Goal: Transaction & Acquisition: Purchase product/service

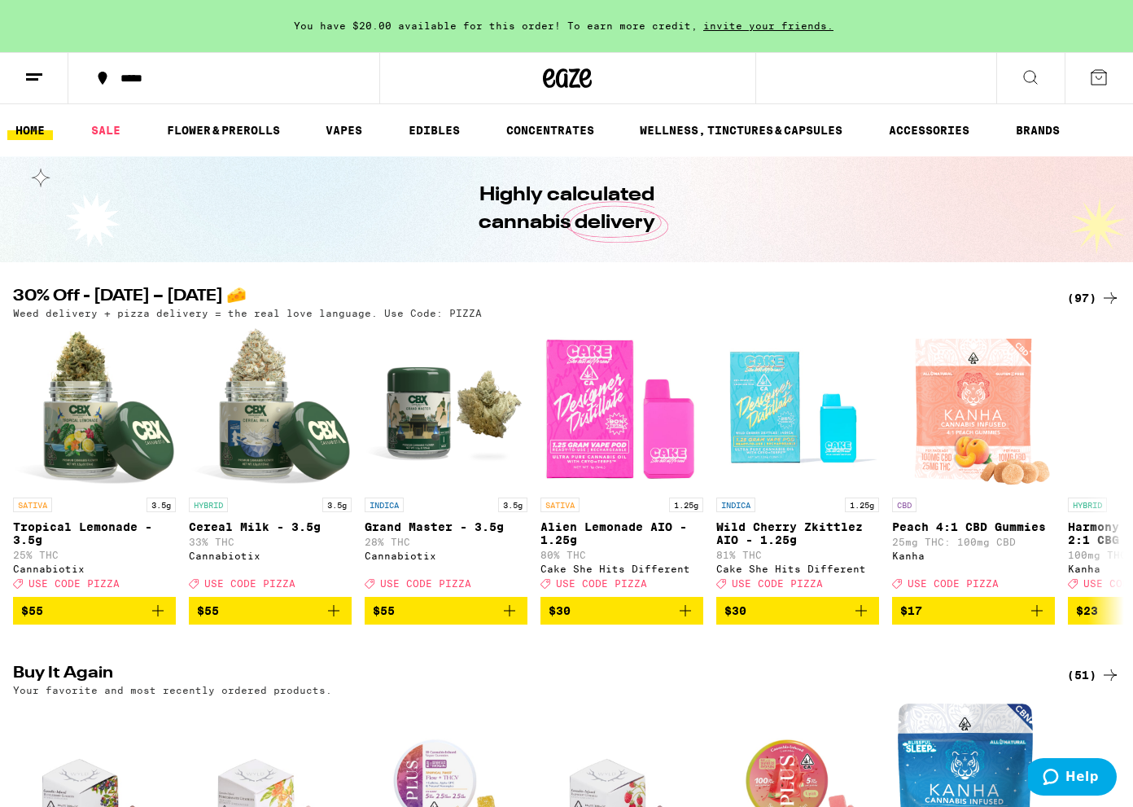
click at [1101, 294] on icon at bounding box center [1111, 298] width 20 height 20
click at [1098, 298] on div "(97)" at bounding box center [1093, 298] width 53 height 20
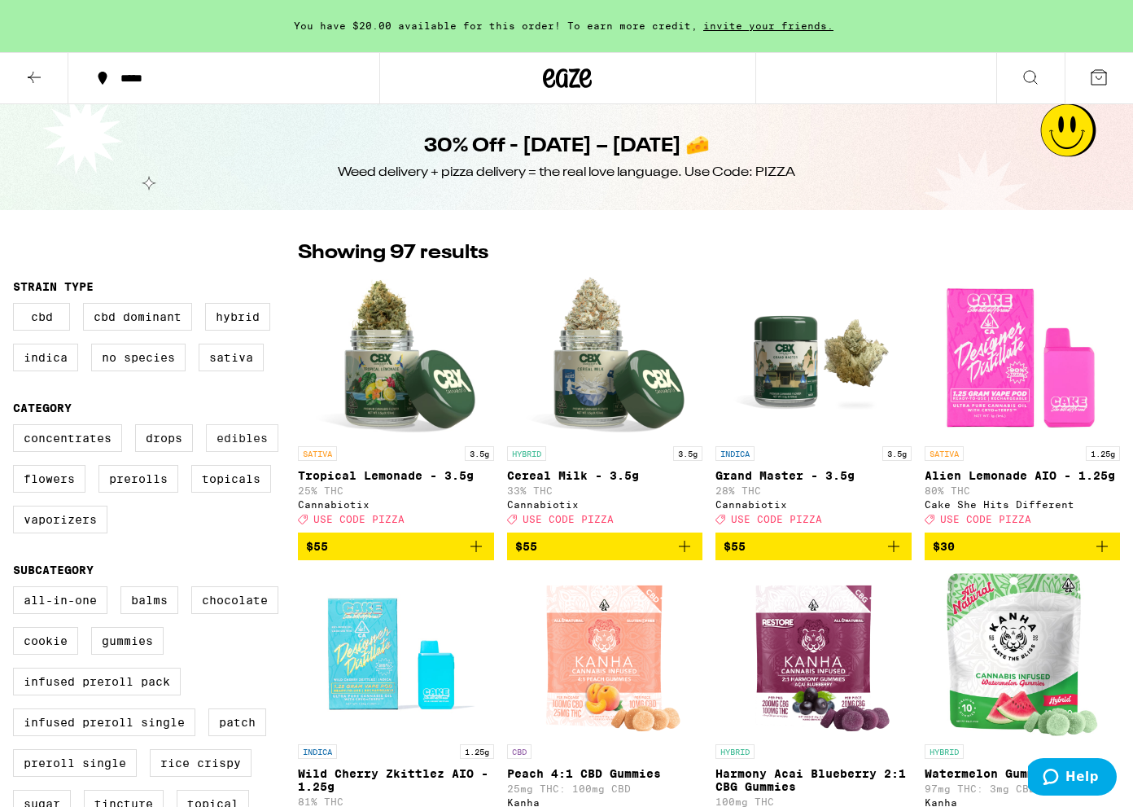
click at [240, 452] on label "Edibles" at bounding box center [242, 438] width 72 height 28
click at [17, 427] on input "Edibles" at bounding box center [16, 427] width 1 height 1
checkbox input "true"
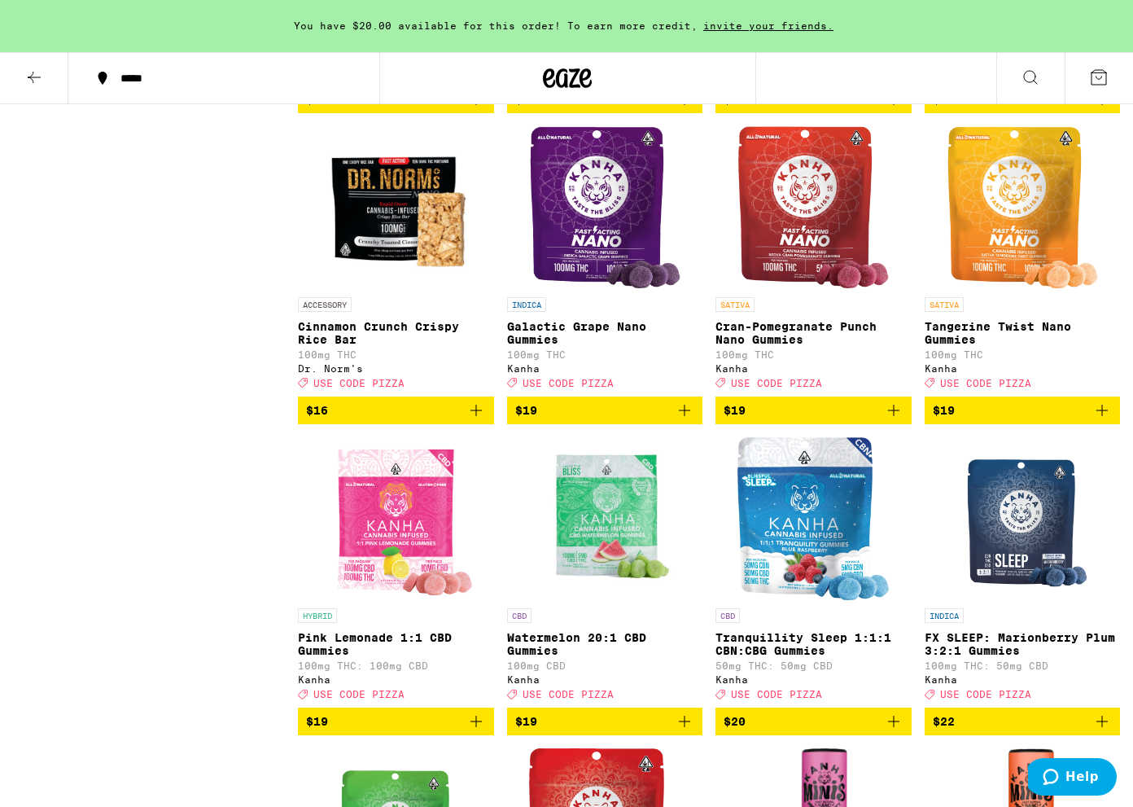
scroll to position [1919, 0]
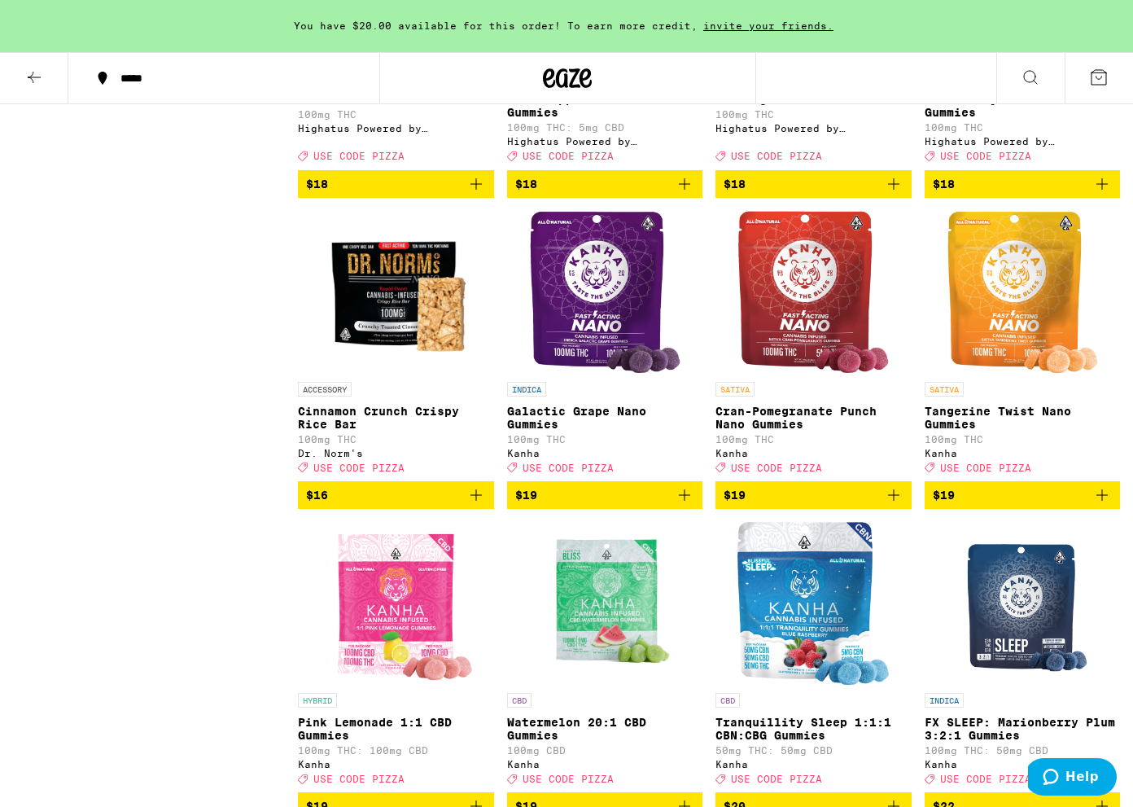
click at [896, 505] on icon "Add to bag" at bounding box center [894, 495] width 20 height 20
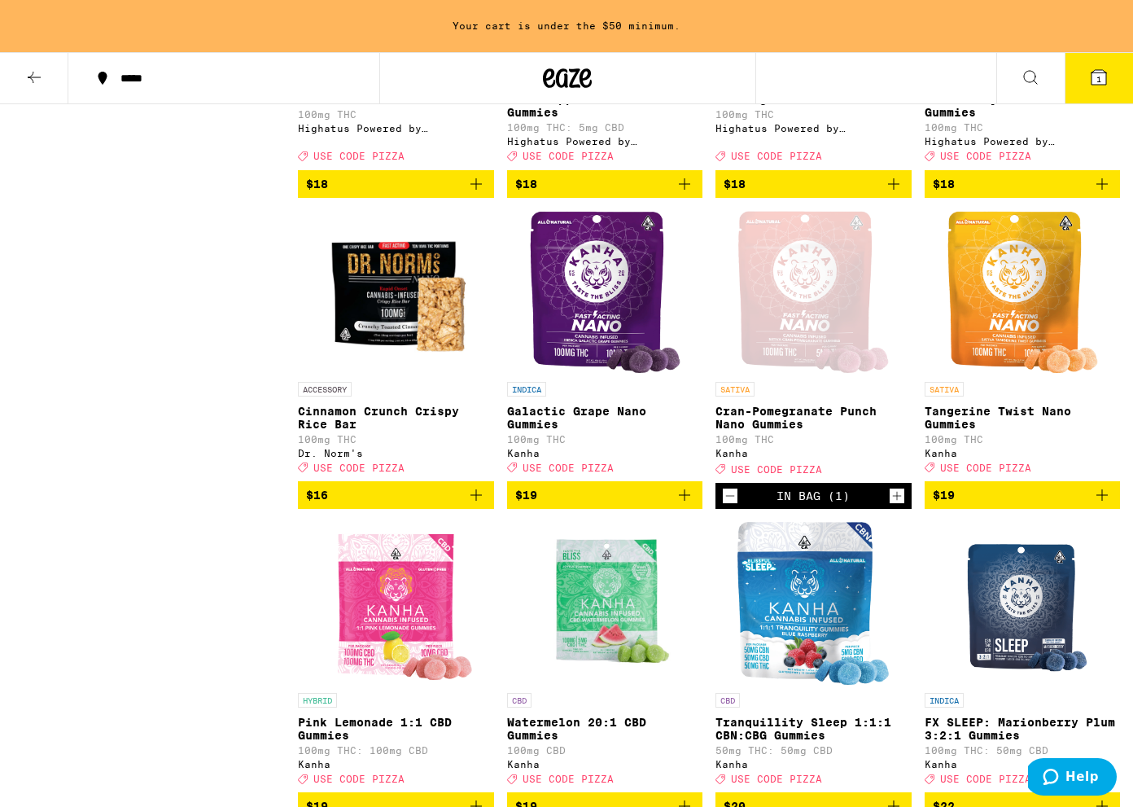
click at [1020, 374] on img "Open page for Tangerine Twist Nano Gummies from Kanha" at bounding box center [1022, 292] width 151 height 163
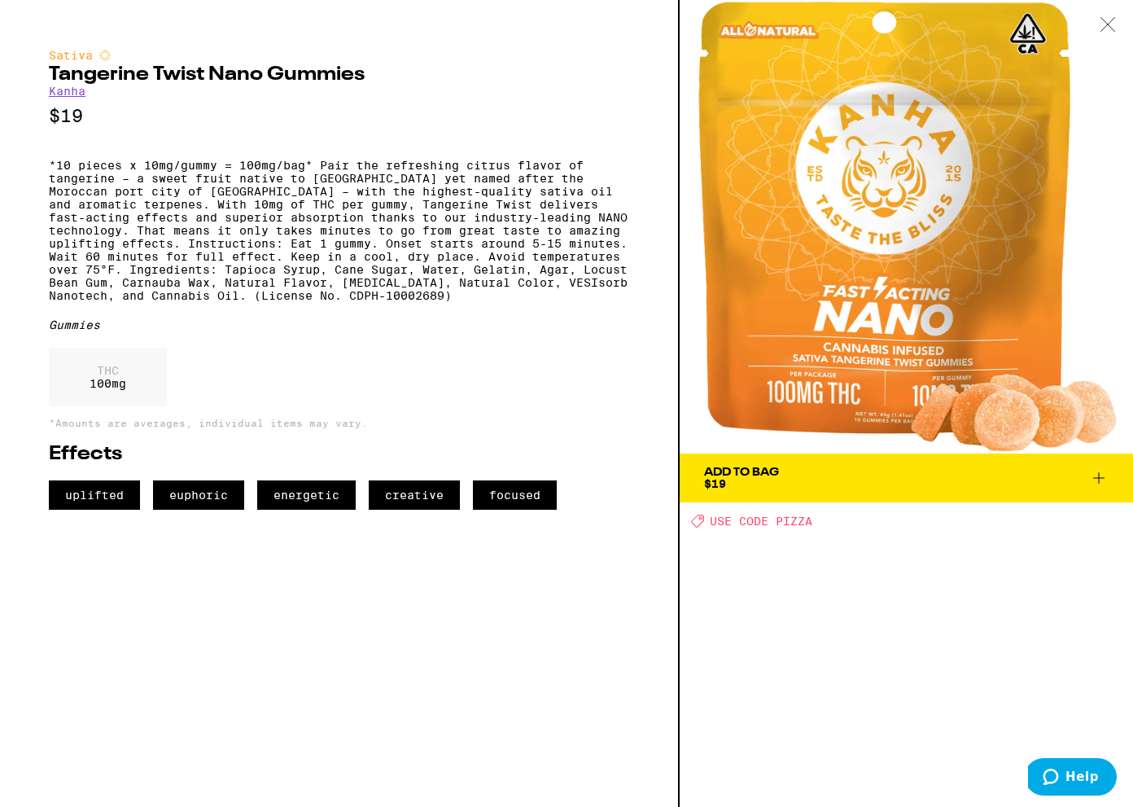
click at [1112, 15] on div at bounding box center [1108, 25] width 50 height 51
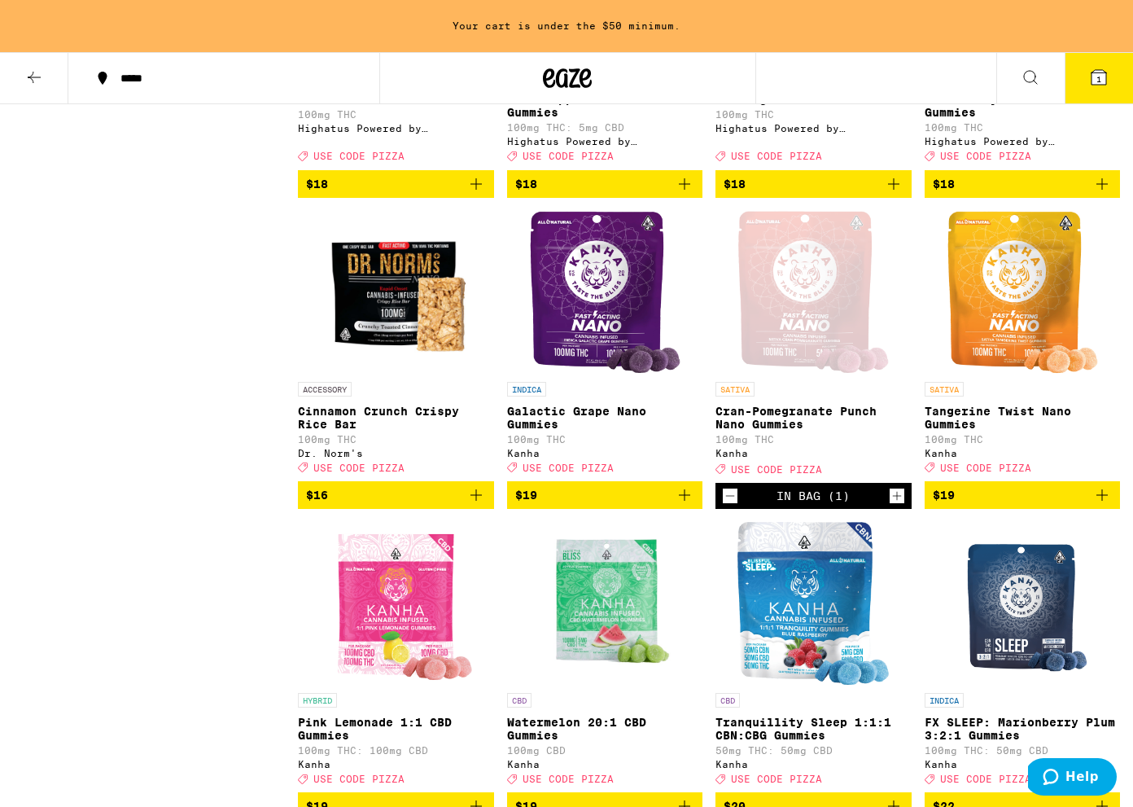
click at [778, 331] on div "Open page for Cran-Pomegranate Punch Nano Gummies from Kanha" at bounding box center [813, 292] width 151 height 163
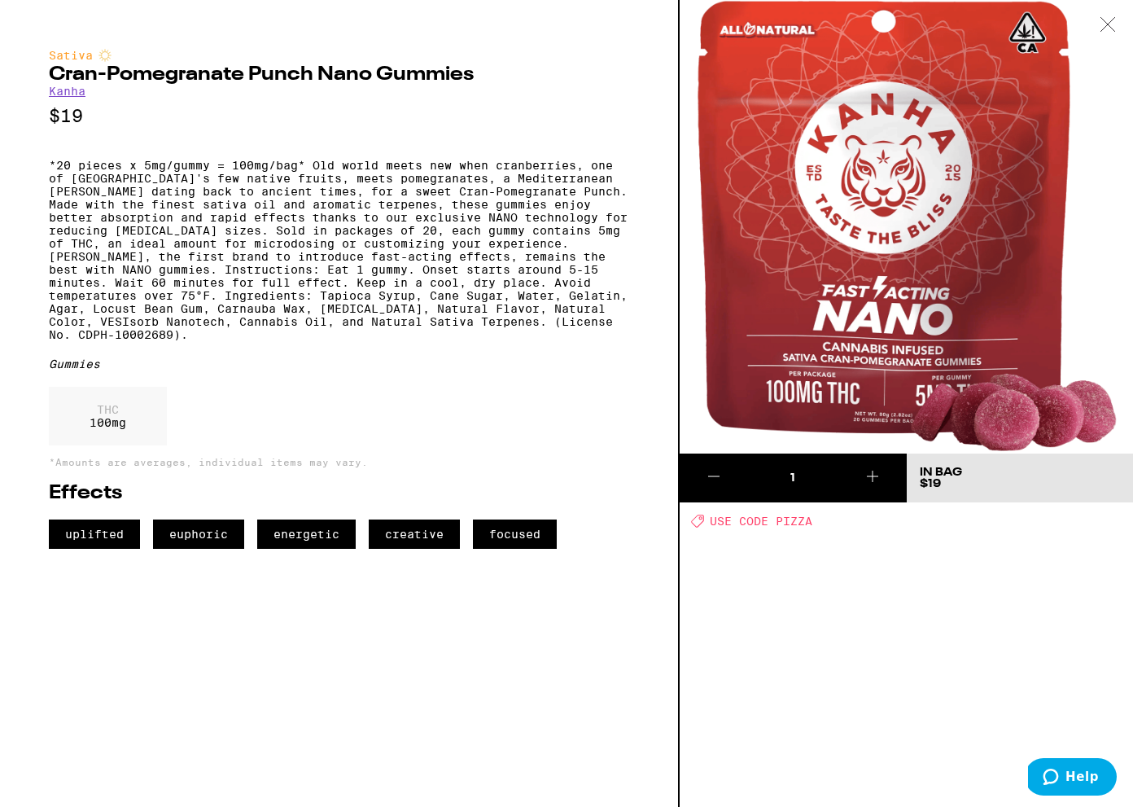
click at [1114, 18] on icon at bounding box center [1108, 24] width 14 height 14
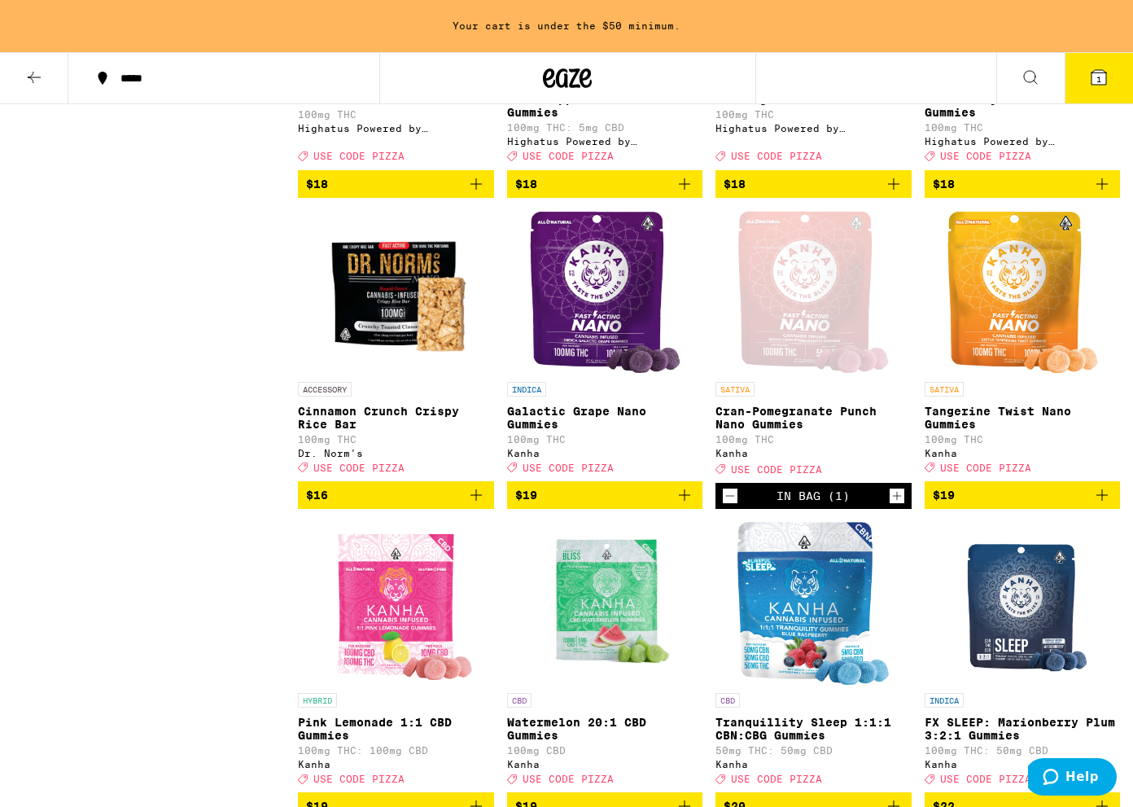
click at [1106, 505] on icon "Add to bag" at bounding box center [1103, 495] width 20 height 20
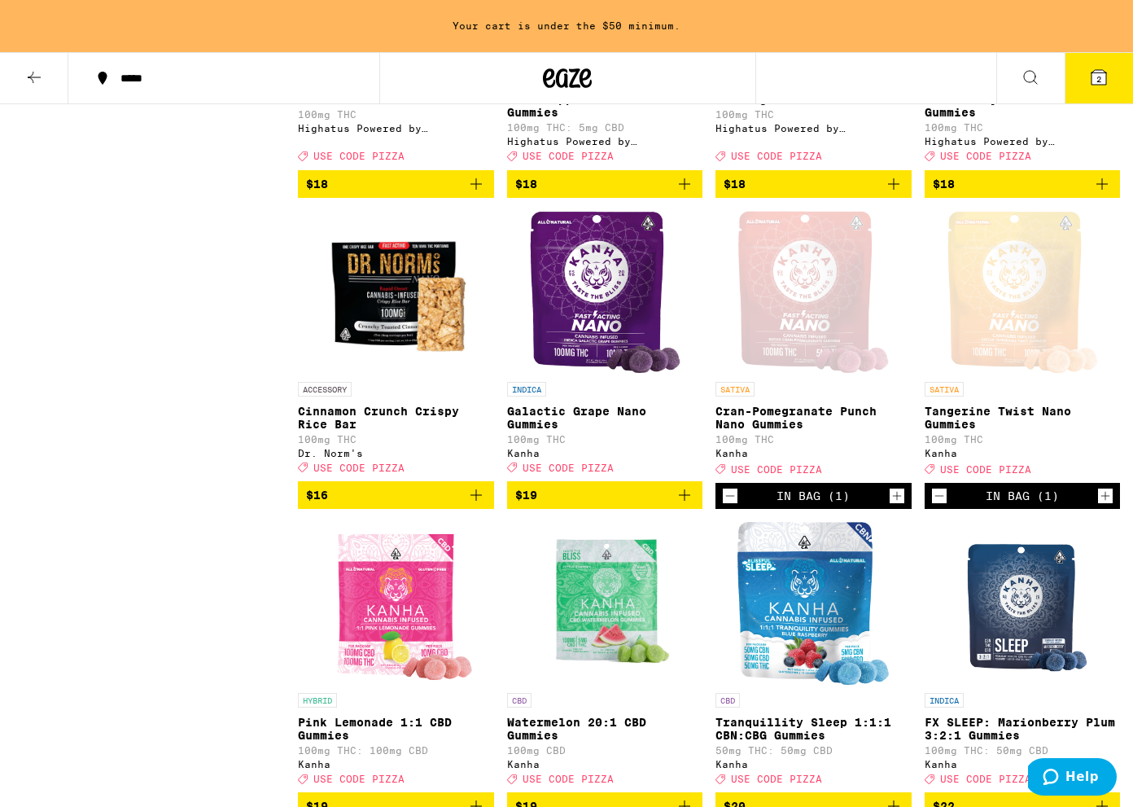
click at [902, 506] on icon "Increment" at bounding box center [897, 496] width 15 height 20
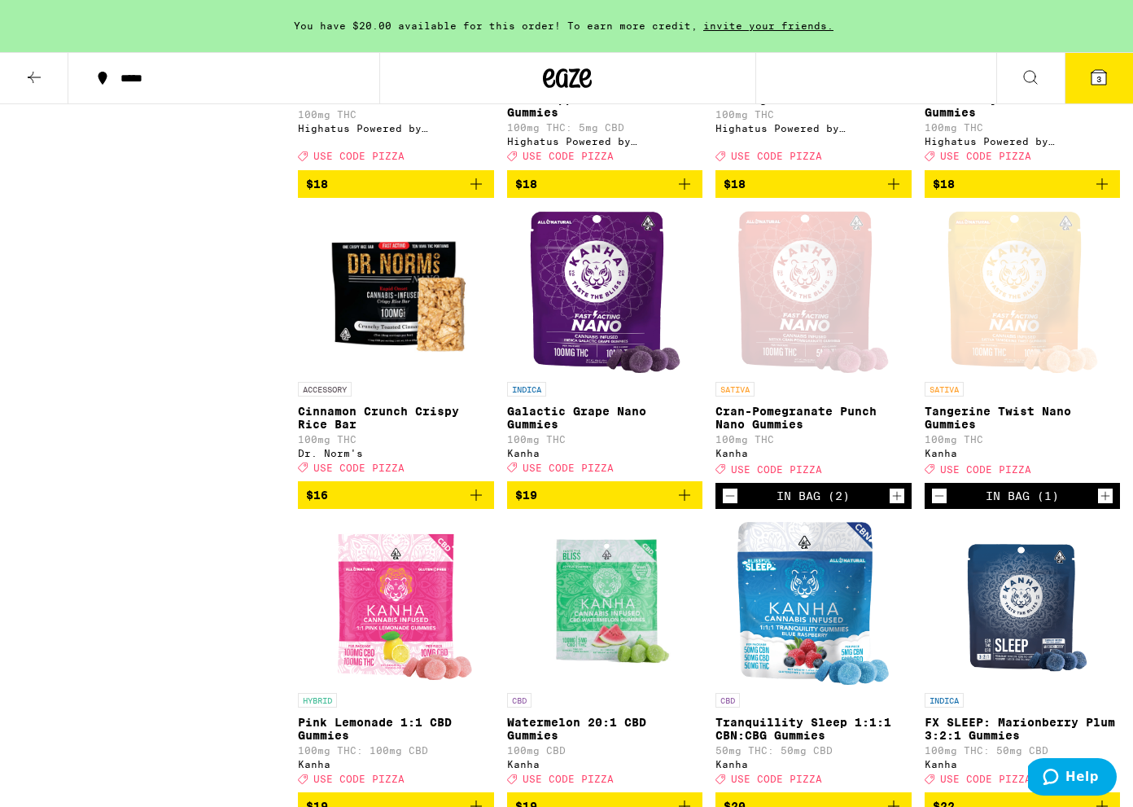
click at [1108, 506] on icon "Increment" at bounding box center [1105, 496] width 15 height 20
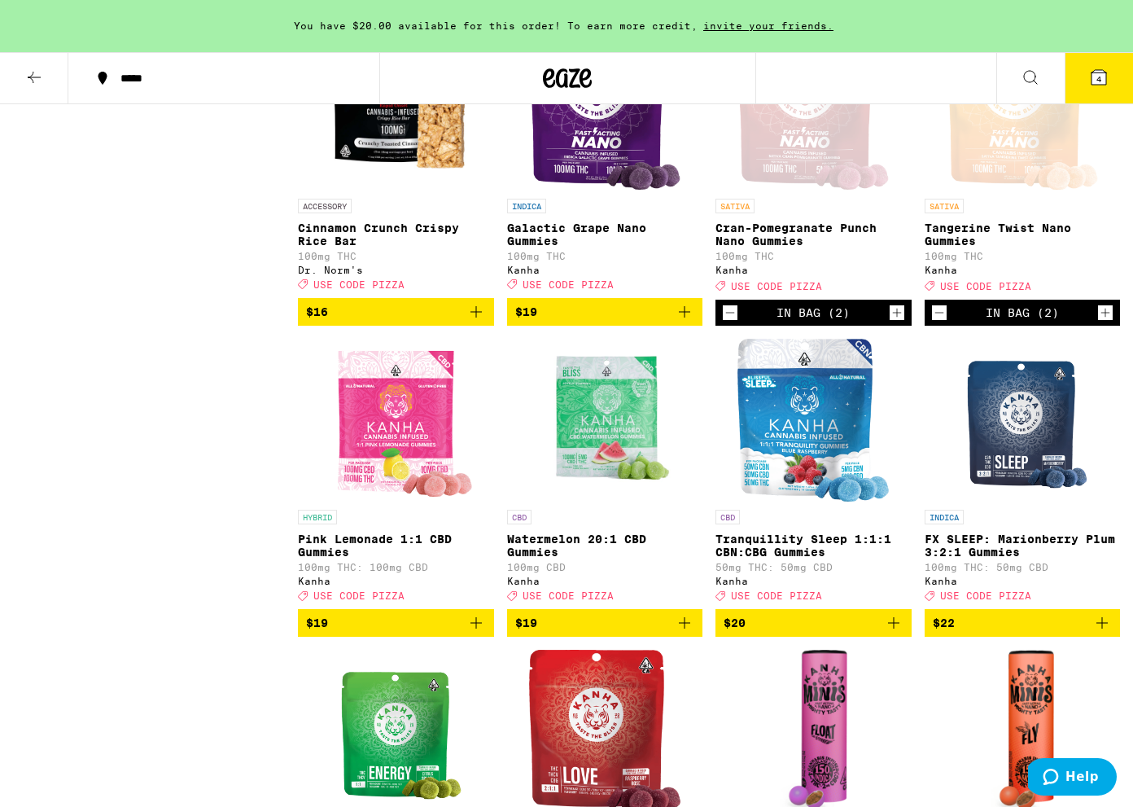
scroll to position [2142, 0]
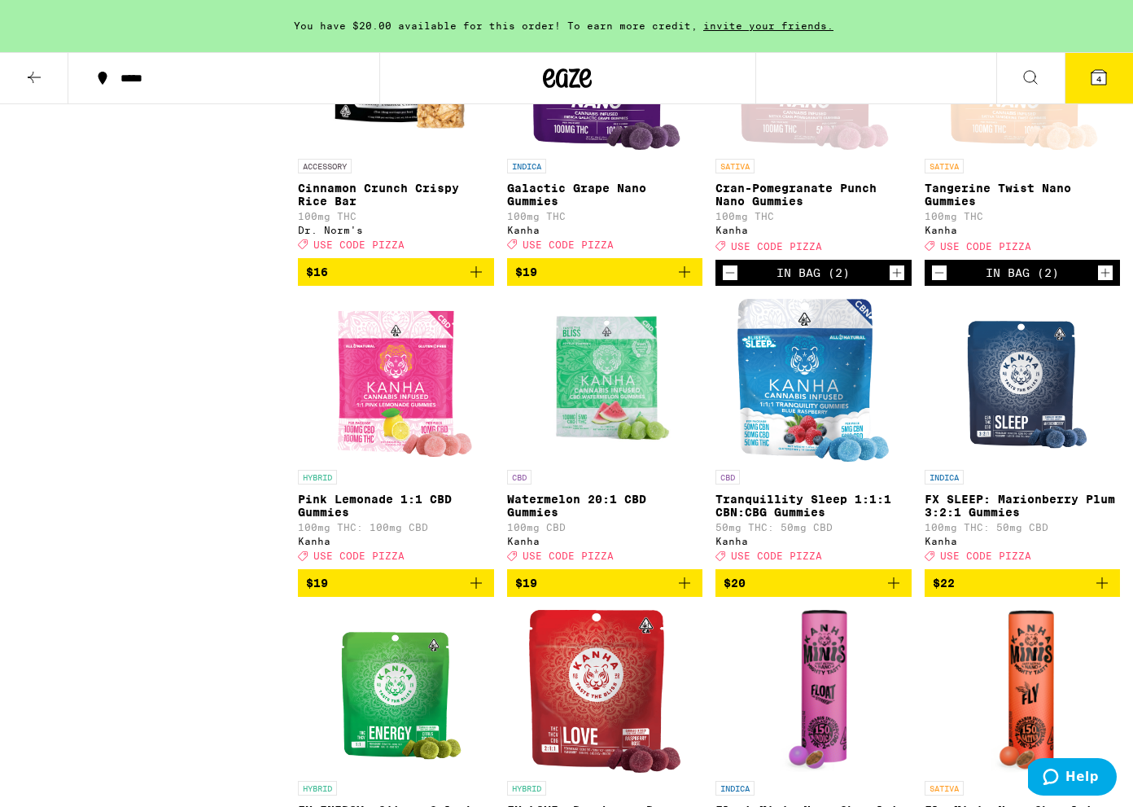
click at [484, 593] on icon "Add to bag" at bounding box center [476, 583] width 20 height 20
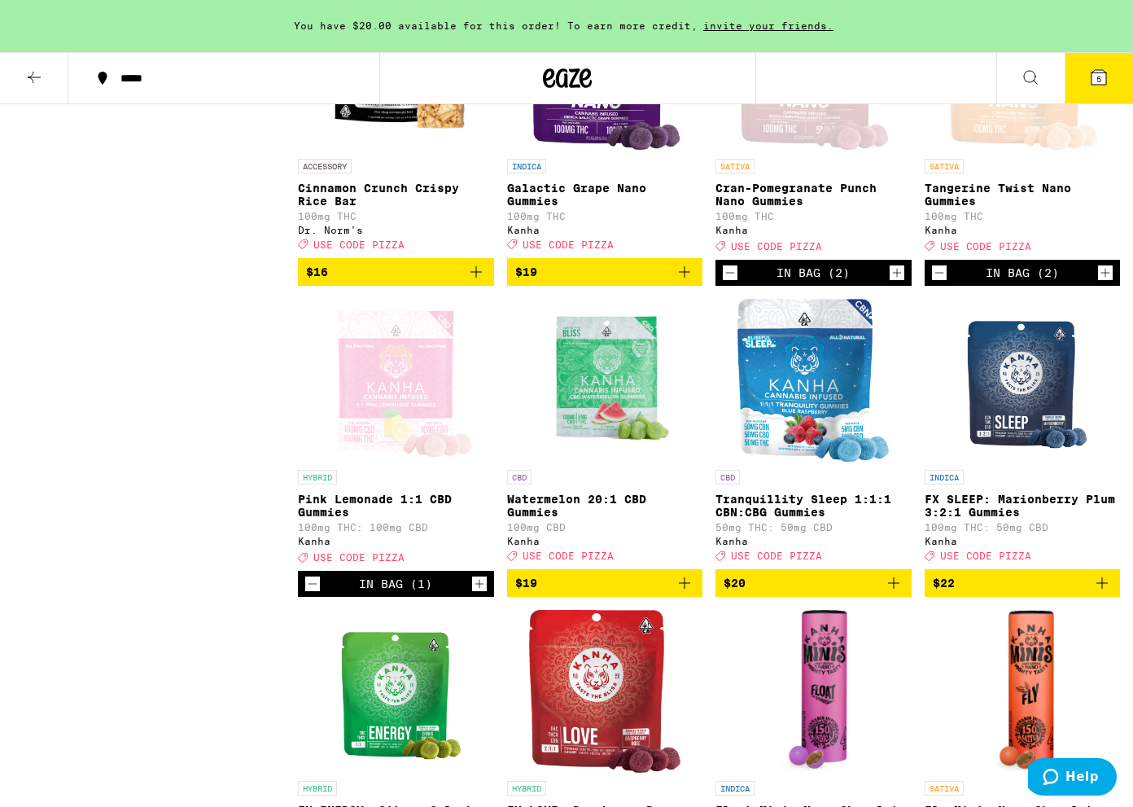
click at [484, 593] on icon "Increment" at bounding box center [479, 584] width 15 height 20
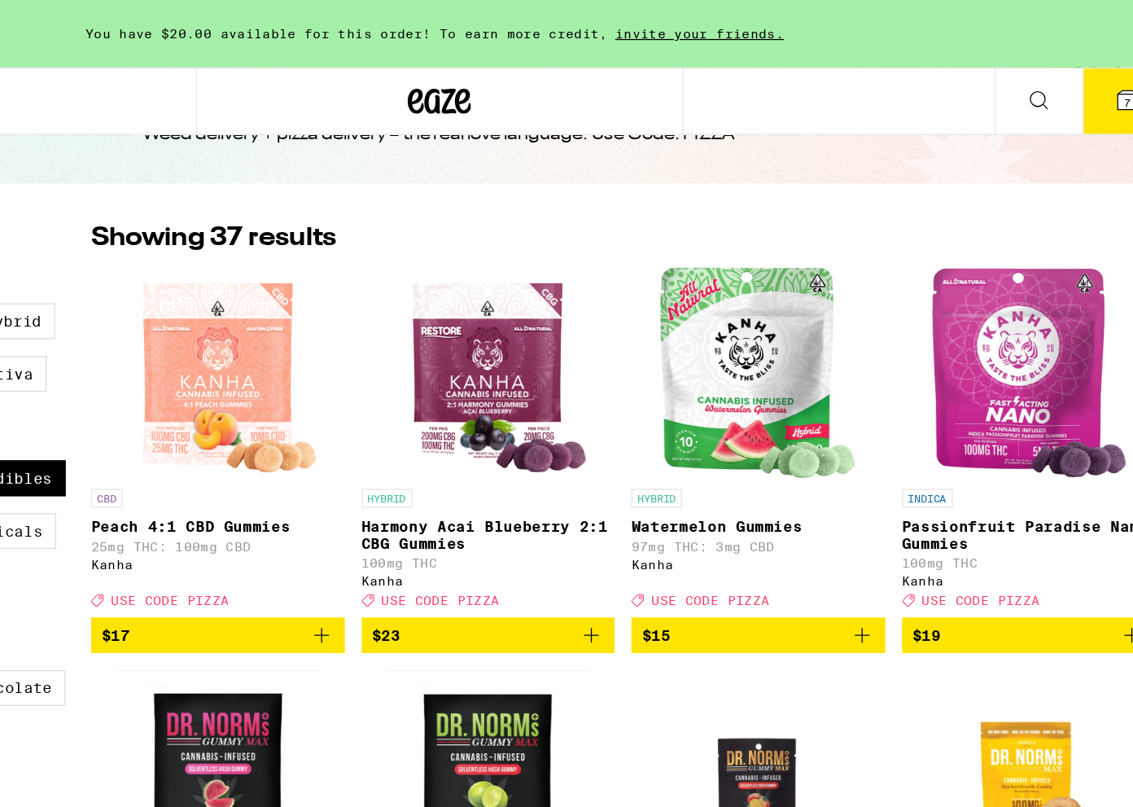
scroll to position [0, 0]
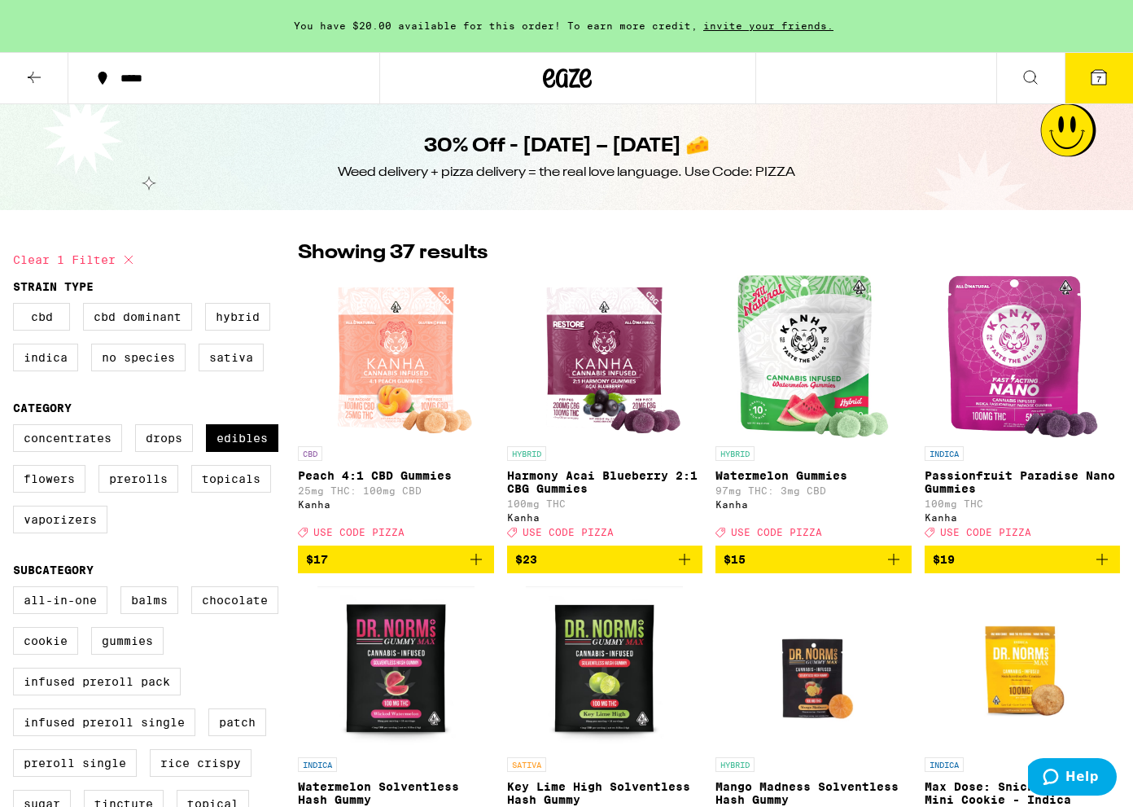
click at [897, 569] on icon "Add to bag" at bounding box center [894, 560] width 20 height 20
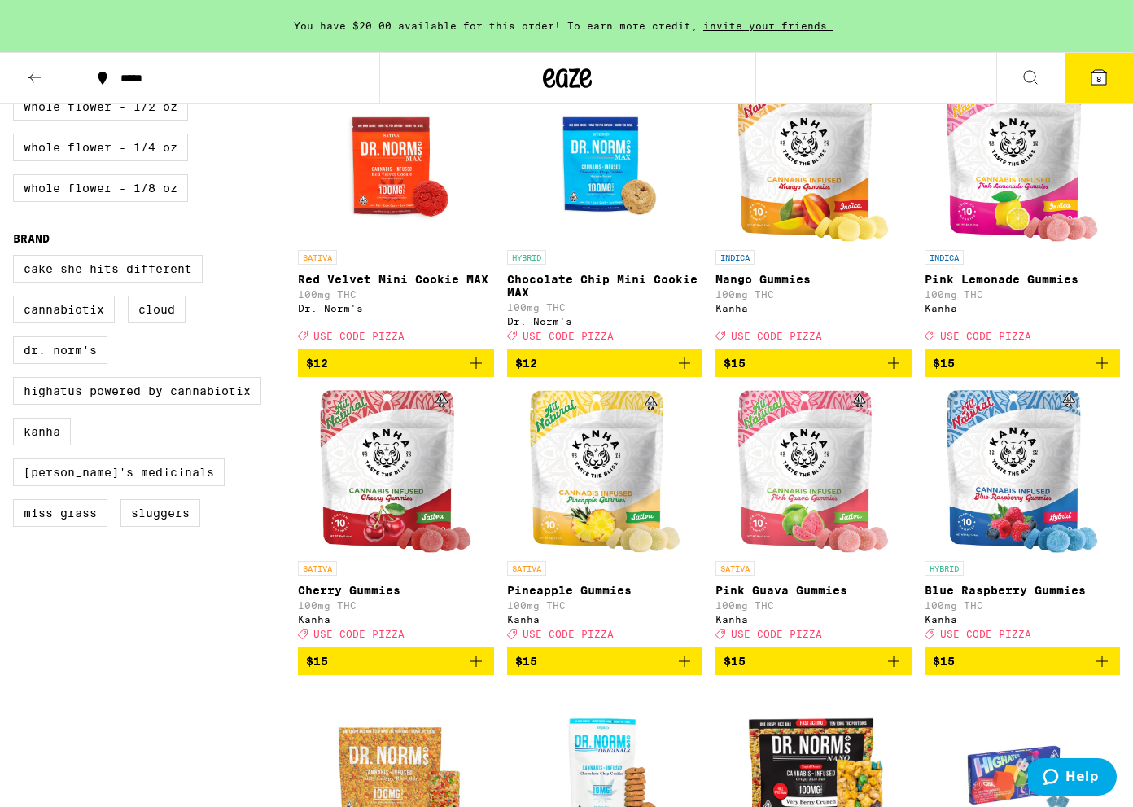
scroll to position [966, 0]
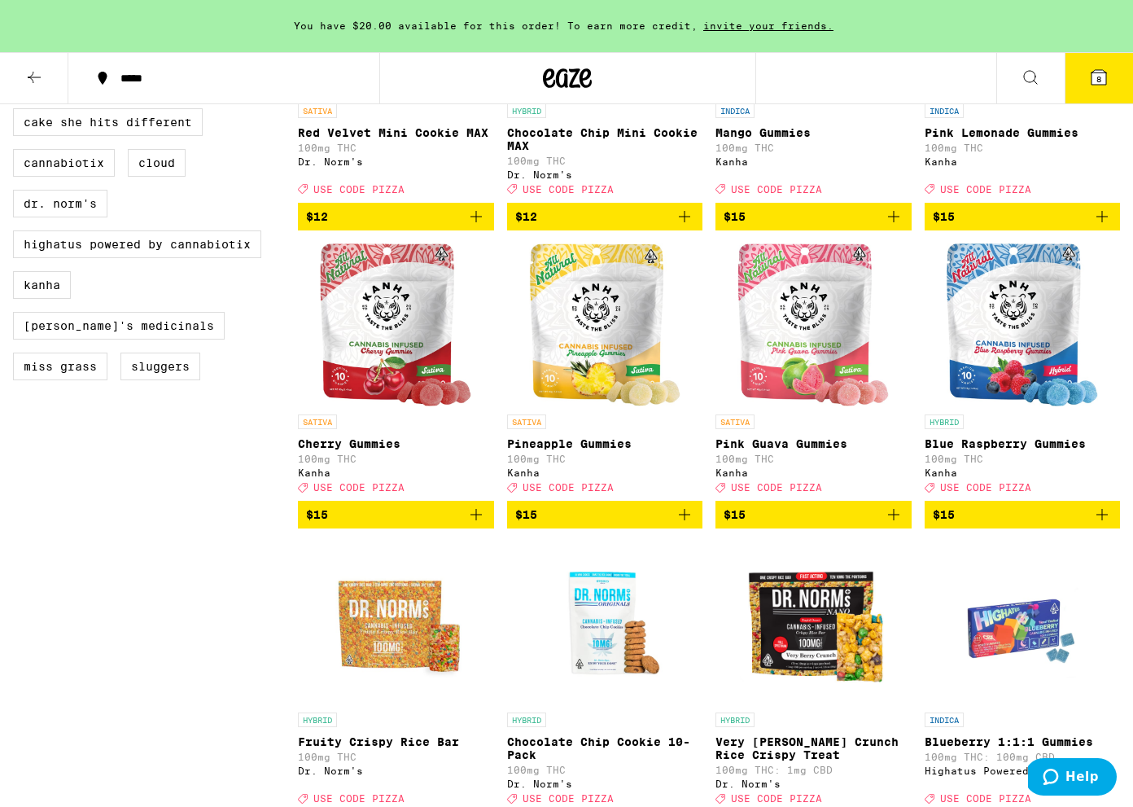
click at [899, 524] on icon "Add to bag" at bounding box center [894, 515] width 20 height 20
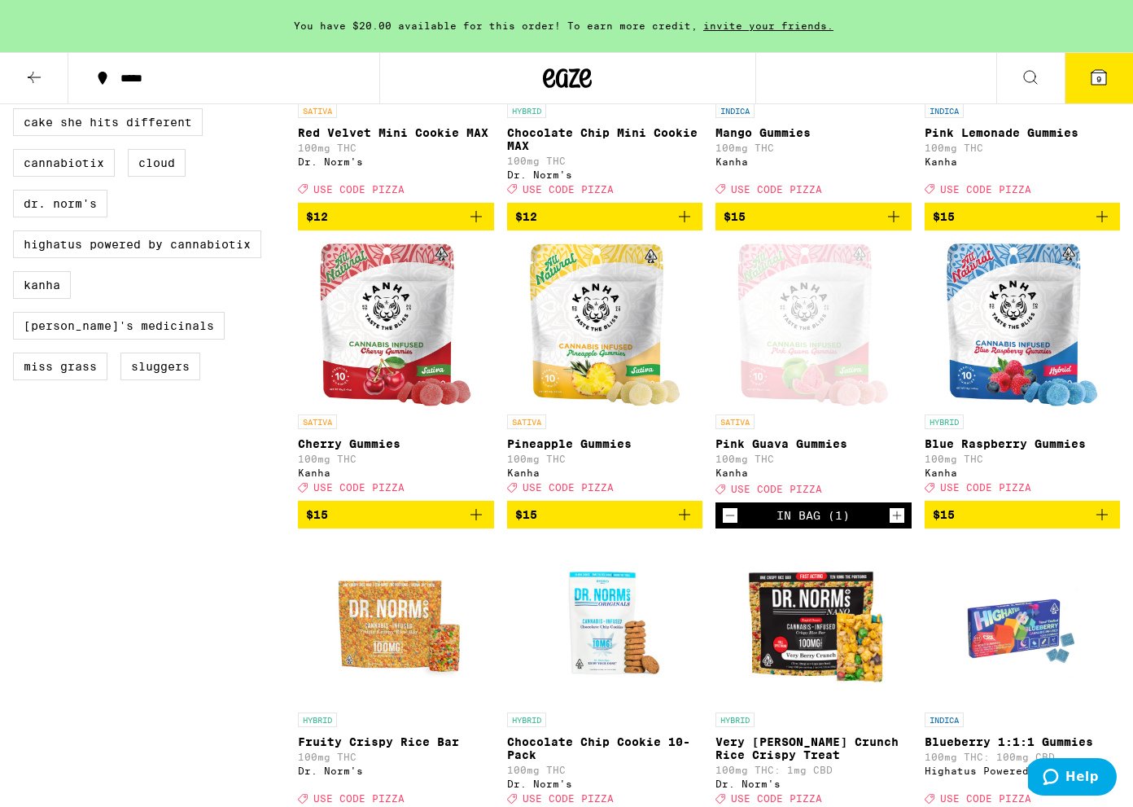
click at [681, 524] on icon "Add to bag" at bounding box center [685, 515] width 20 height 20
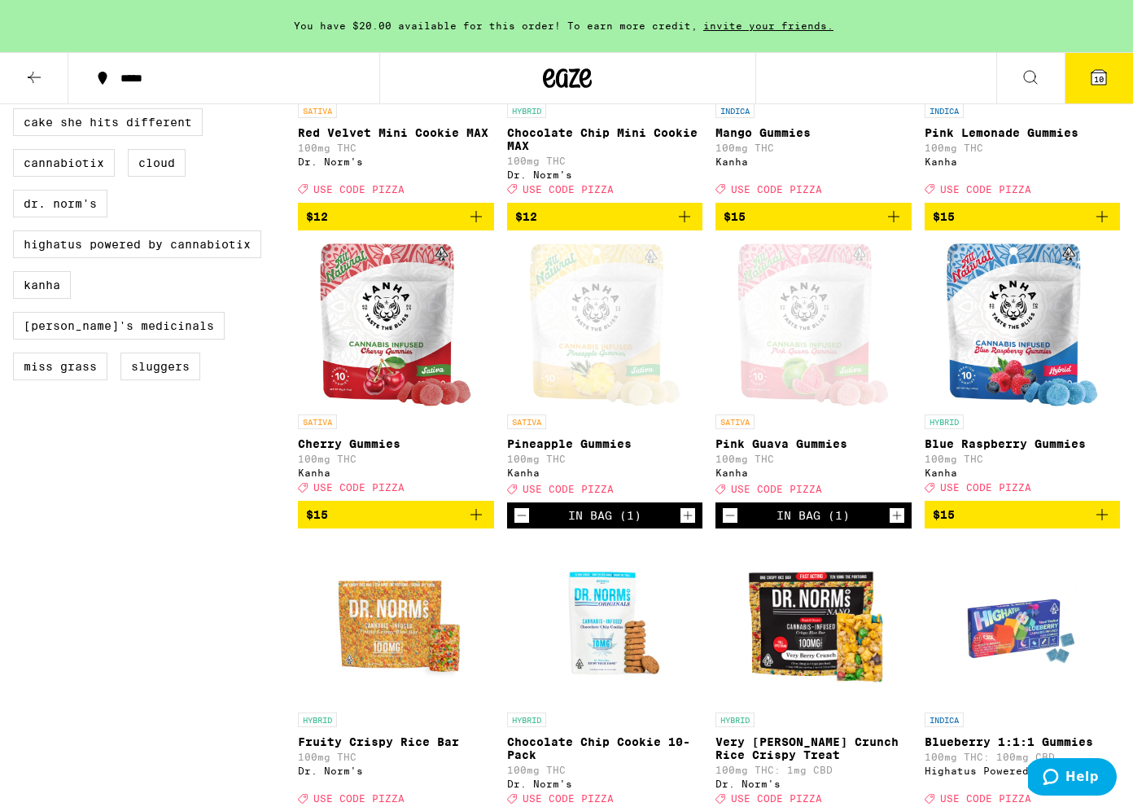
click at [479, 524] on icon "Add to bag" at bounding box center [476, 515] width 20 height 20
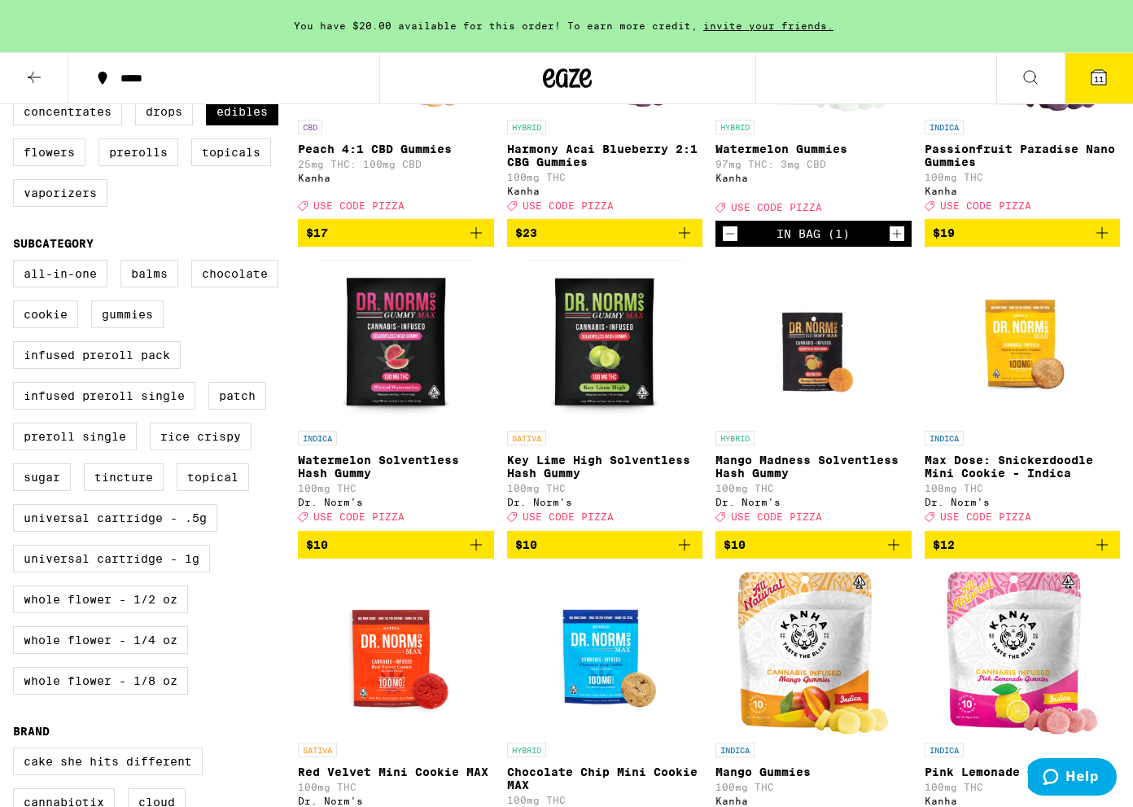
scroll to position [0, 0]
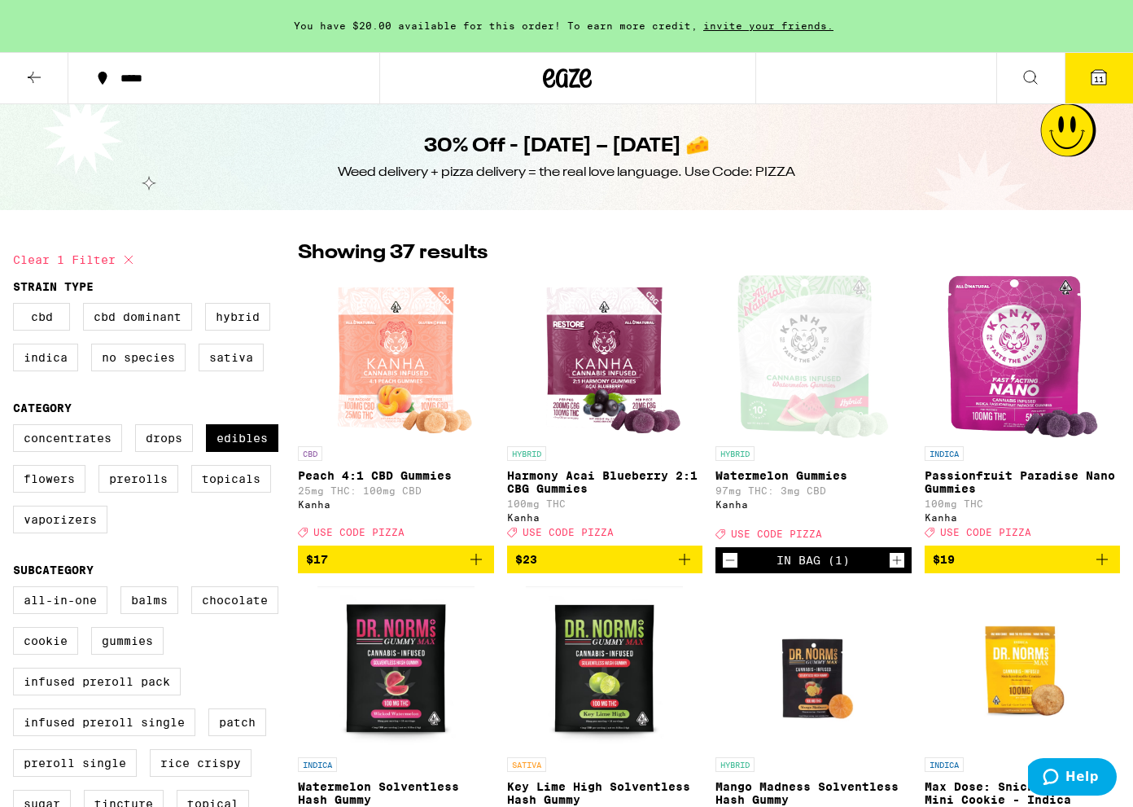
click at [1106, 72] on icon at bounding box center [1099, 77] width 15 height 15
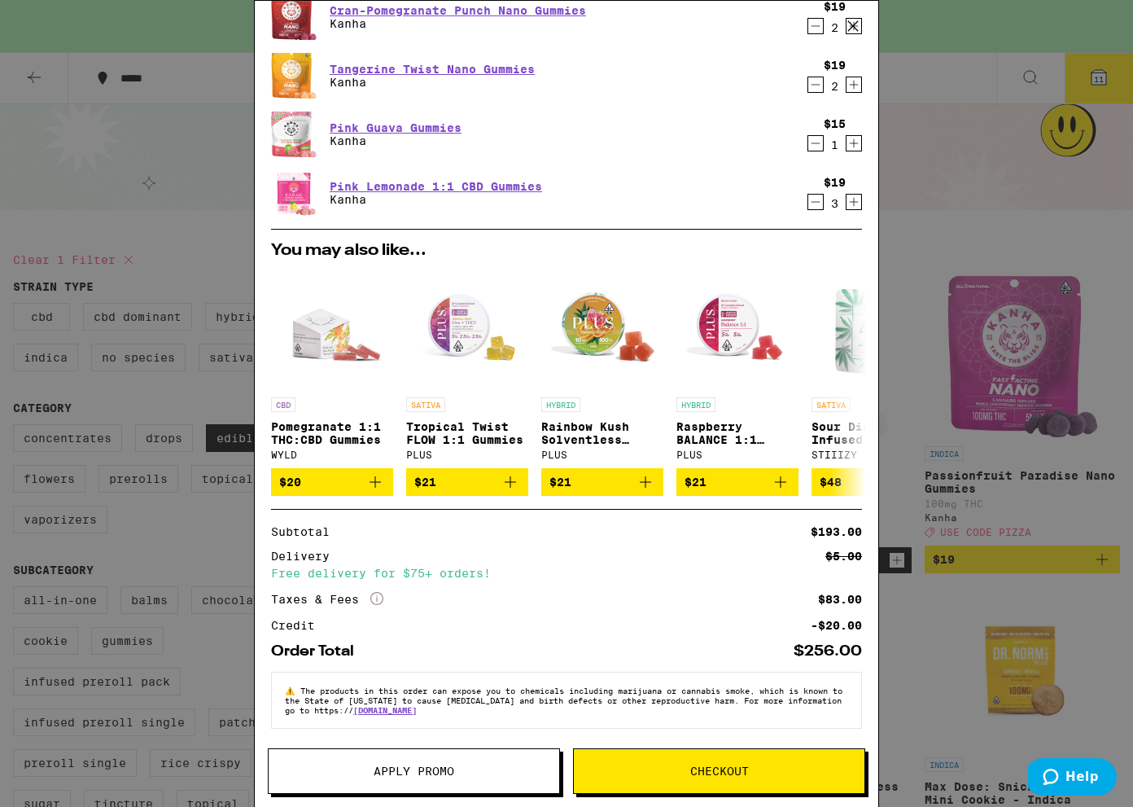
click at [1008, 535] on div "Your Cart You have $20.00 available for this order! To earn more credit, invite…" at bounding box center [566, 403] width 1133 height 807
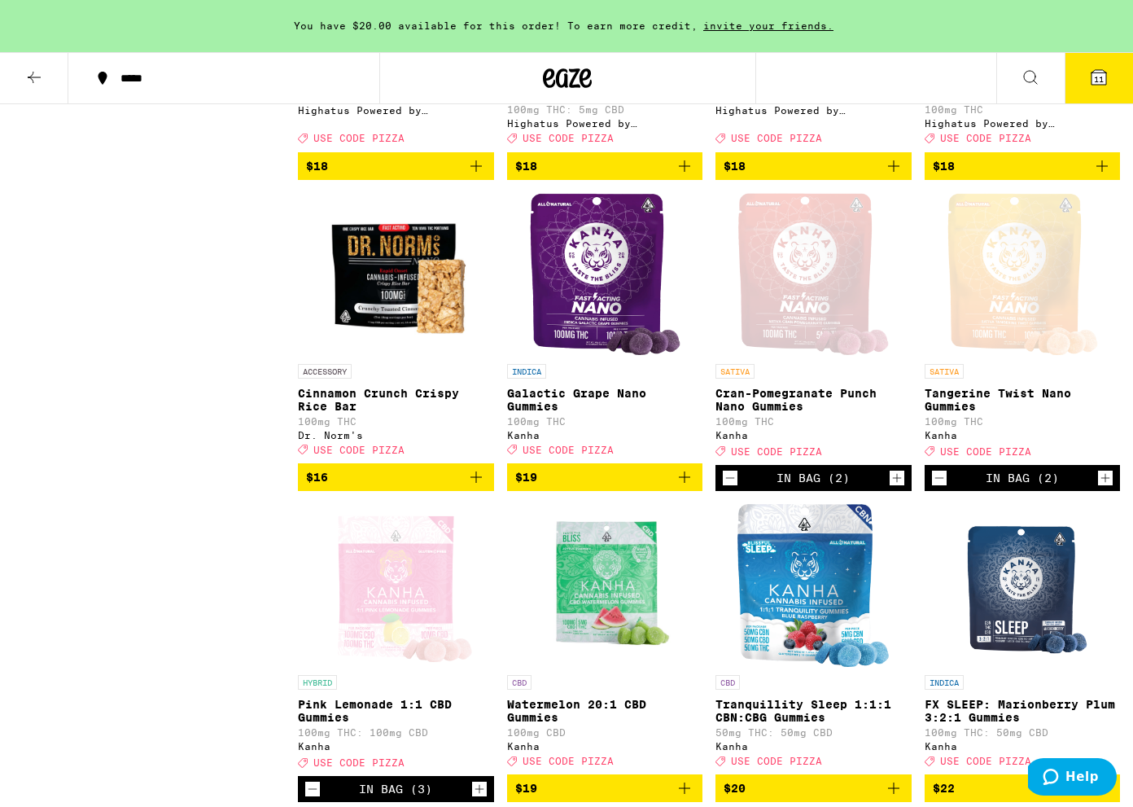
scroll to position [1882, 0]
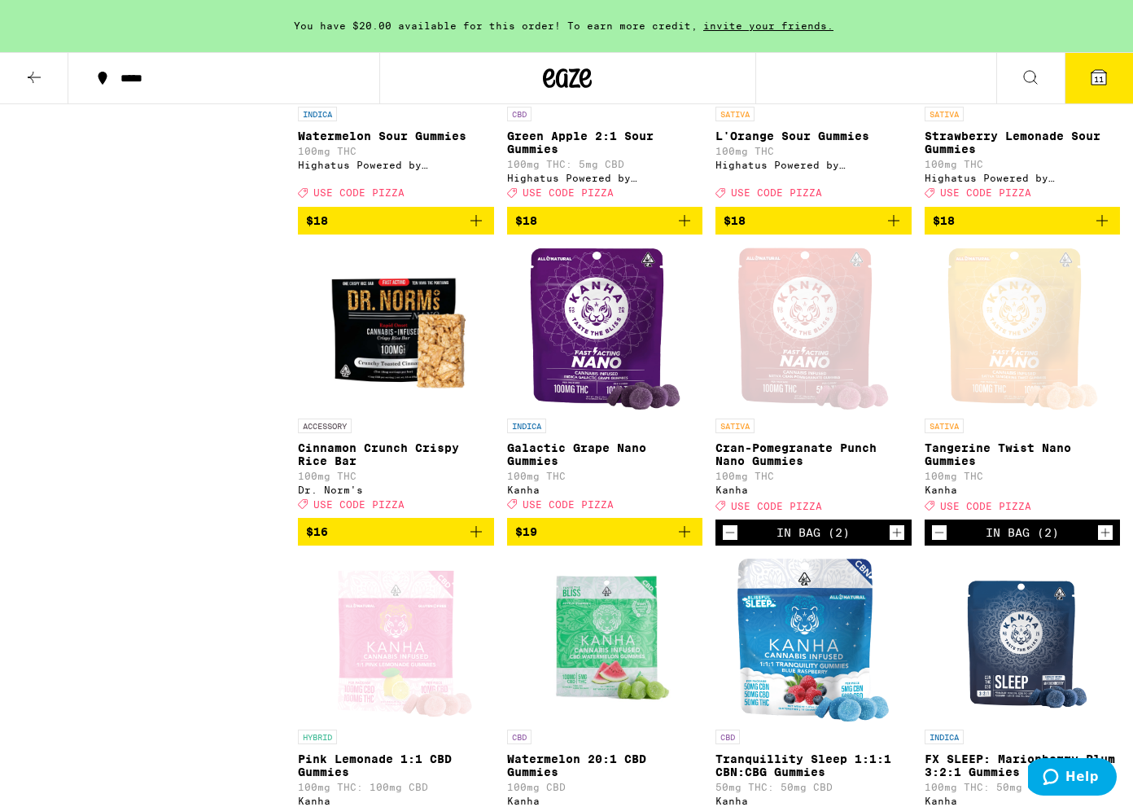
click at [897, 542] on icon "Increment" at bounding box center [897, 533] width 15 height 20
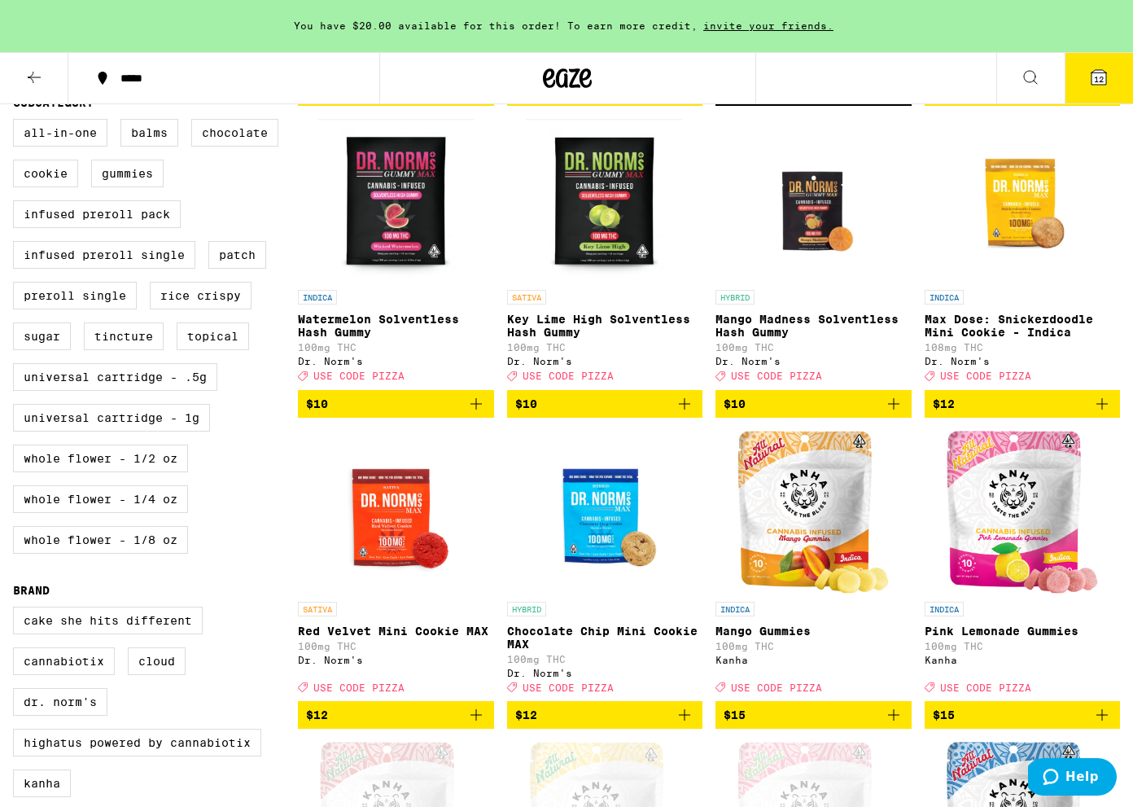
scroll to position [211, 0]
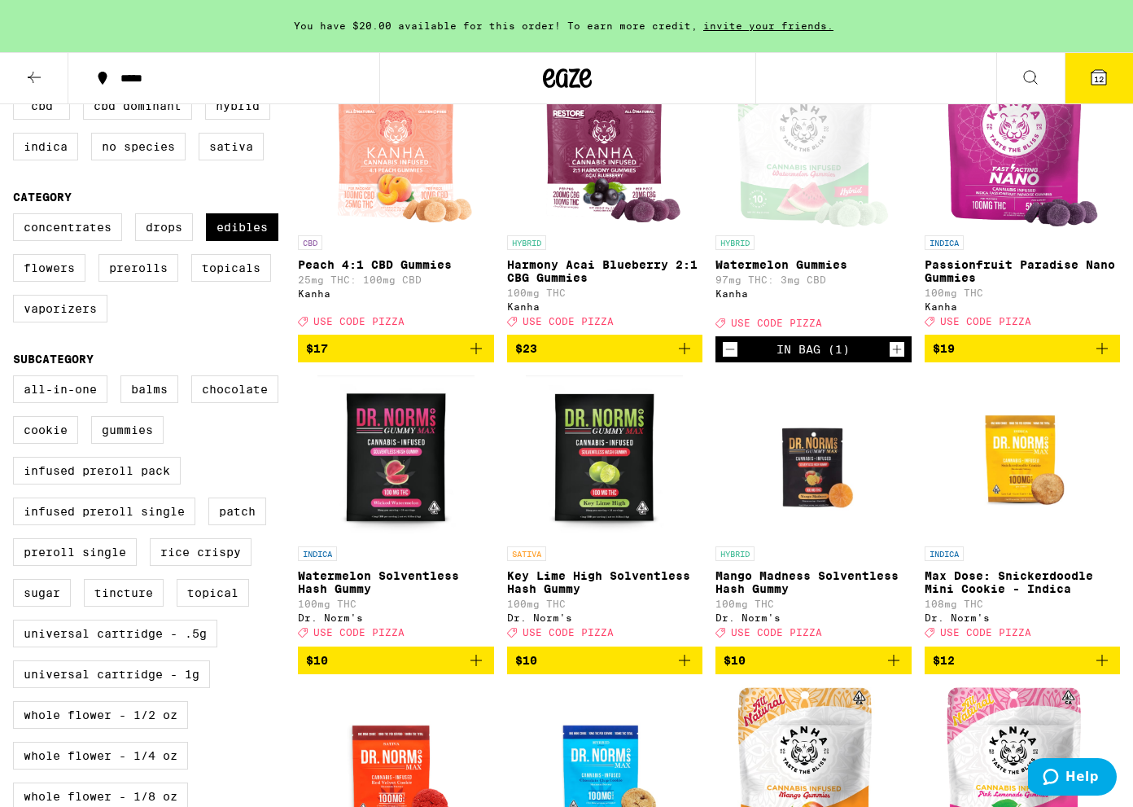
click at [33, 74] on icon at bounding box center [34, 78] width 20 height 20
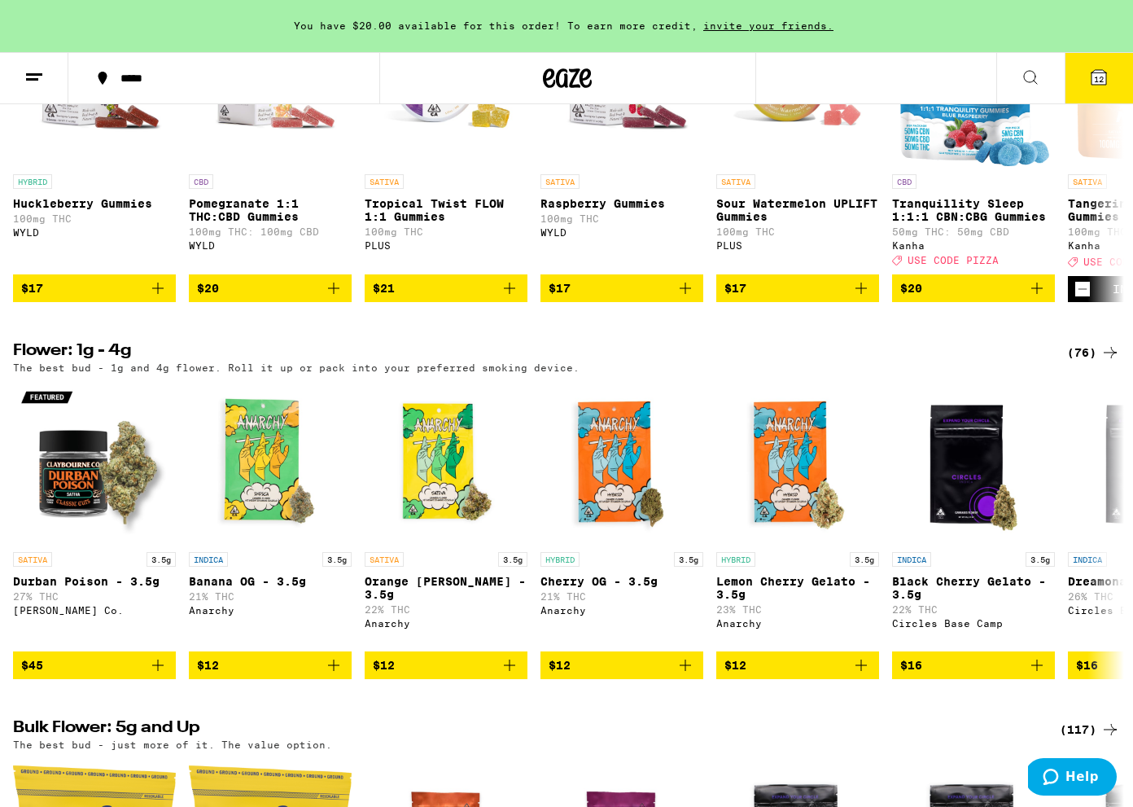
scroll to position [560, 0]
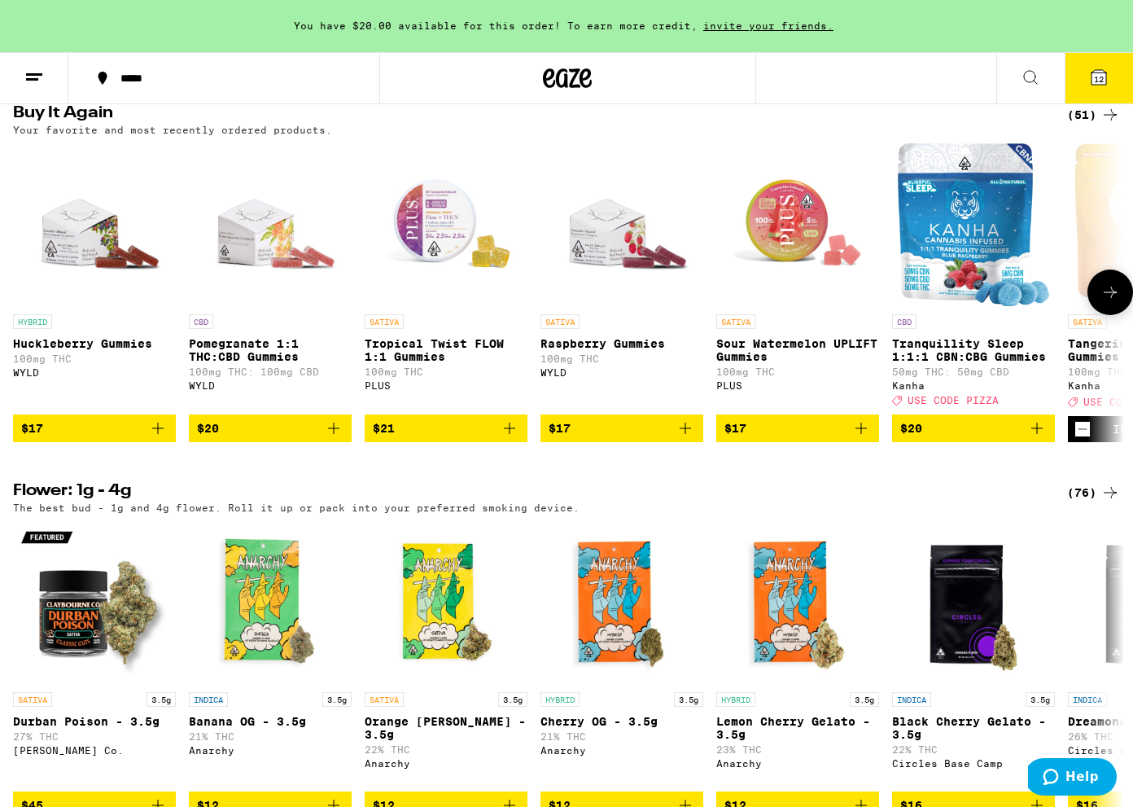
click at [865, 438] on icon "Add to bag" at bounding box center [862, 428] width 20 height 20
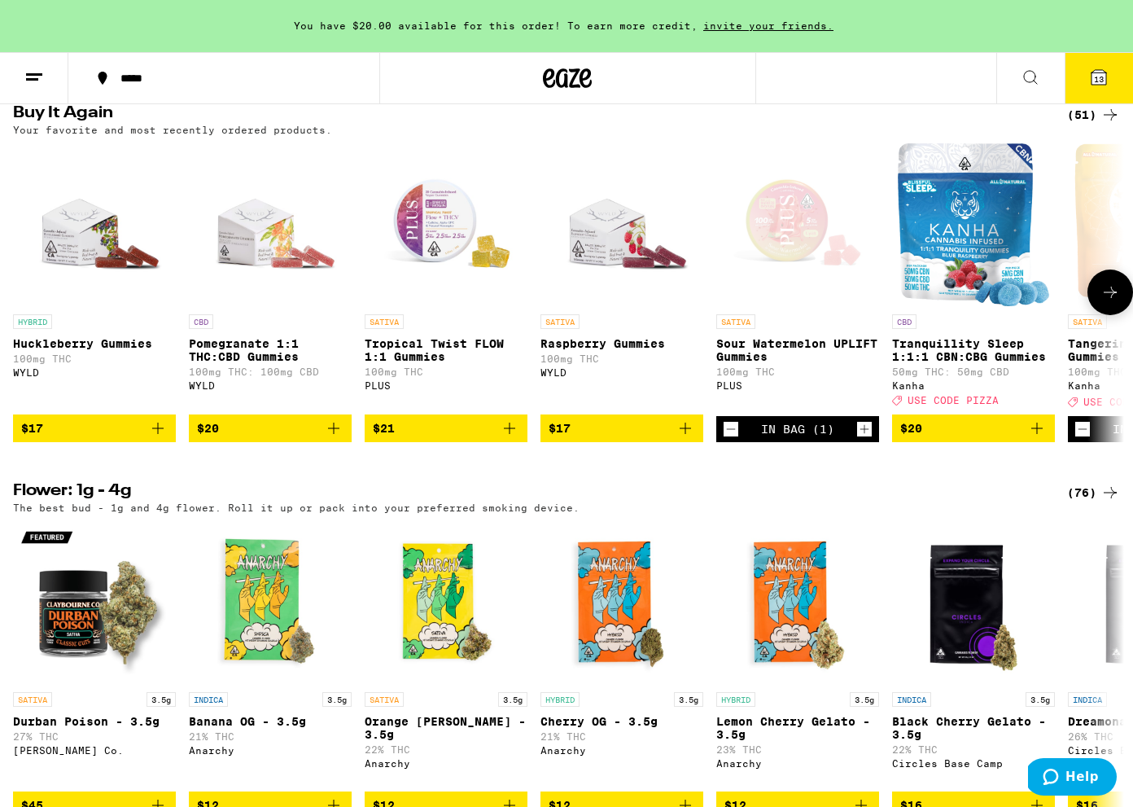
click at [513, 438] on icon "Add to bag" at bounding box center [510, 428] width 20 height 20
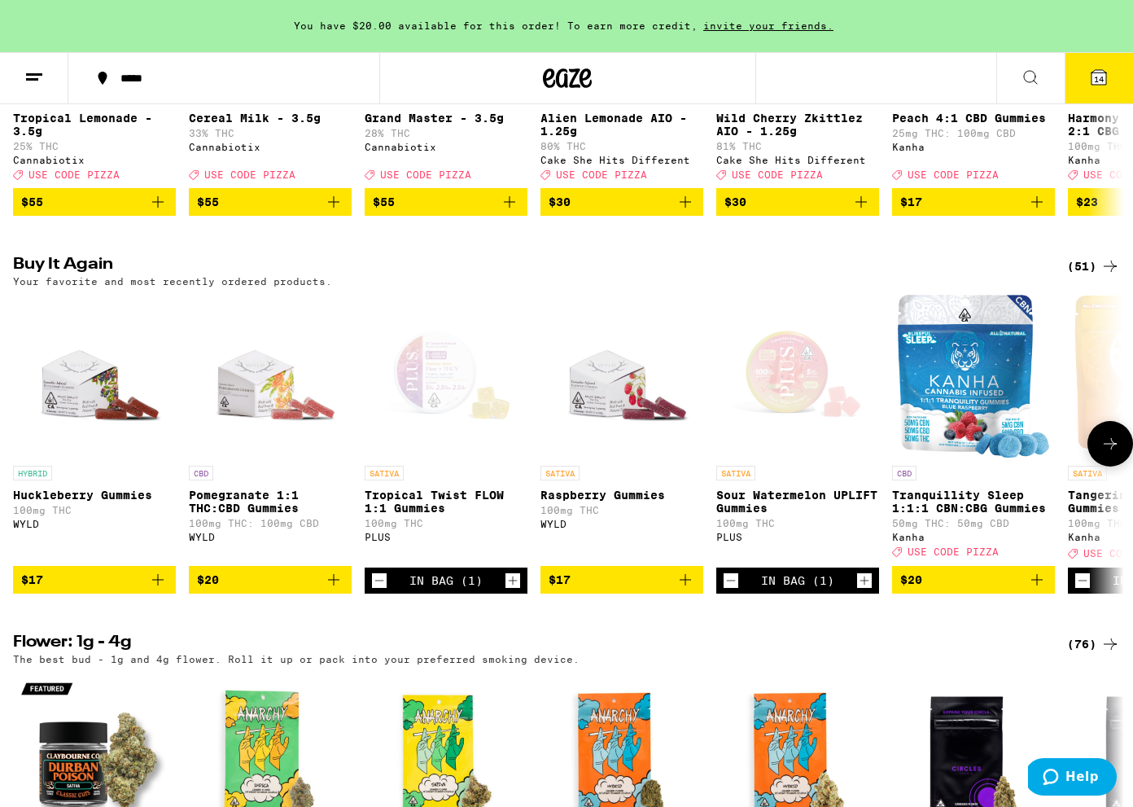
scroll to position [0, 0]
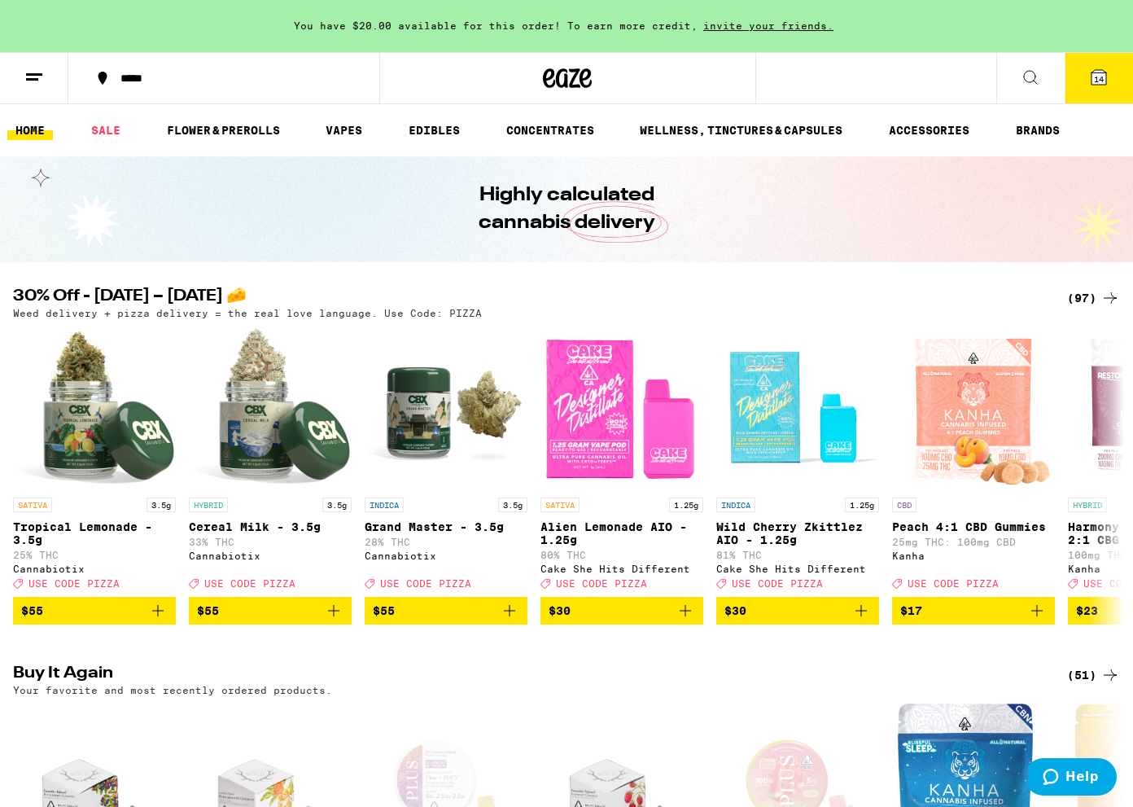
click at [1086, 299] on div "(97)" at bounding box center [1093, 298] width 53 height 20
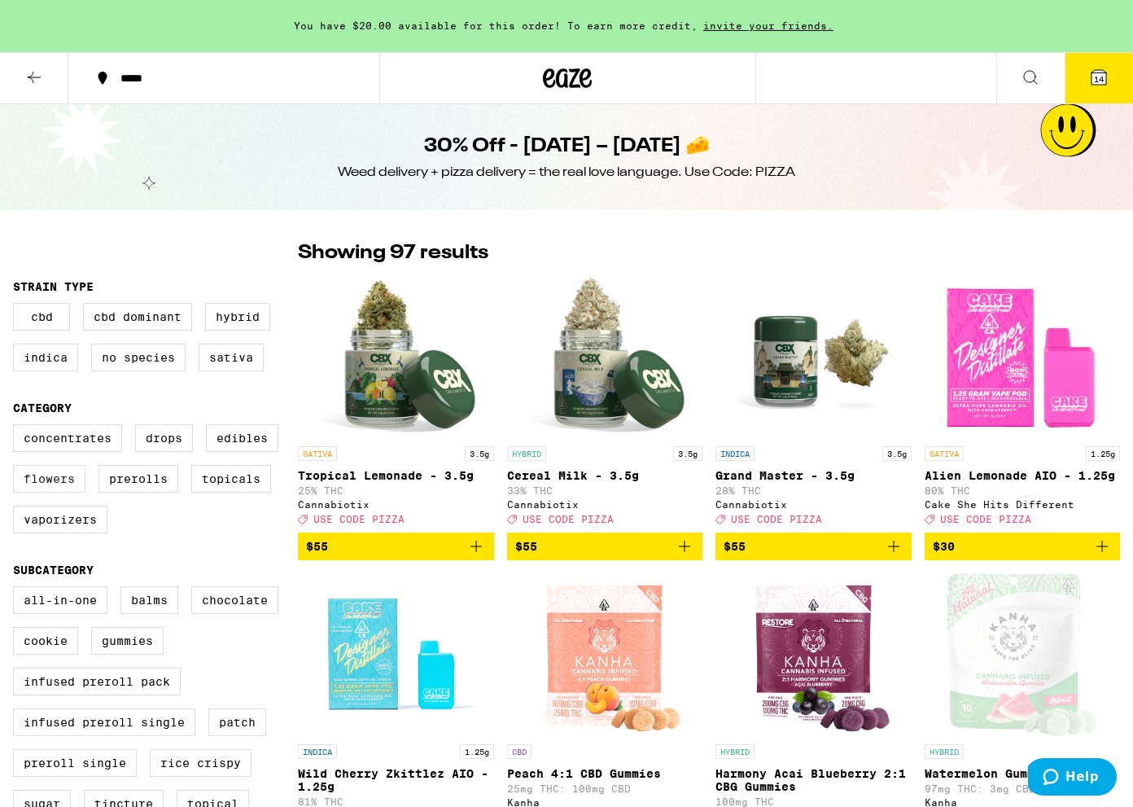
click at [68, 493] on label "Flowers" at bounding box center [49, 479] width 72 height 28
click at [17, 427] on input "Flowers" at bounding box center [16, 427] width 1 height 1
checkbox input "true"
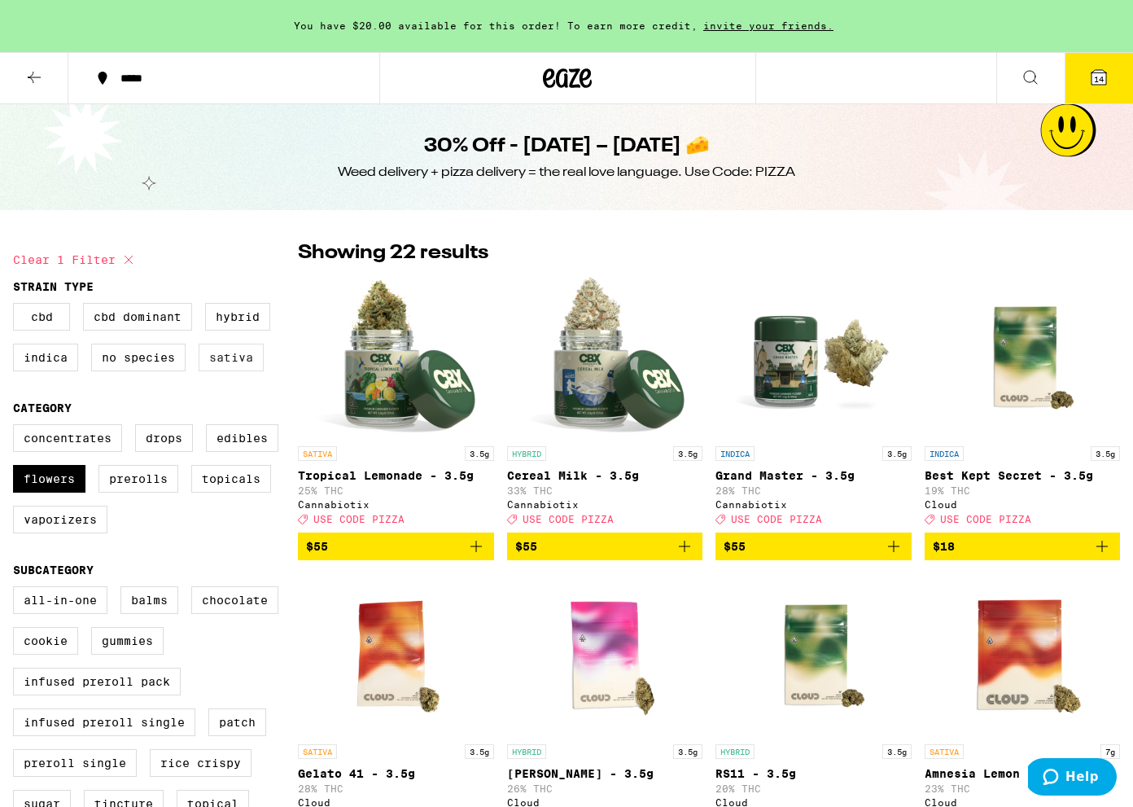
click at [252, 364] on label "Sativa" at bounding box center [231, 358] width 65 height 28
click at [17, 306] on input "Sativa" at bounding box center [16, 305] width 1 height 1
checkbox input "true"
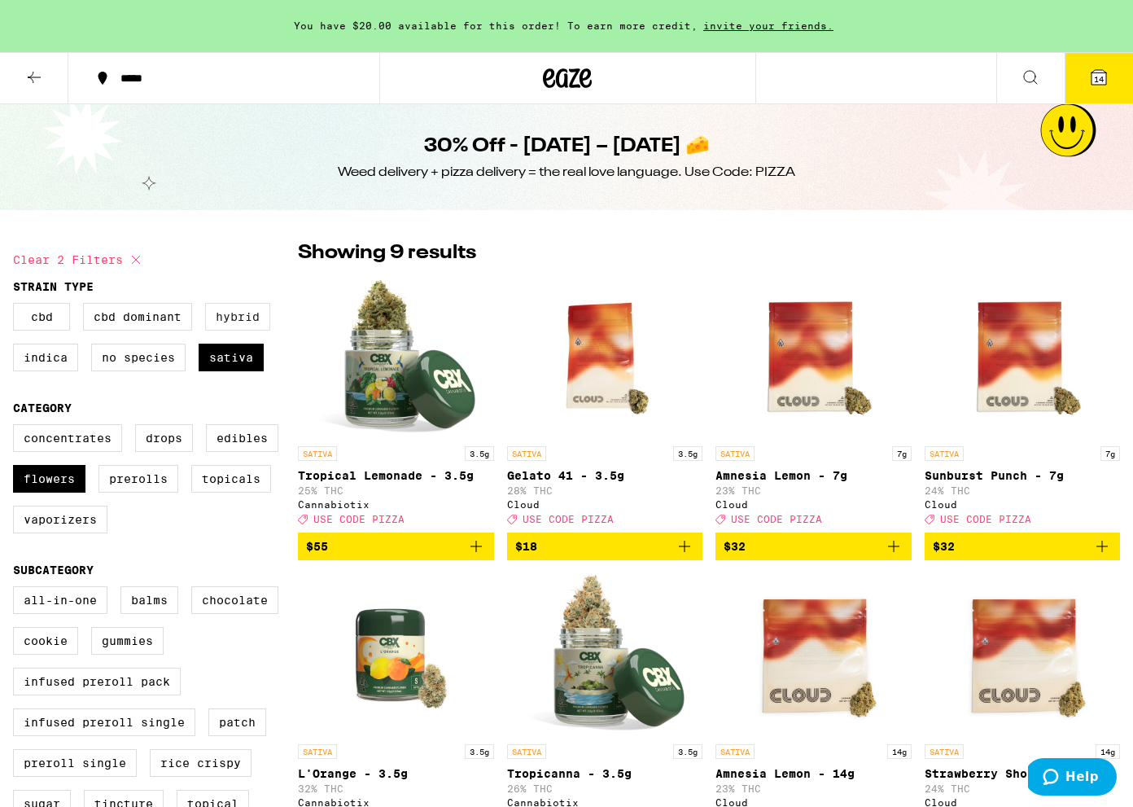
click at [248, 328] on label "Hybrid" at bounding box center [237, 317] width 65 height 28
click at [17, 306] on input "Hybrid" at bounding box center [16, 305] width 1 height 1
checkbox input "true"
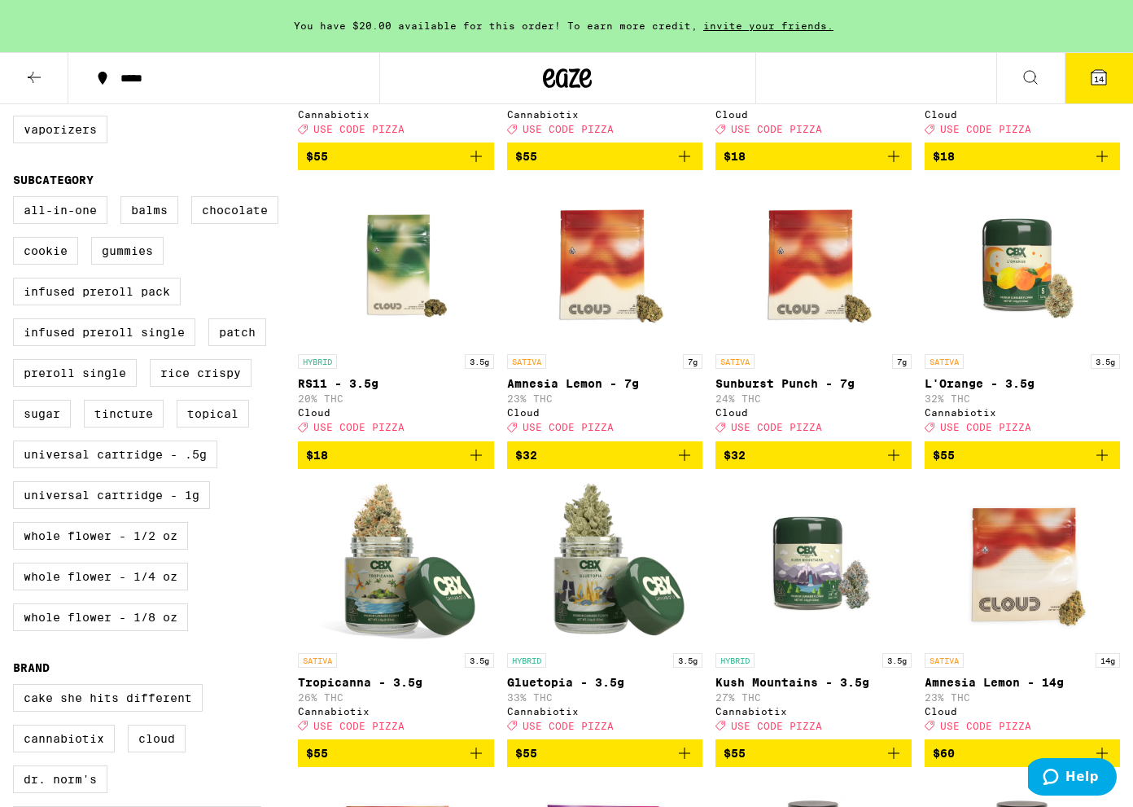
scroll to position [536, 0]
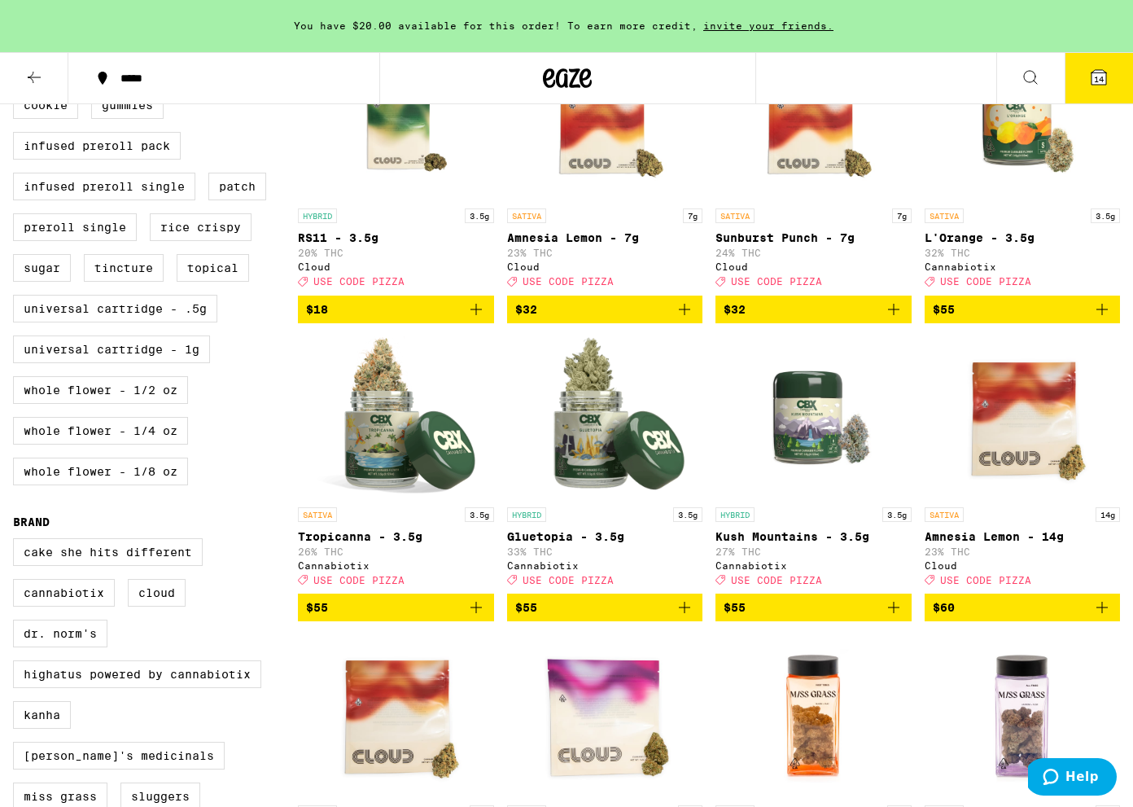
click at [1062, 319] on span "$55" at bounding box center [1023, 310] width 180 height 20
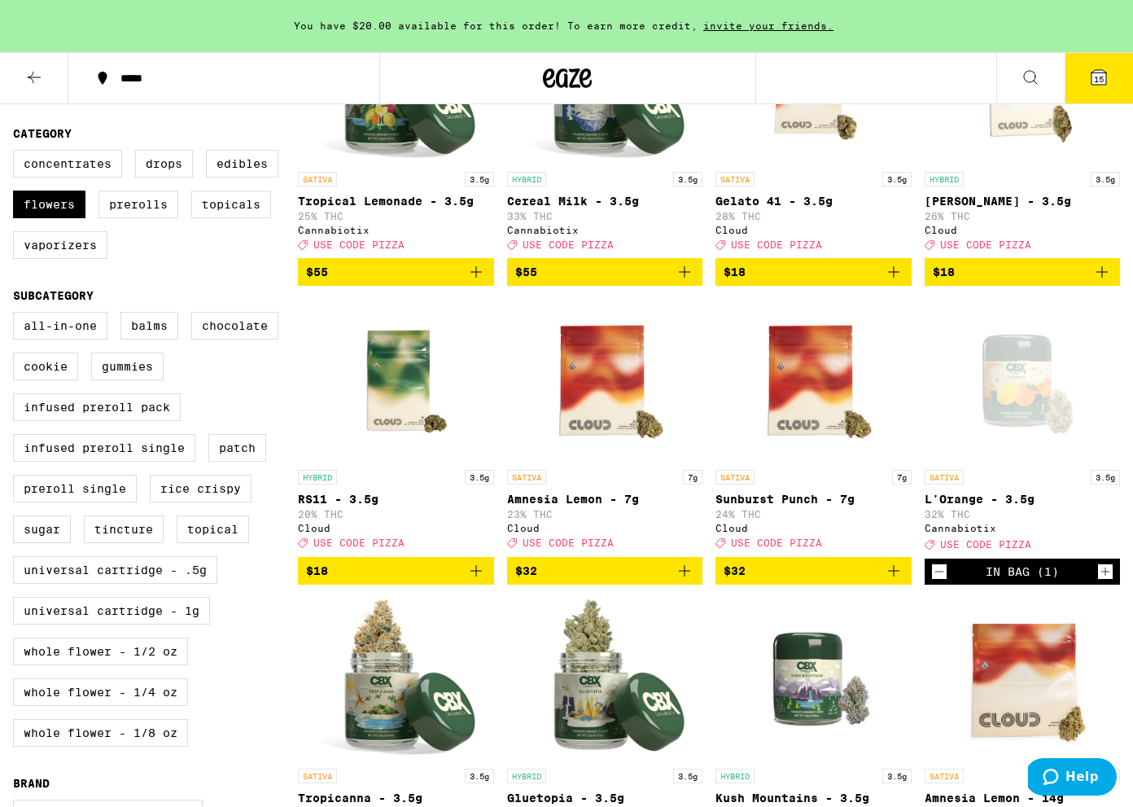
scroll to position [0, 0]
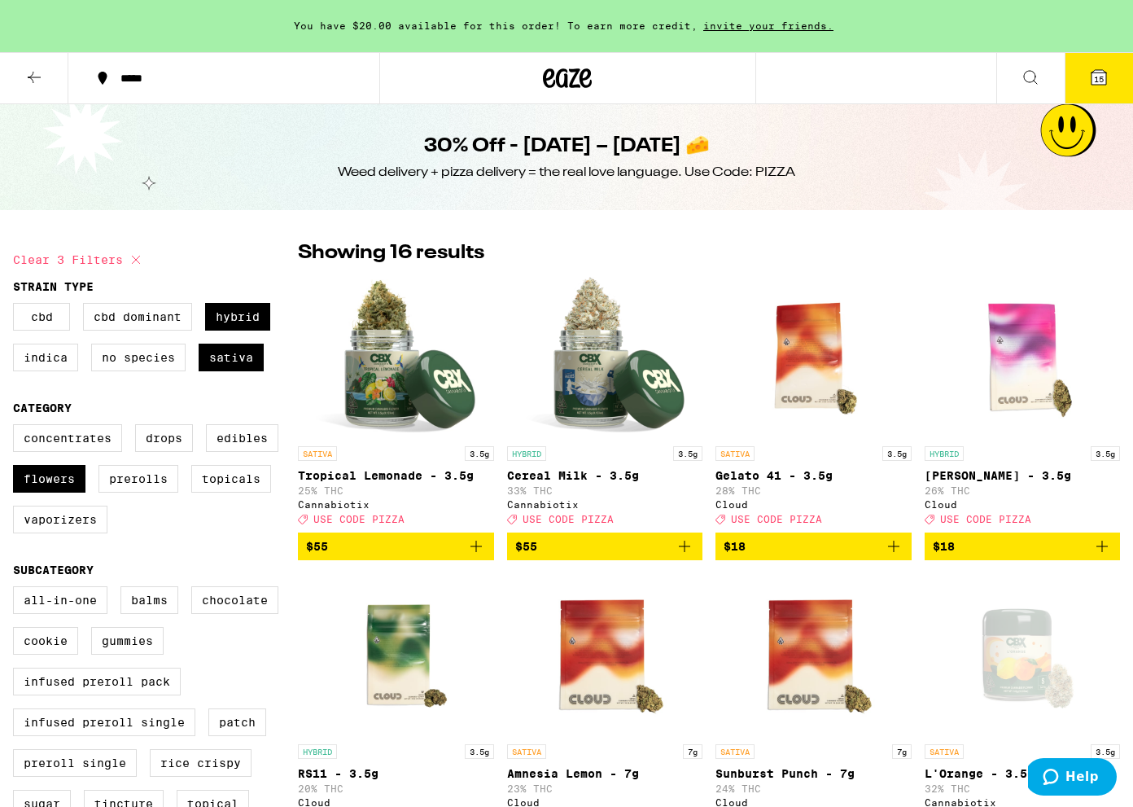
click at [1092, 79] on icon at bounding box center [1099, 77] width 15 height 15
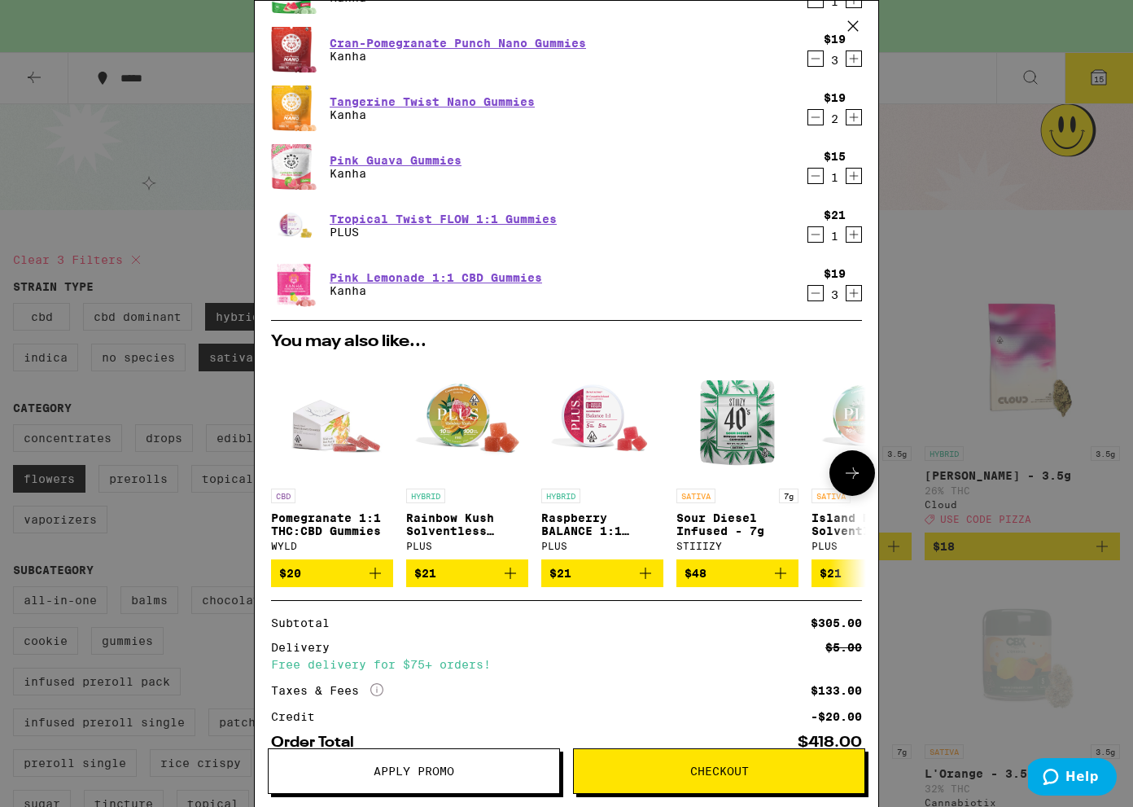
scroll to position [477, 0]
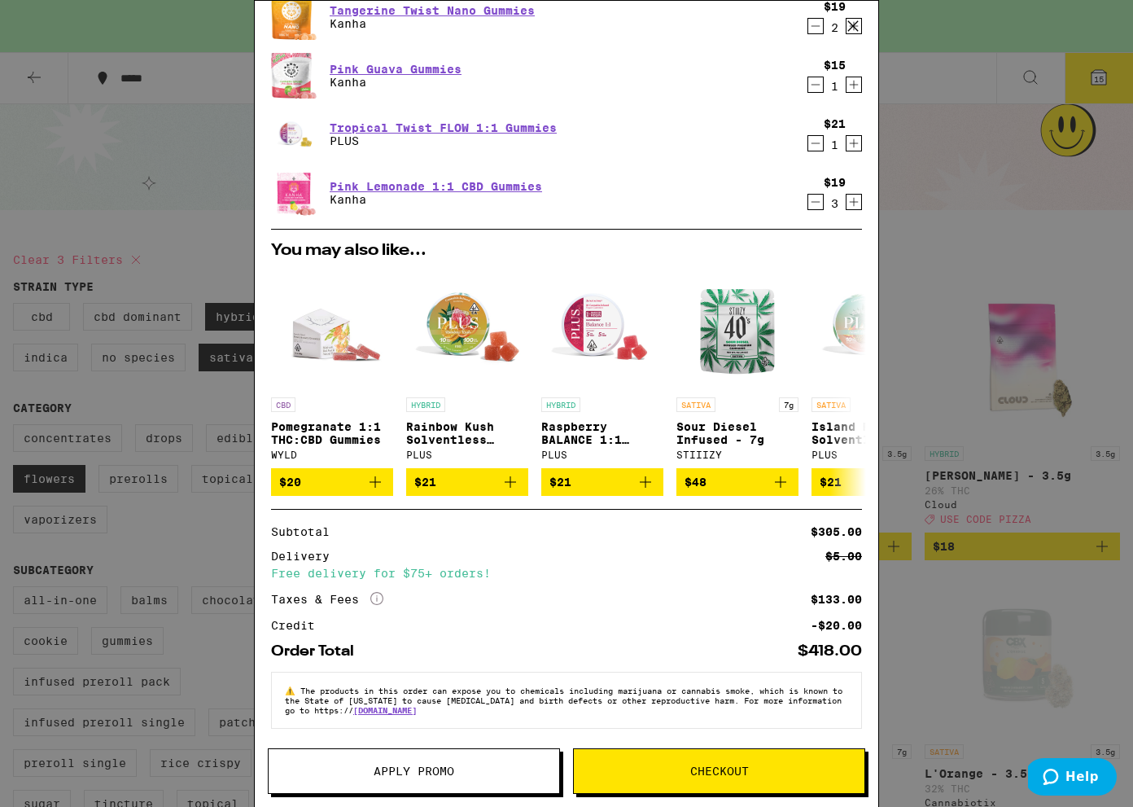
click at [452, 781] on button "Apply Promo" at bounding box center [414, 771] width 292 height 46
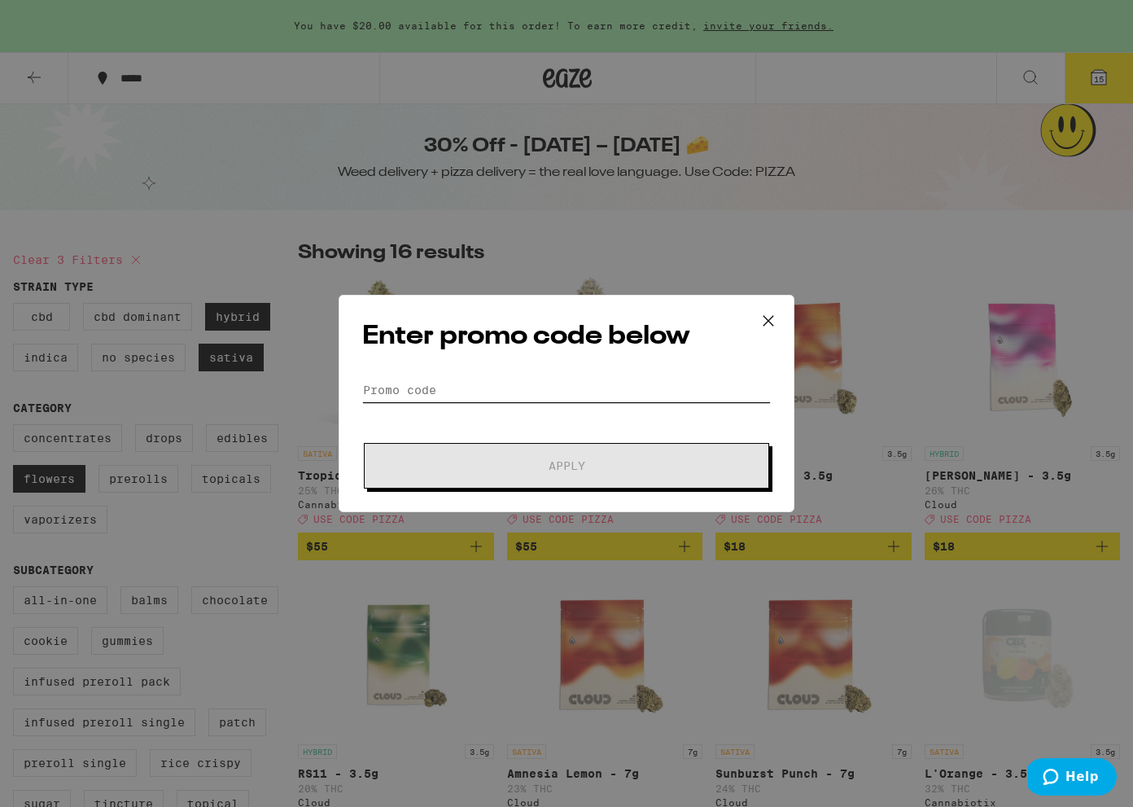
click at [480, 383] on input "Promo Code" at bounding box center [566, 390] width 409 height 24
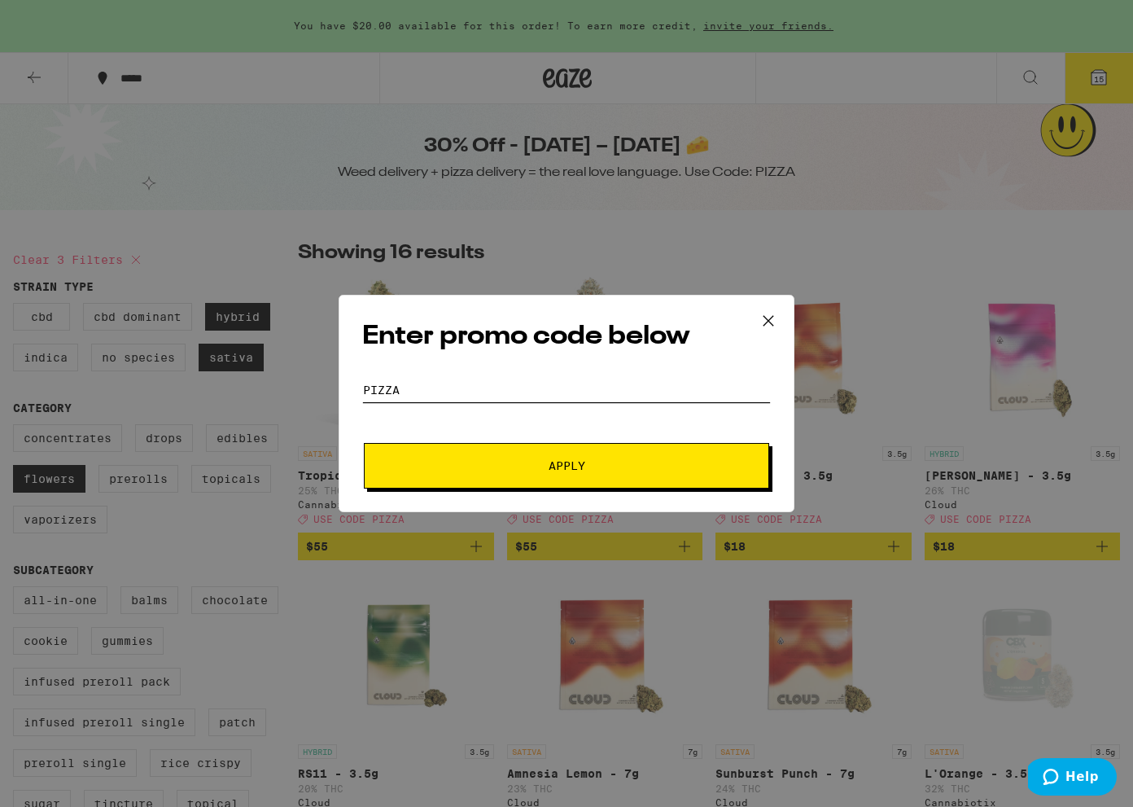
type input "pizza"
click at [547, 462] on span "Apply" at bounding box center [566, 465] width 293 height 11
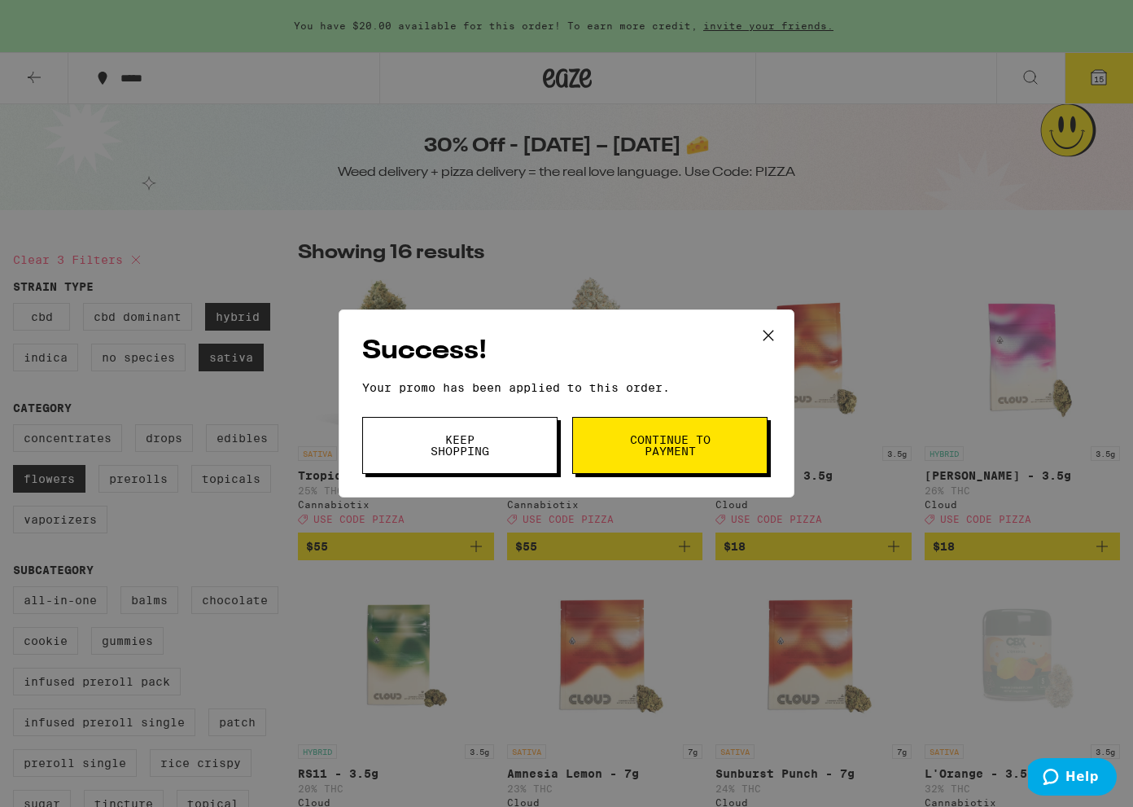
click at [641, 441] on span "Continue to payment" at bounding box center [669, 445] width 83 height 23
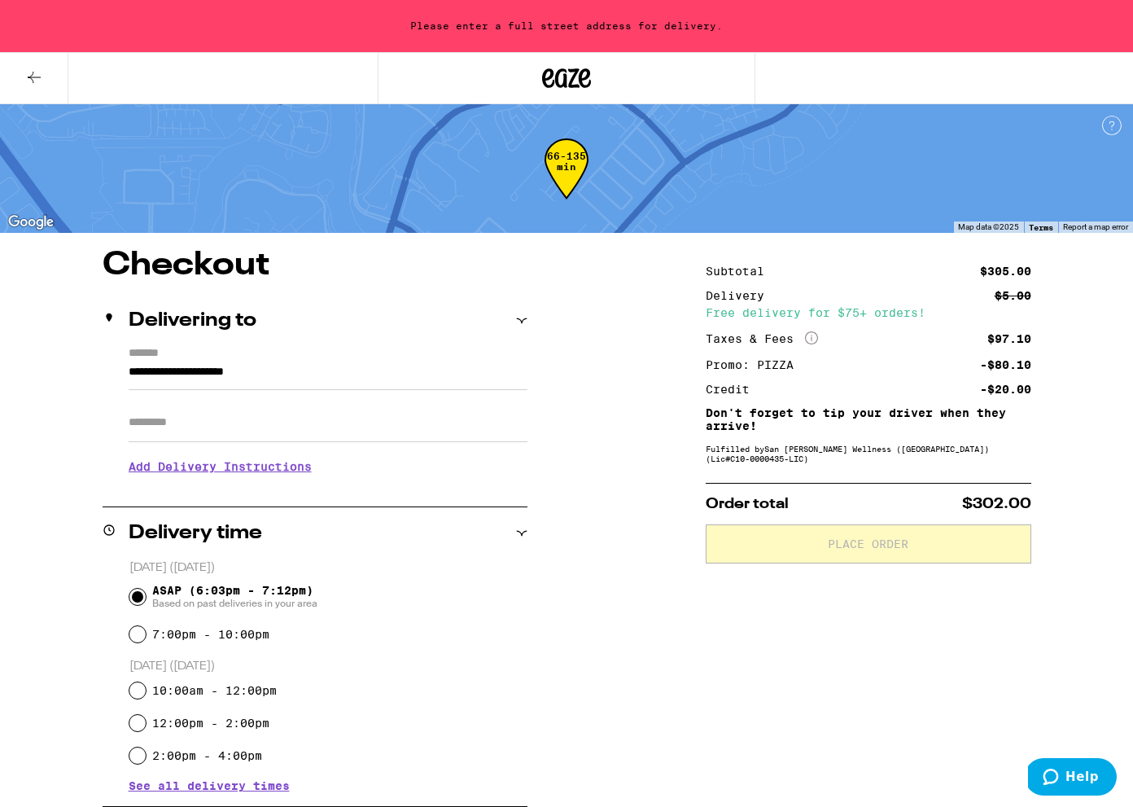
click at [249, 373] on input "**********" at bounding box center [328, 376] width 399 height 28
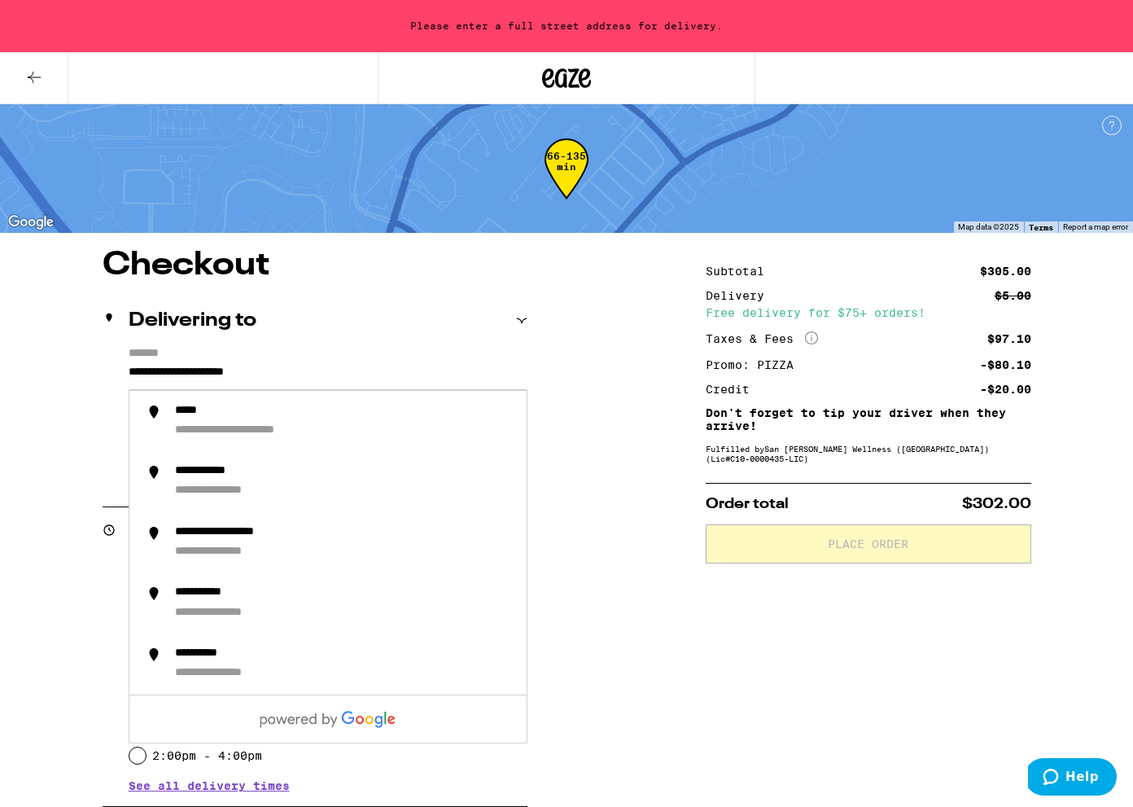
click at [352, 377] on input "**********" at bounding box center [328, 376] width 399 height 28
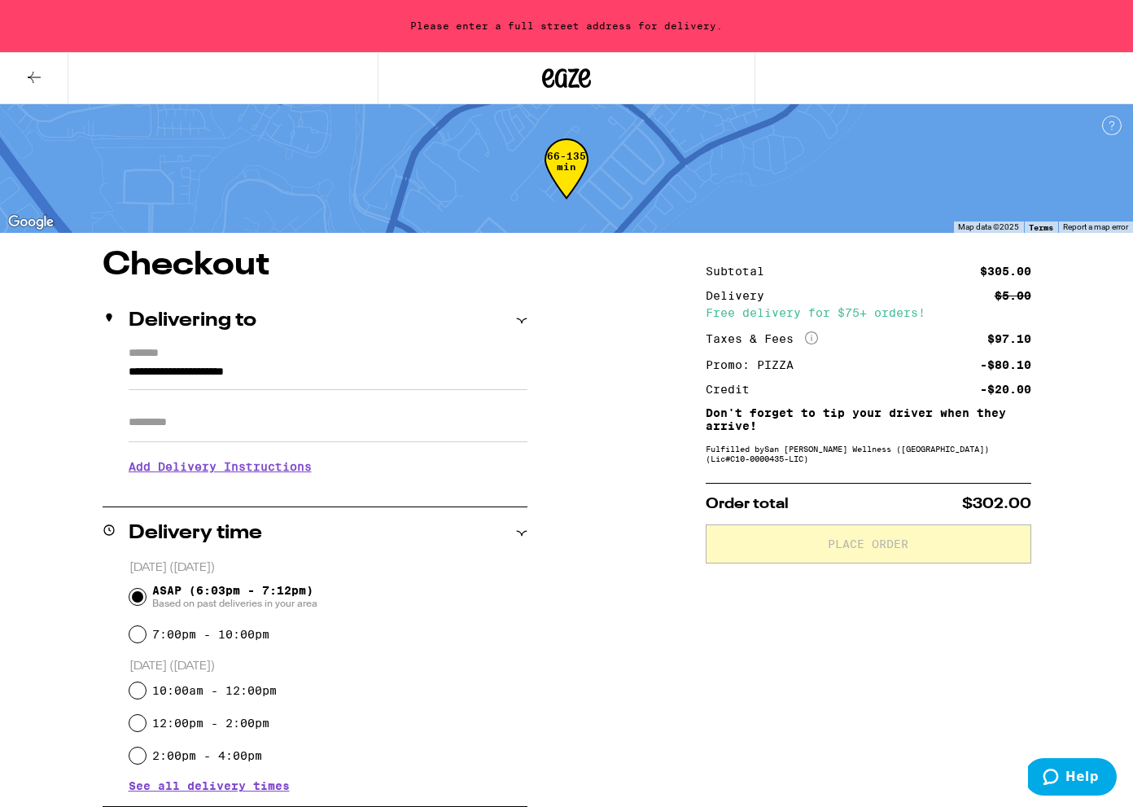
click at [9, 68] on button at bounding box center [34, 78] width 68 height 51
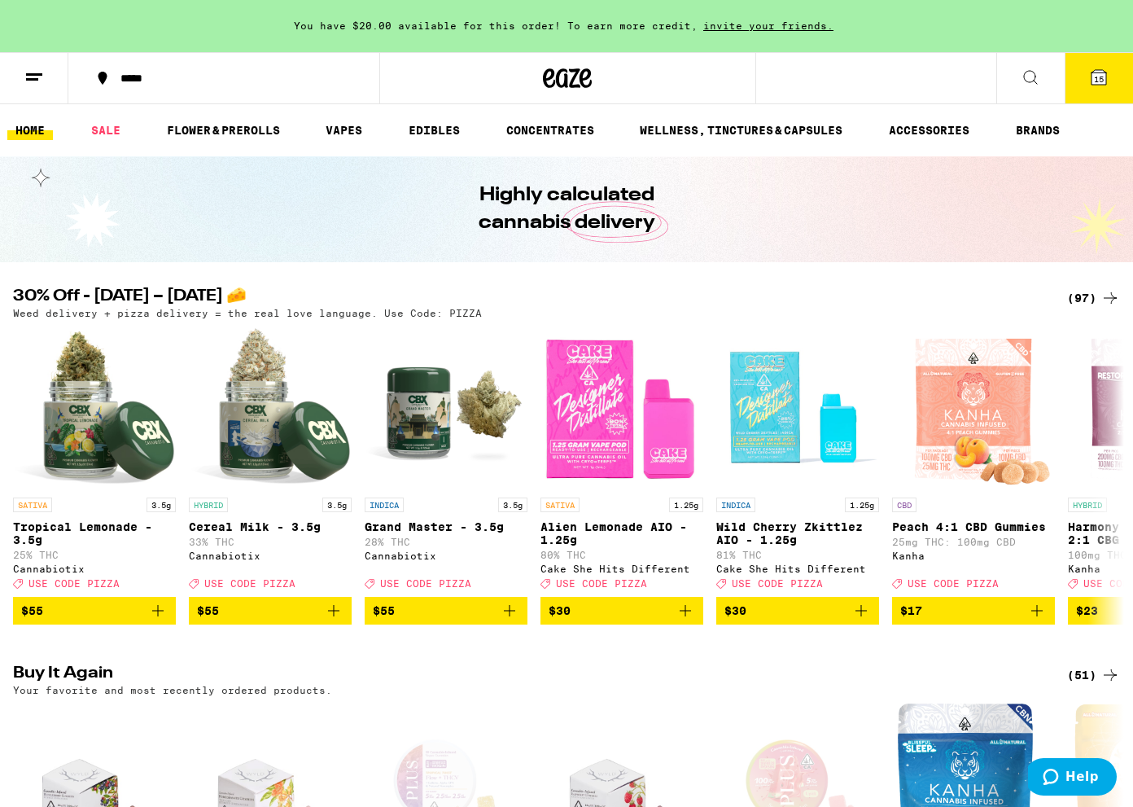
click at [24, 70] on icon at bounding box center [34, 78] width 20 height 20
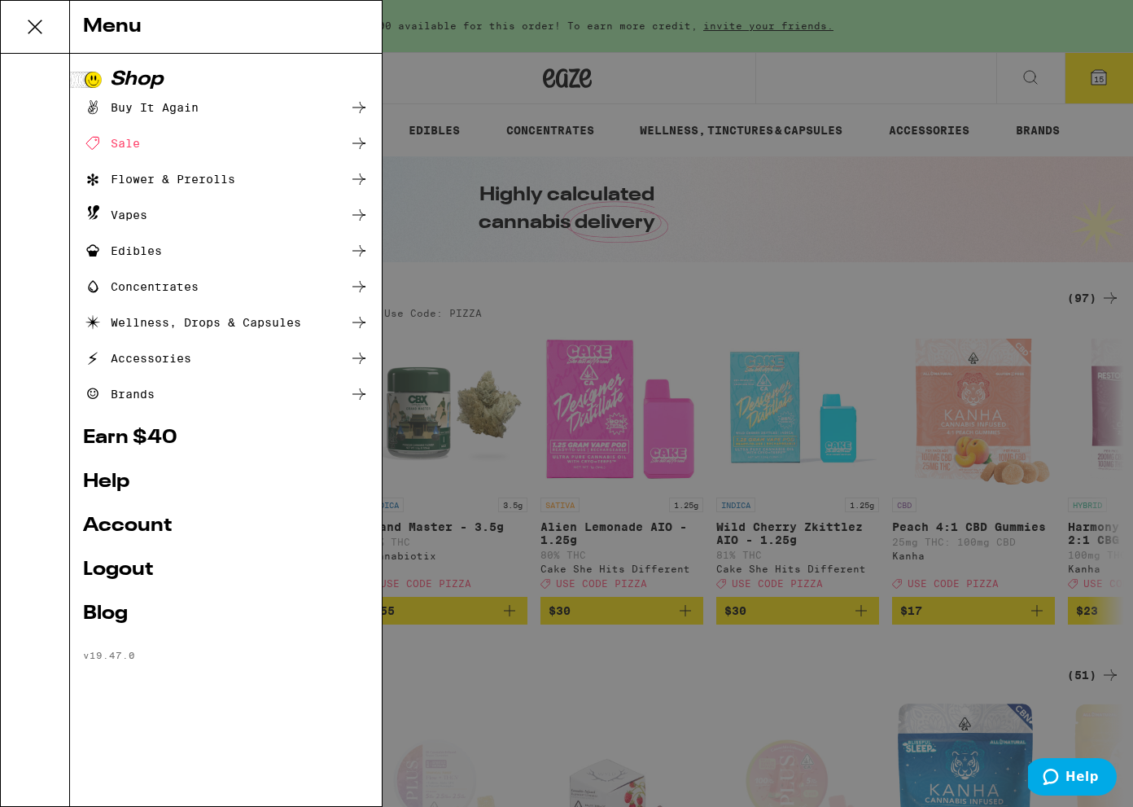
click at [624, 251] on div "Menu Shop Buy It Again Sale Flower & Prerolls Vapes Edibles Concentrates Wellne…" at bounding box center [566, 403] width 1133 height 807
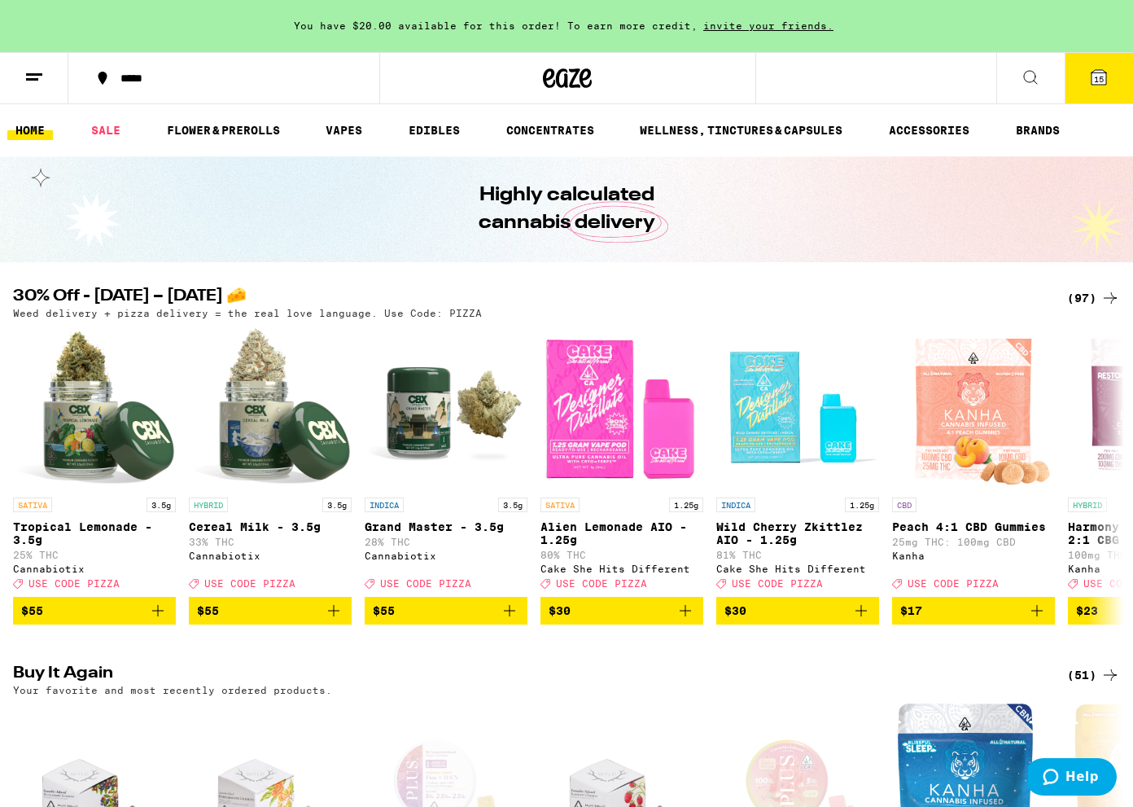
click at [1100, 89] on button "15" at bounding box center [1099, 78] width 68 height 50
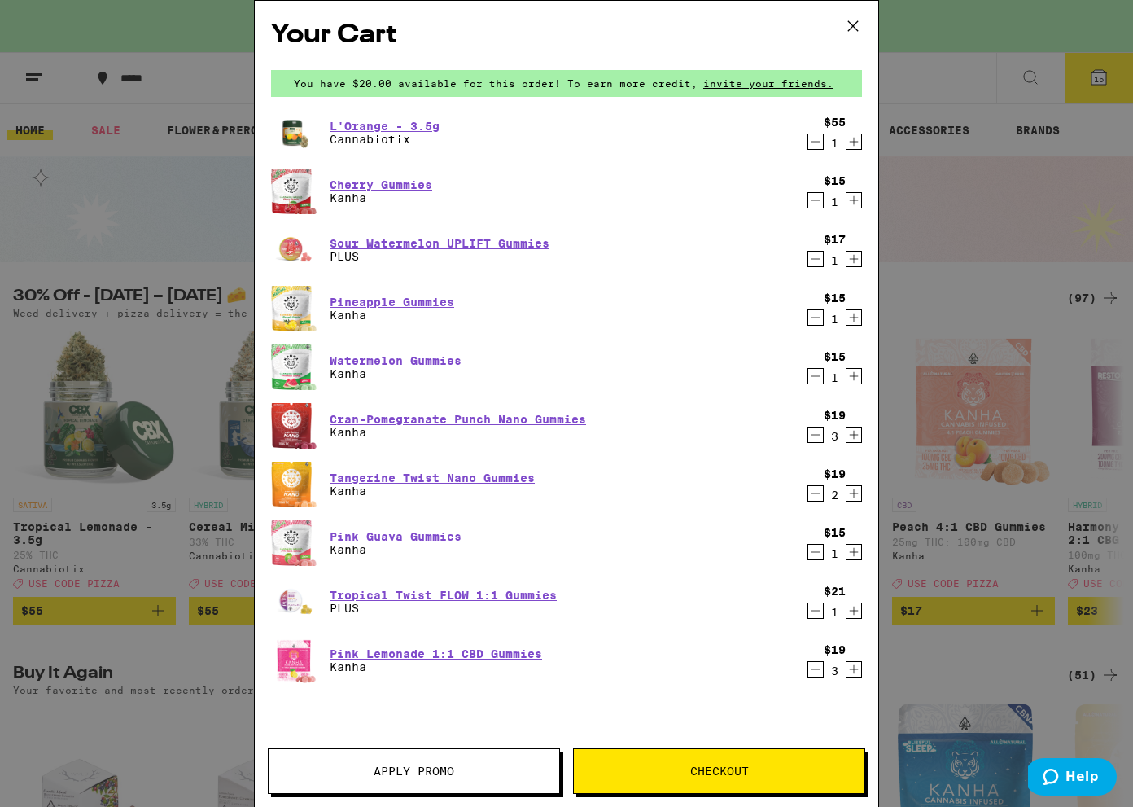
click at [714, 777] on span "Checkout" at bounding box center [719, 770] width 59 height 11
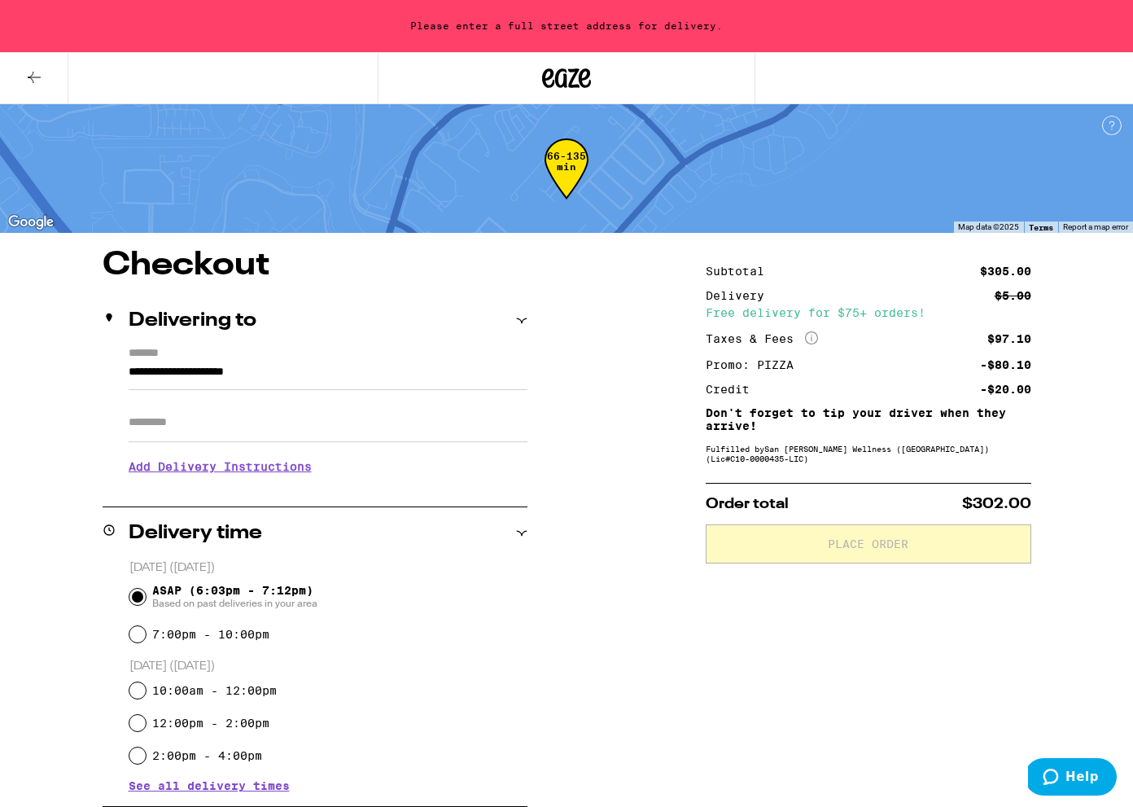
click at [230, 378] on input "**********" at bounding box center [328, 376] width 399 height 28
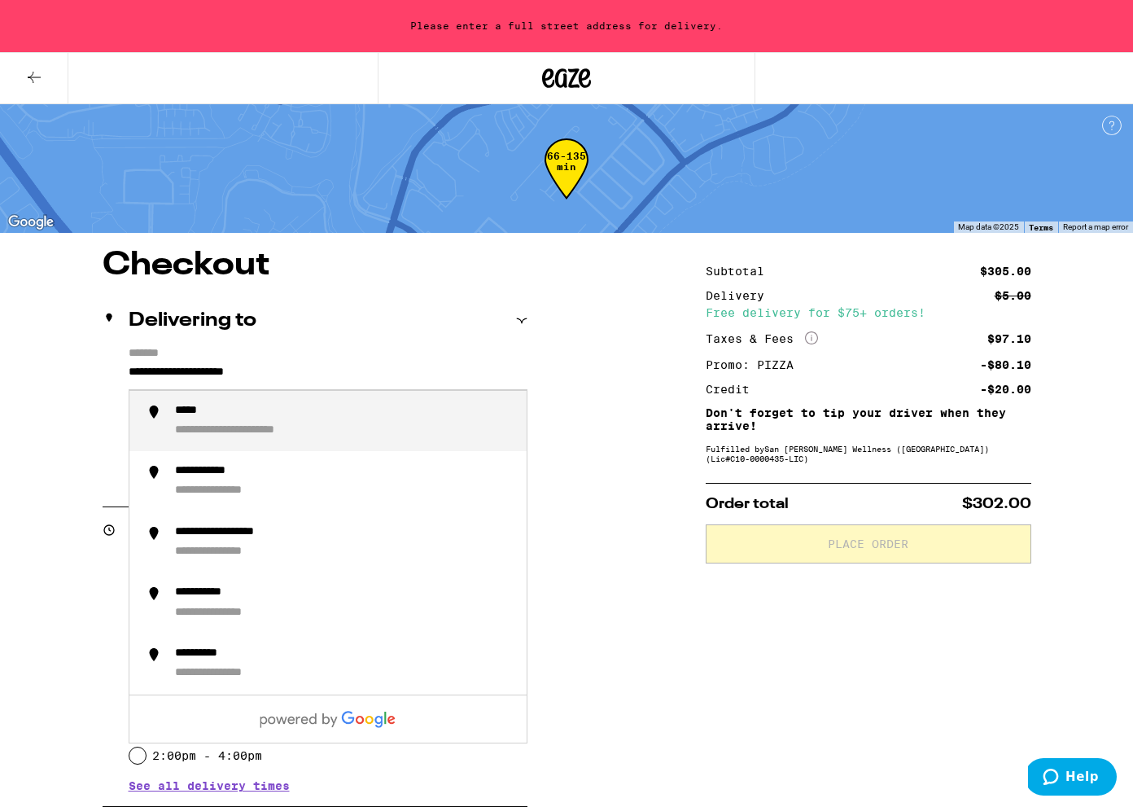
click at [230, 378] on input "**********" at bounding box center [328, 376] width 399 height 28
click at [314, 423] on div "**********" at bounding box center [344, 421] width 339 height 35
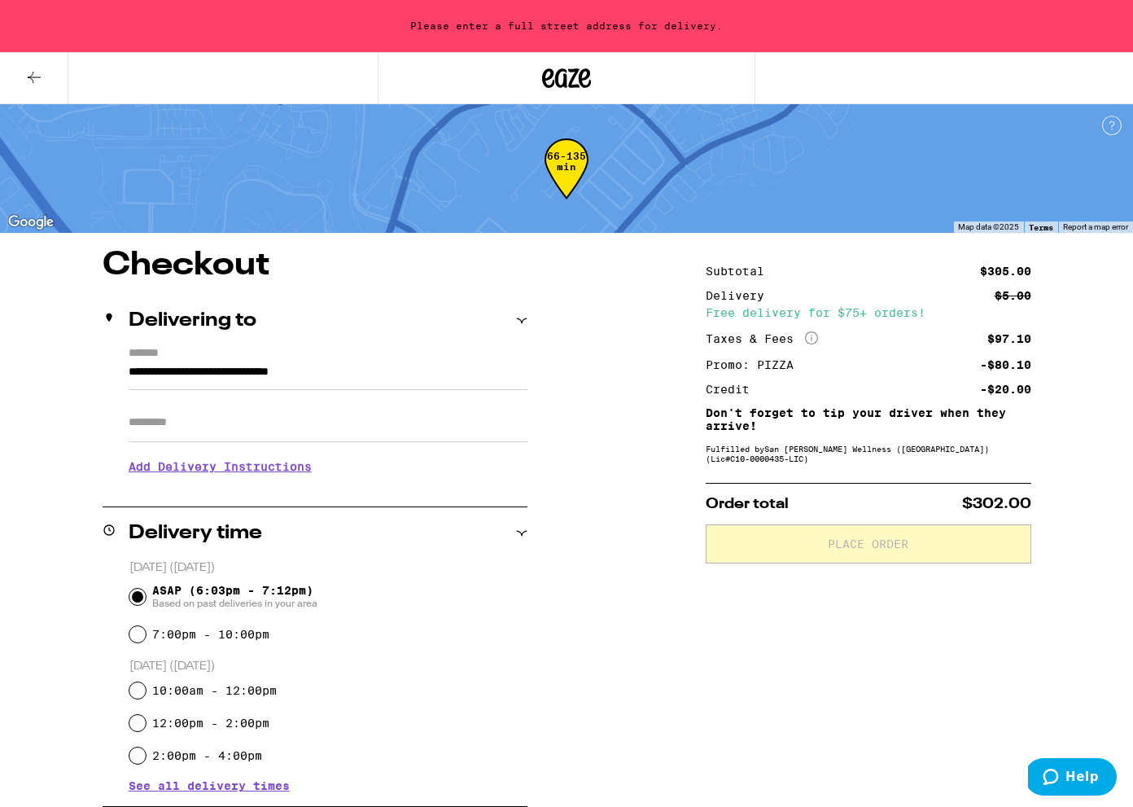
type input "**********"
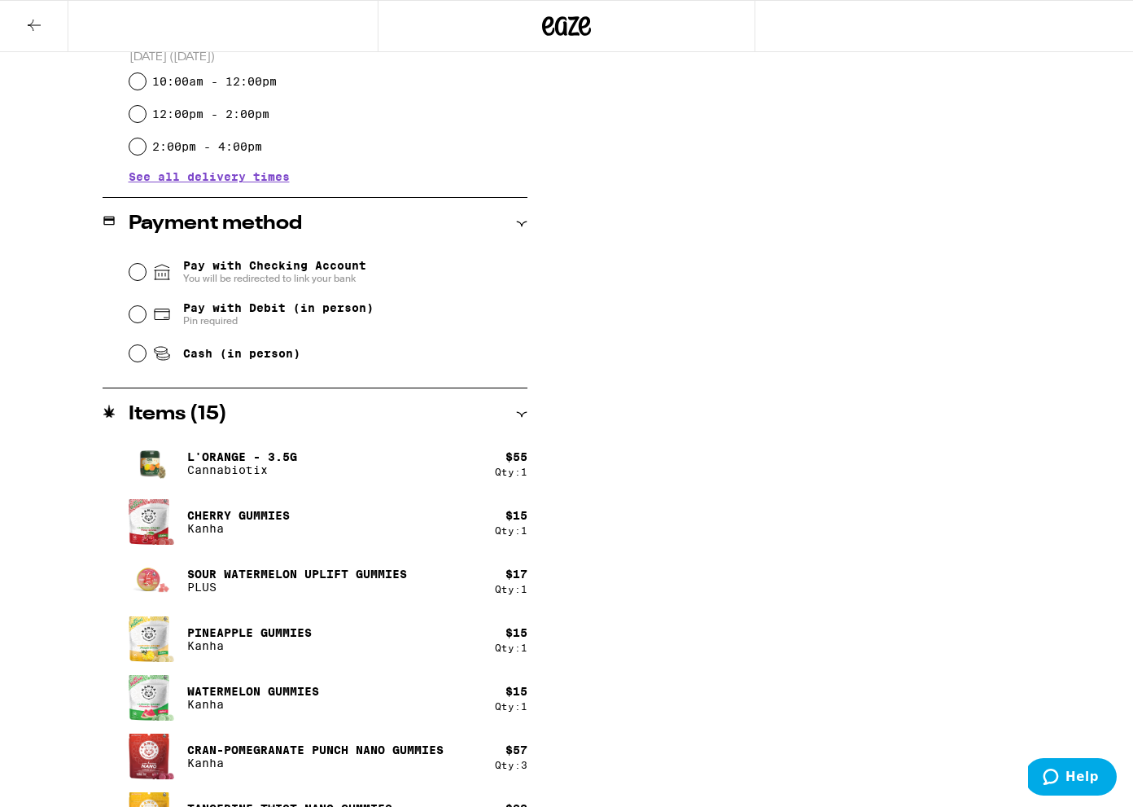
scroll to position [654, 0]
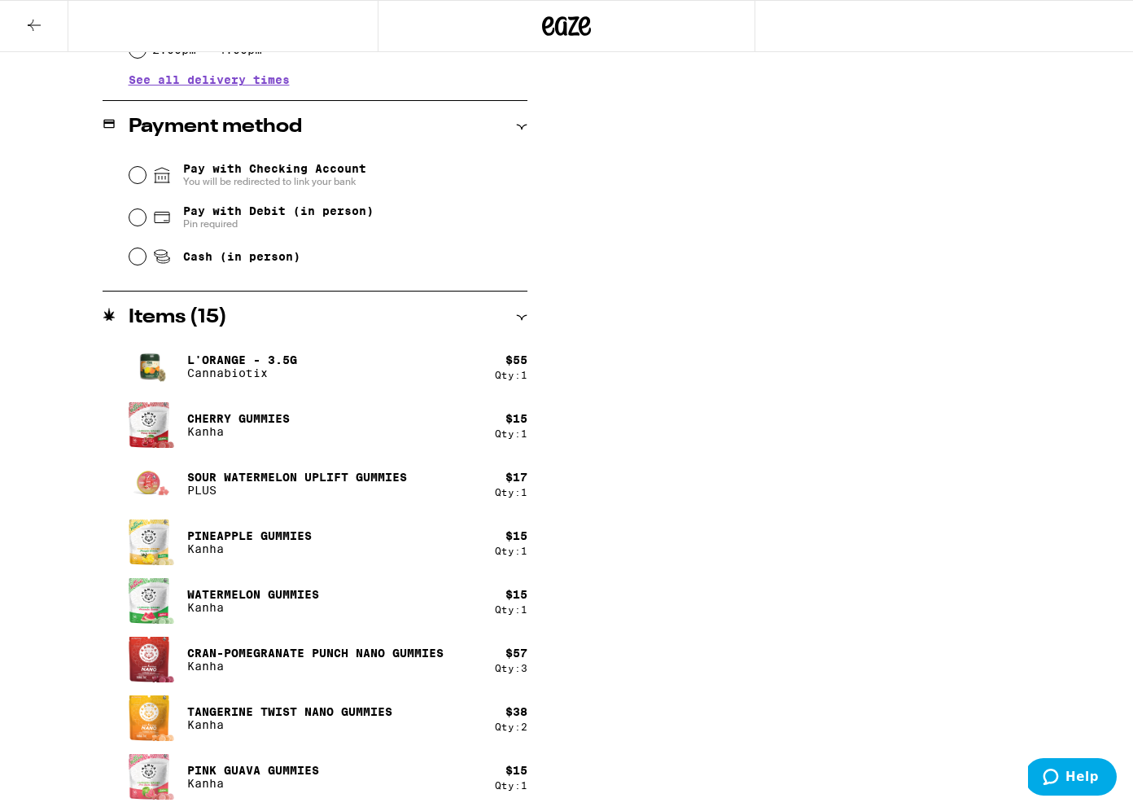
click at [184, 261] on span "Cash (in person)" at bounding box center [241, 256] width 117 height 13
click at [146, 261] on input "Cash (in person)" at bounding box center [137, 256] width 16 height 16
radio input "true"
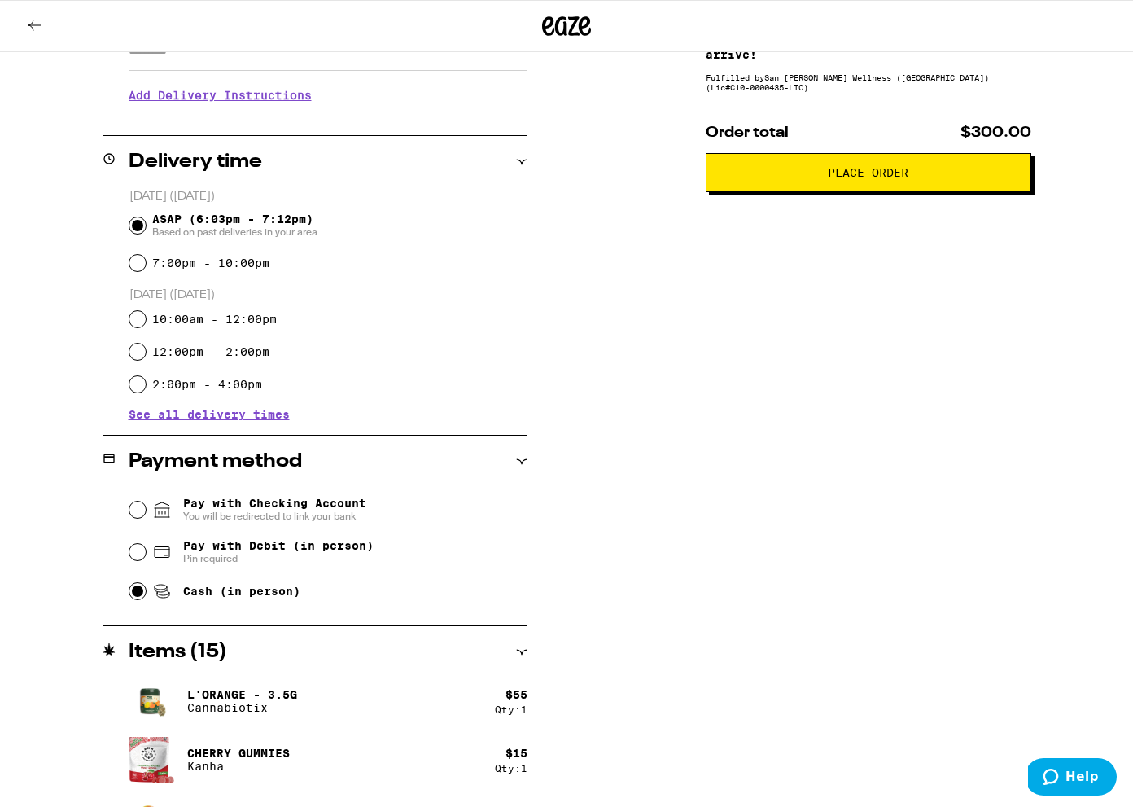
scroll to position [0, 0]
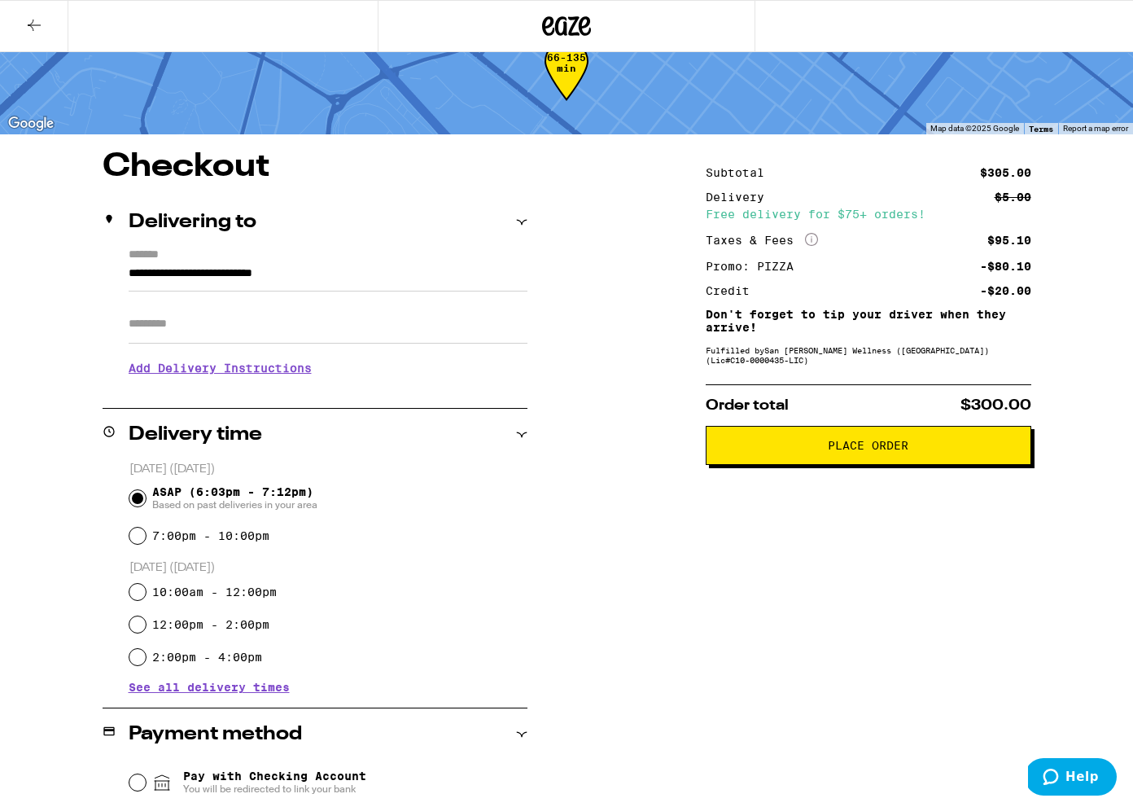
scroll to position [51, 0]
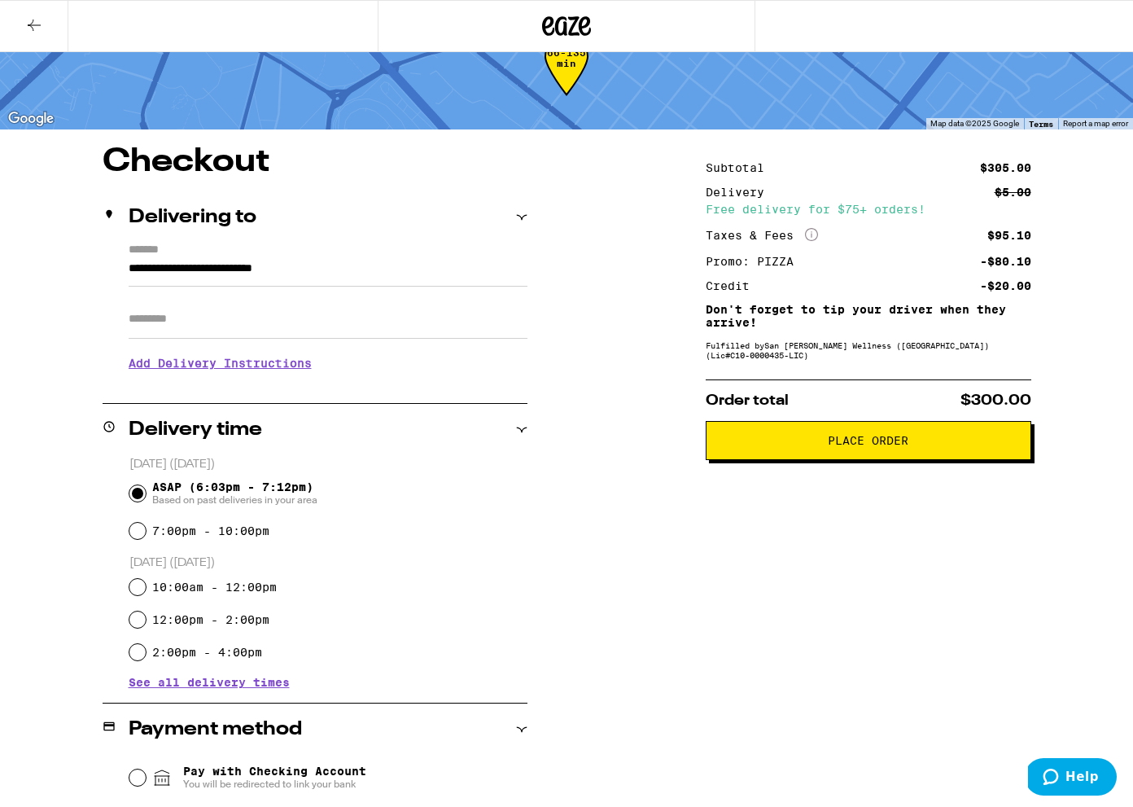
click at [490, 592] on div "10:00am - 12:00pm" at bounding box center [328, 587] width 398 height 33
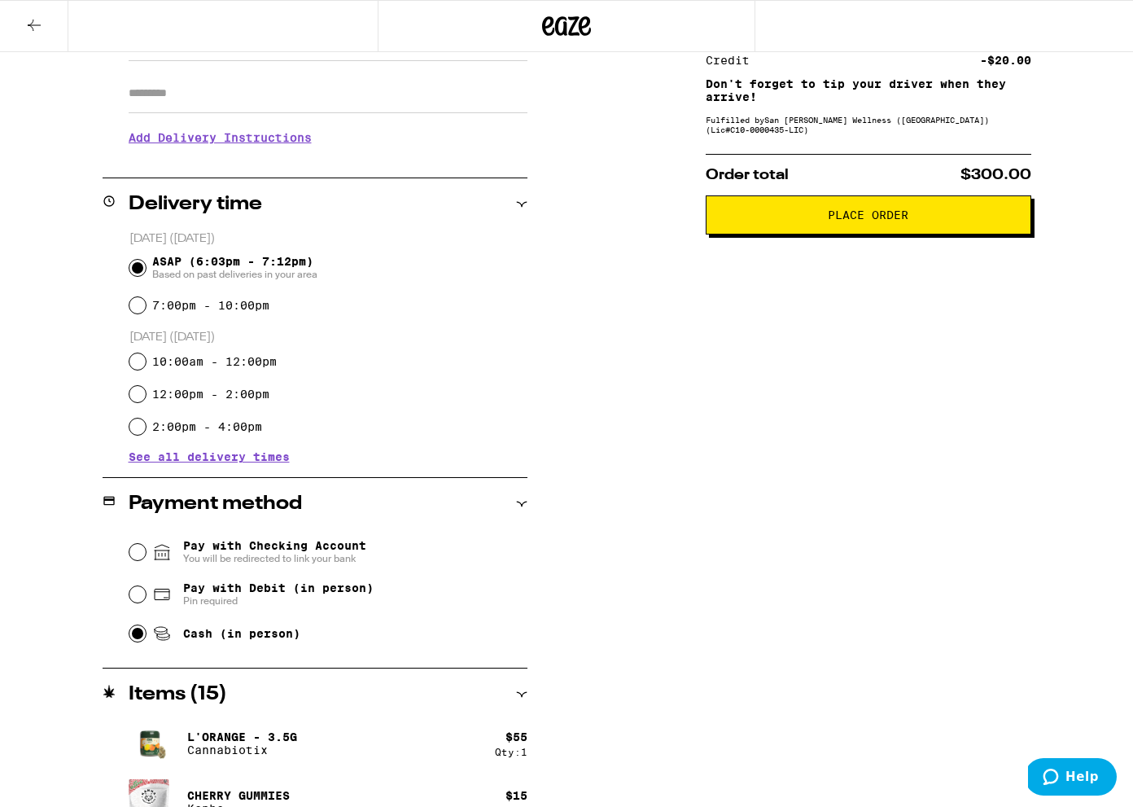
scroll to position [0, 0]
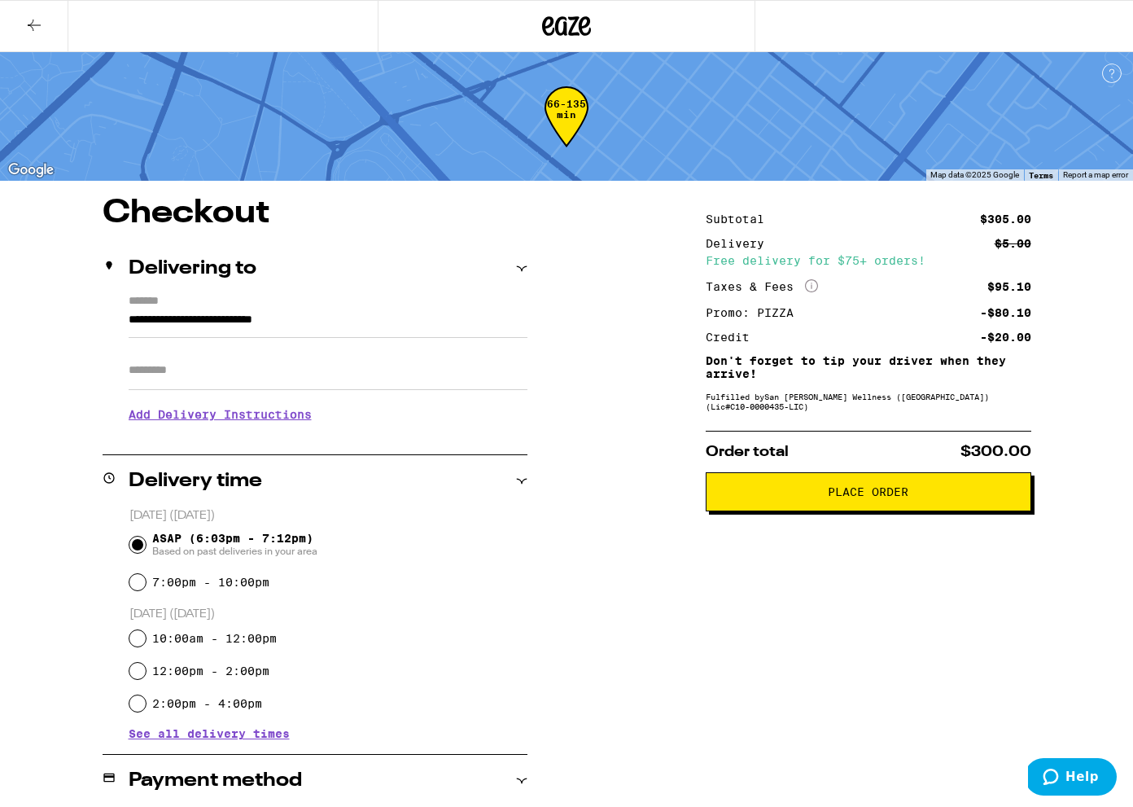
click at [274, 422] on h3 "Add Delivery Instructions" at bounding box center [328, 414] width 399 height 37
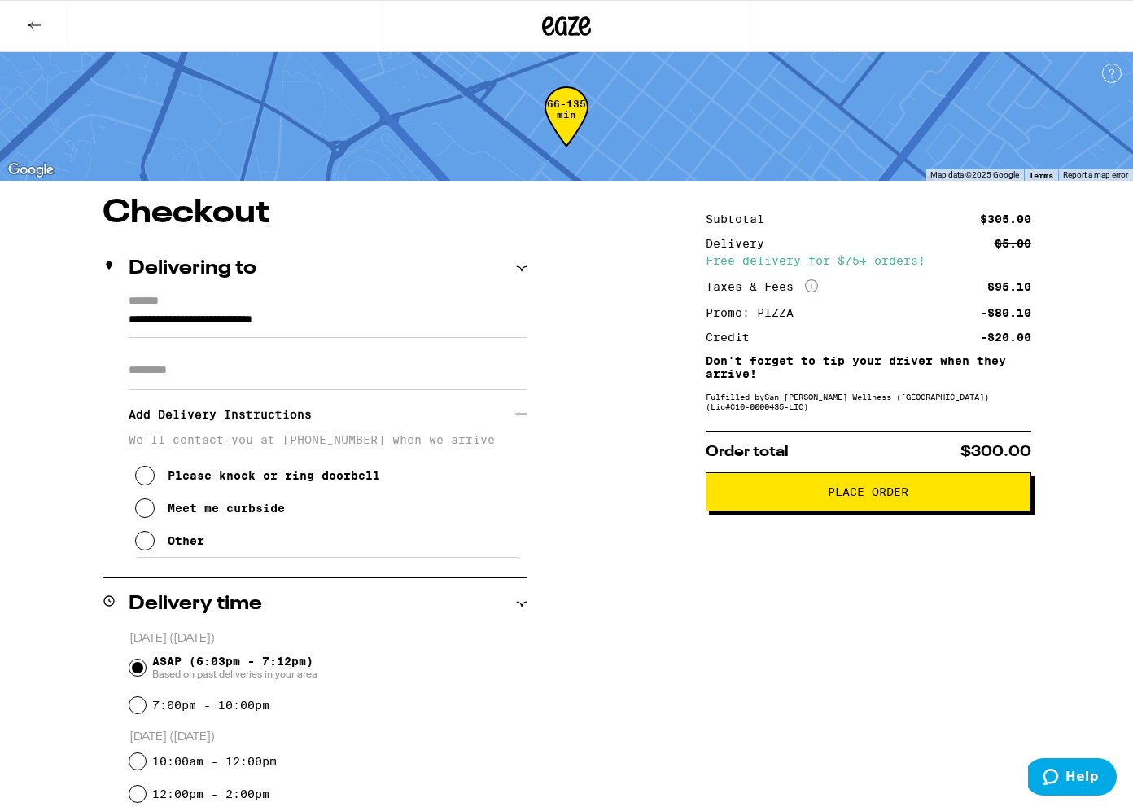
click at [181, 547] on div "Other" at bounding box center [186, 540] width 37 height 13
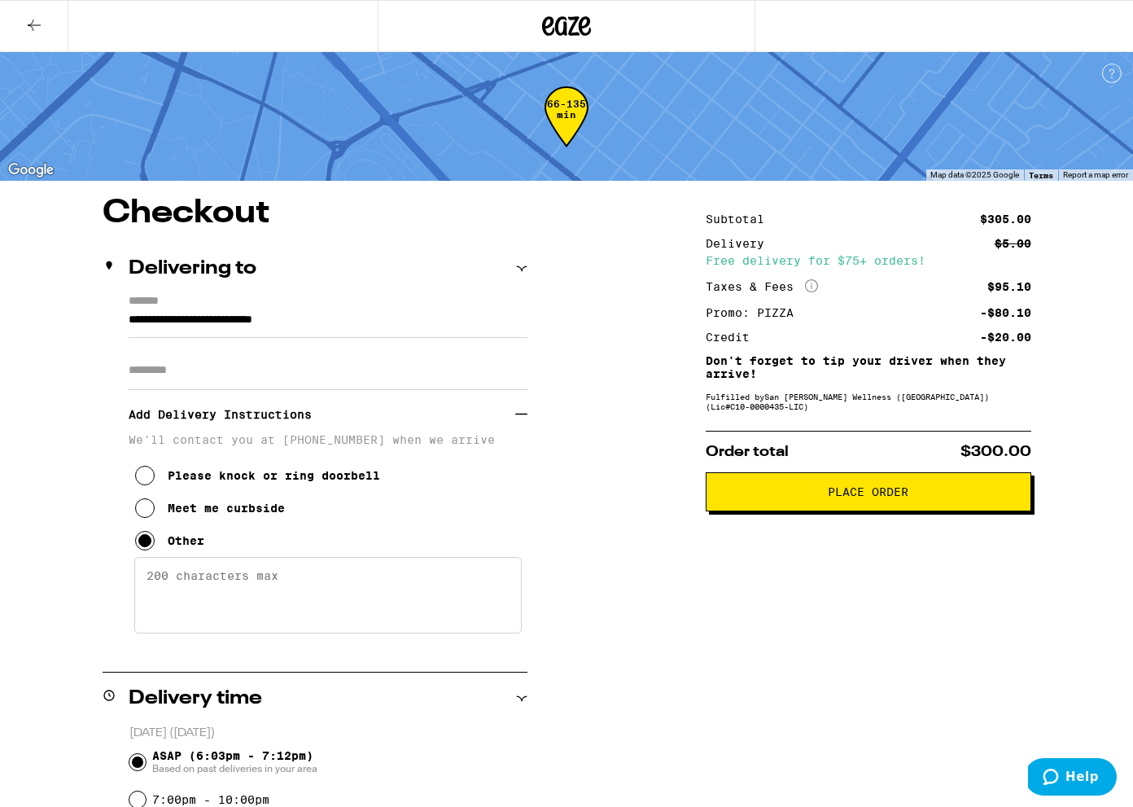
click at [253, 590] on textarea "Enter any other delivery instructions you want driver to know" at bounding box center [328, 595] width 388 height 77
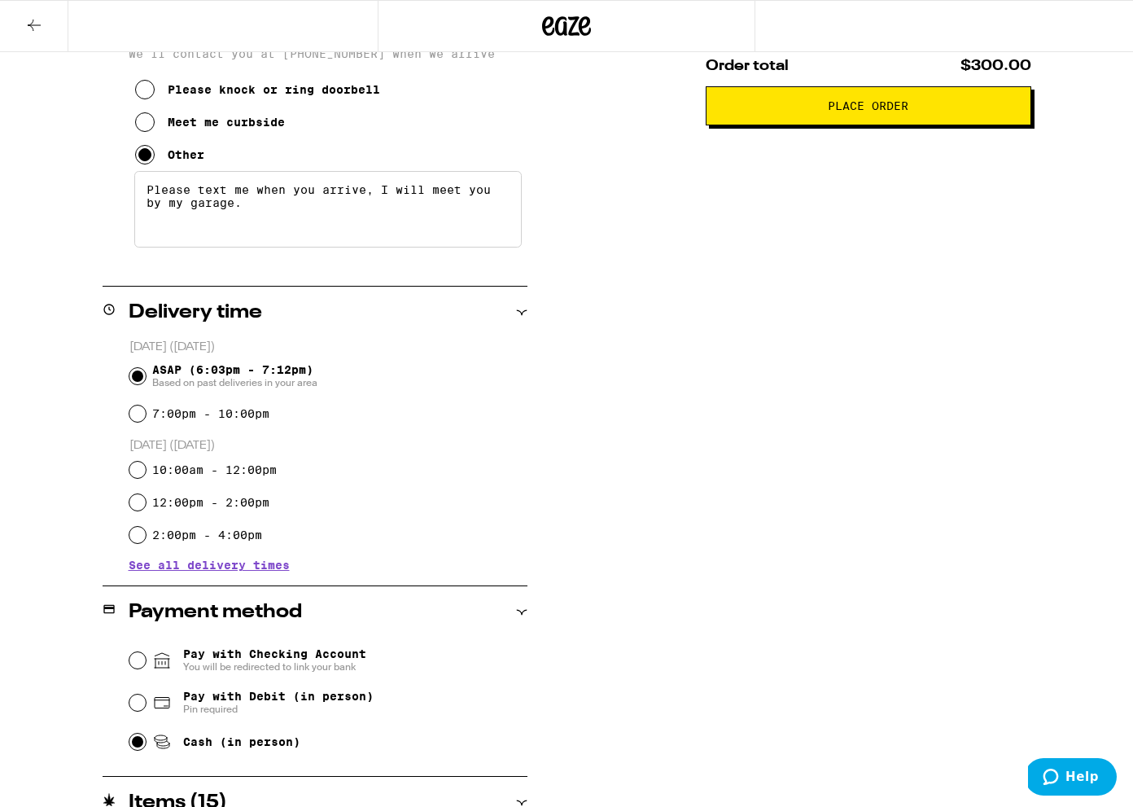
scroll to position [427, 0]
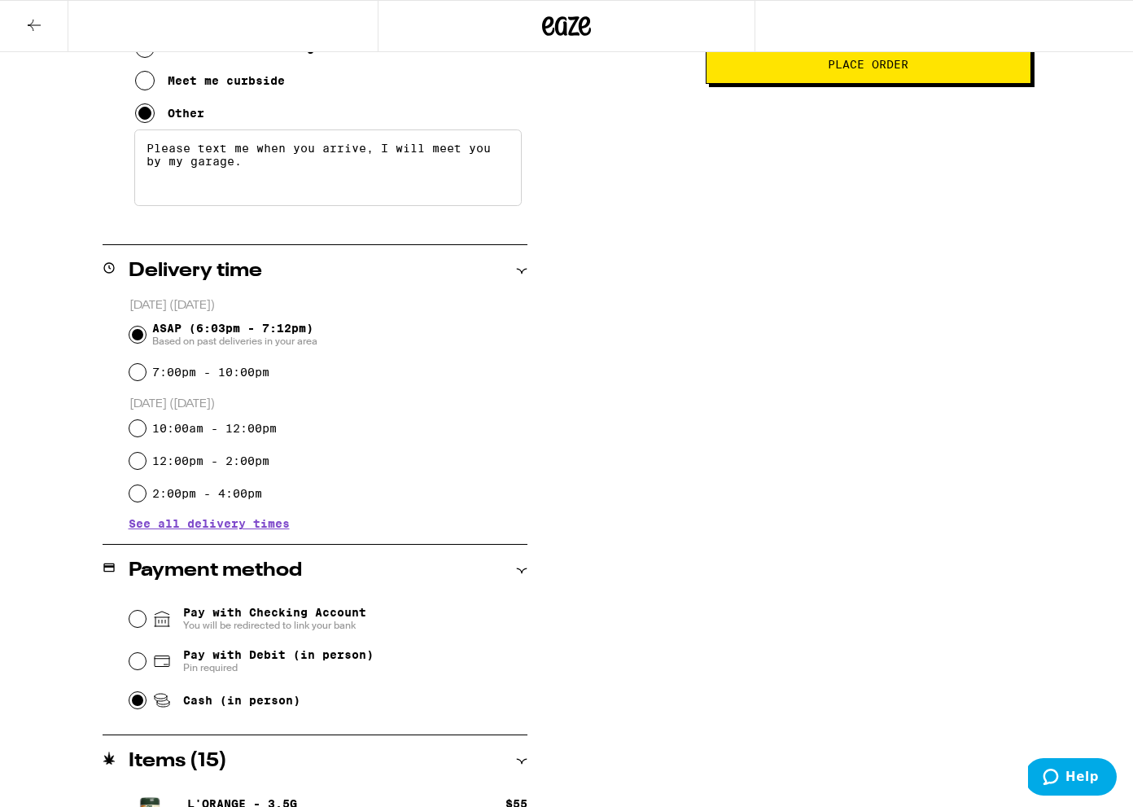
type textarea "Please text me when you arrive, I will meet you by my garage."
click at [143, 374] on input "7:00pm - 10:00pm" at bounding box center [137, 372] width 16 height 16
radio input "true"
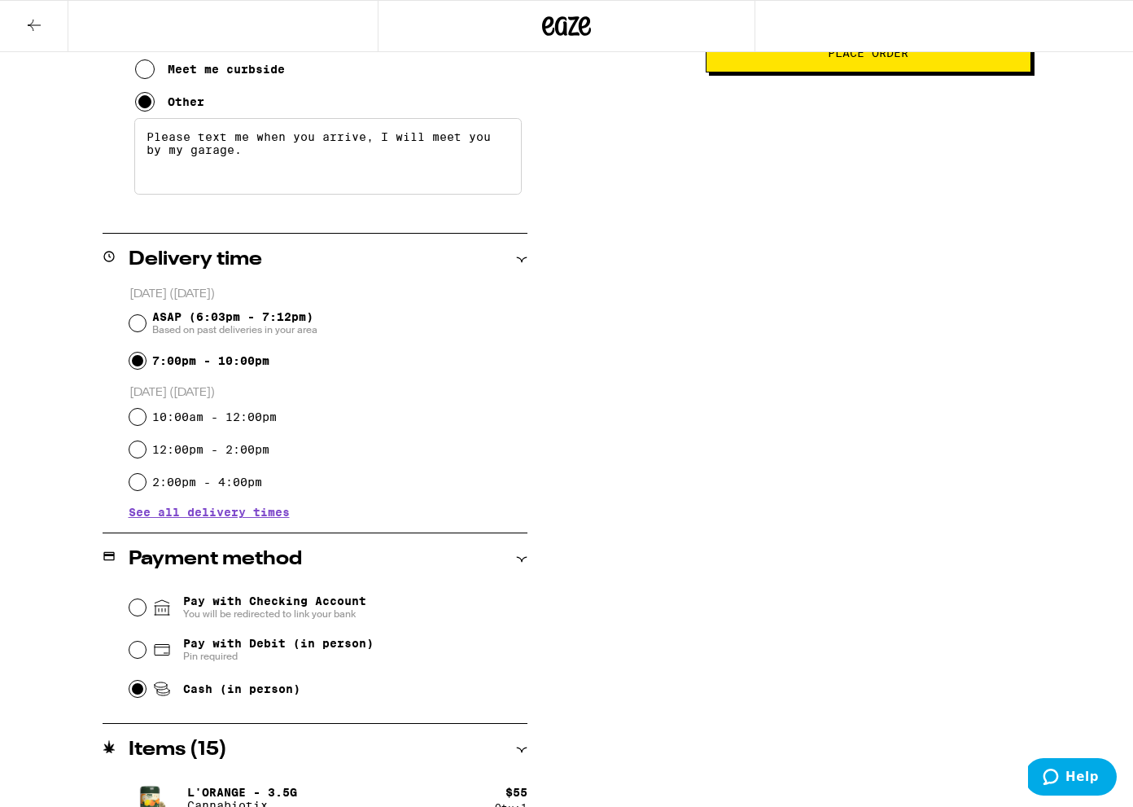
scroll to position [441, 0]
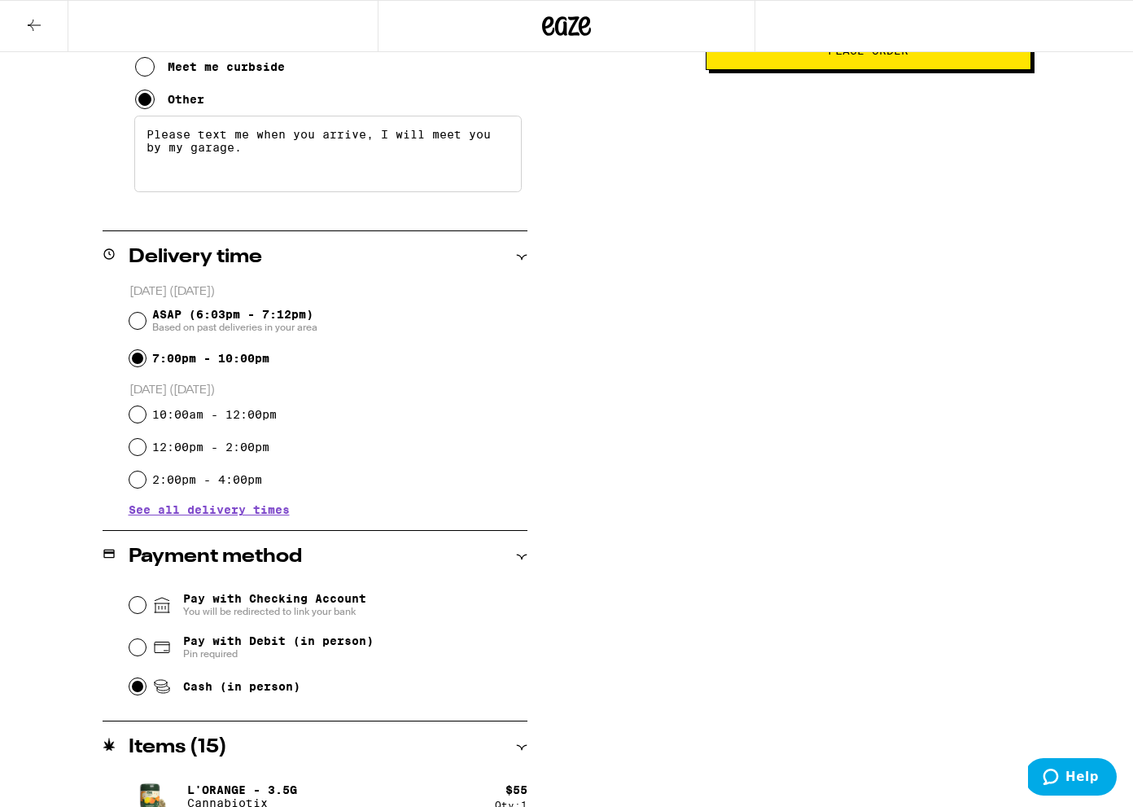
click at [287, 510] on span "See all delivery times" at bounding box center [209, 509] width 161 height 11
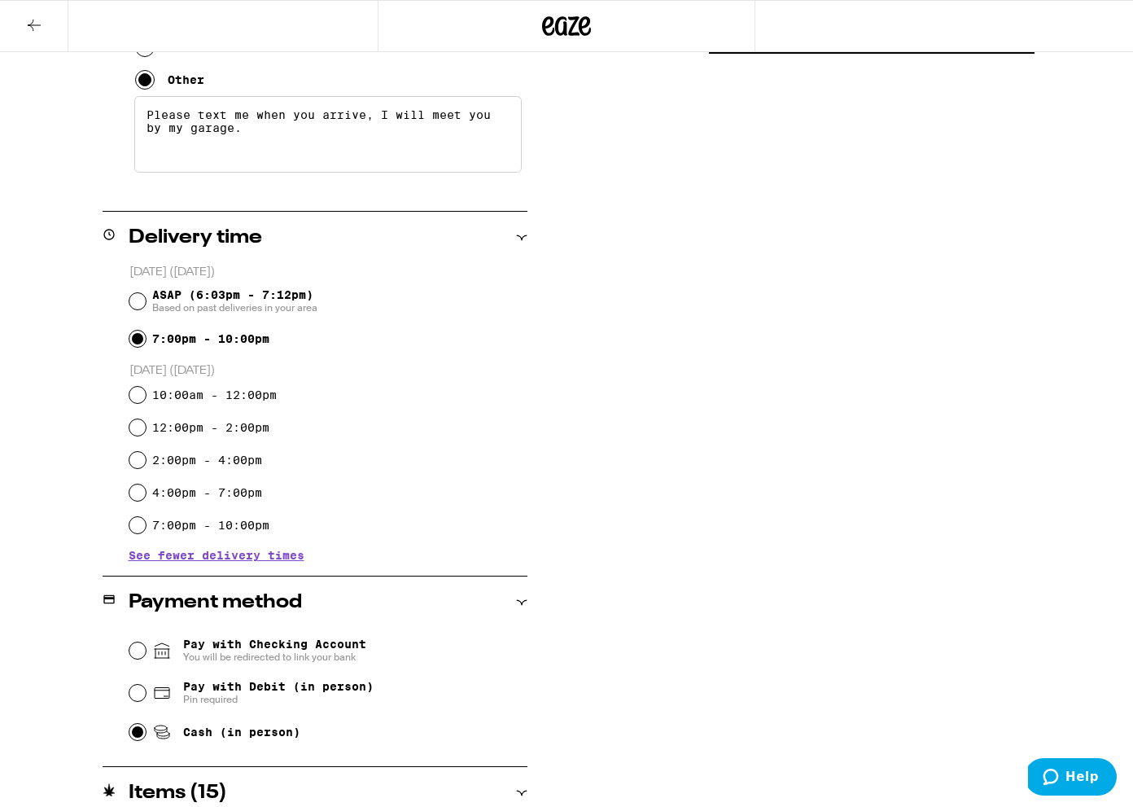
scroll to position [435, 0]
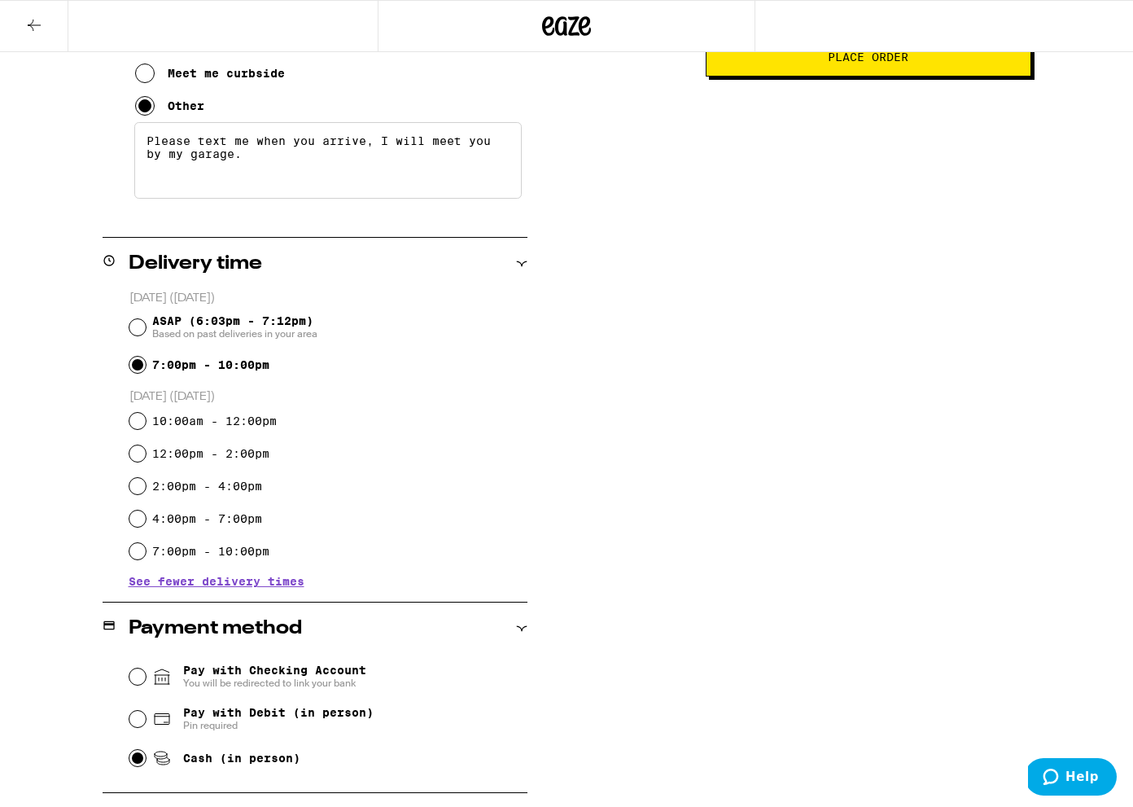
click at [146, 322] on div "ASAP (6:03pm - 7:12pm) Based on past deliveries in your area" at bounding box center [328, 327] width 398 height 42
click at [140, 324] on input "ASAP (6:03pm - 7:12pm) Based on past deliveries in your area" at bounding box center [137, 327] width 16 height 16
radio input "true"
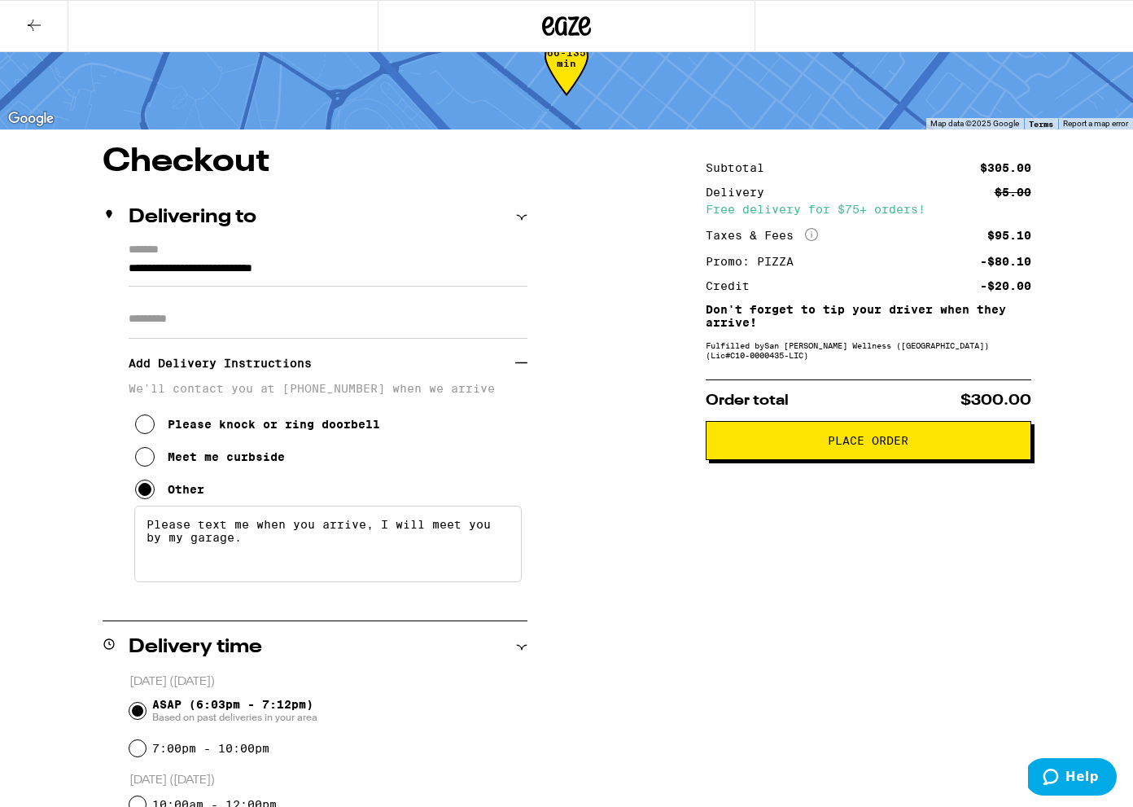
scroll to position [0, 0]
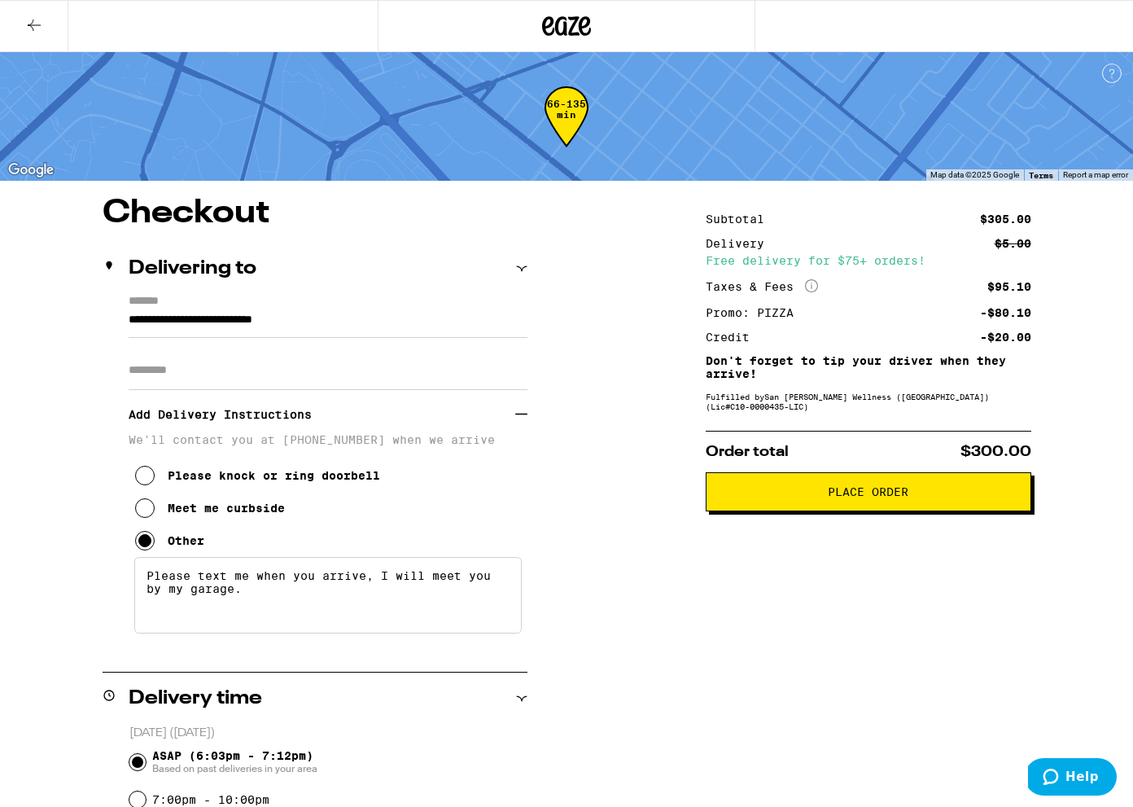
click at [1024, 379] on p "Don't forget to tip your driver when they arrive!" at bounding box center [869, 367] width 326 height 26
click at [857, 402] on div "Fulfilled by San [PERSON_NAME] Wellness ([GEOGRAPHIC_DATA]) (Lic# C10-0000435-L…" at bounding box center [869, 402] width 326 height 20
click at [826, 497] on span "Place Order" at bounding box center [869, 491] width 298 height 11
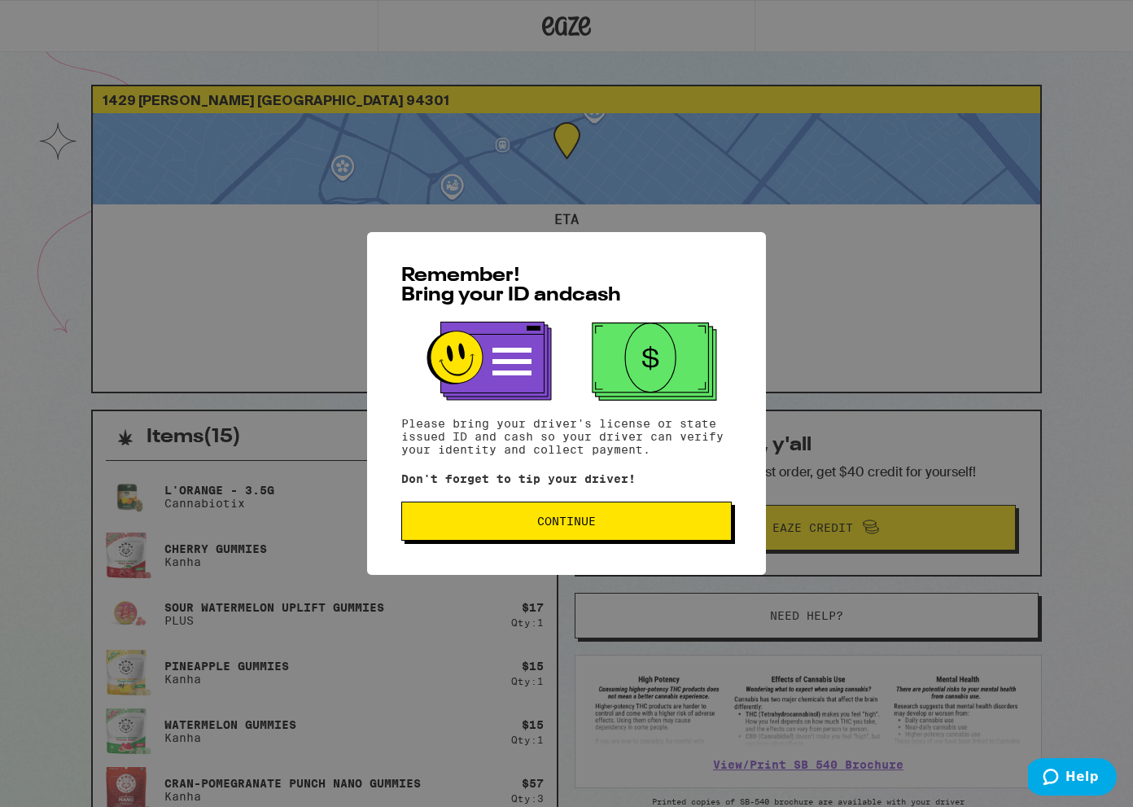
click at [612, 527] on span "Continue" at bounding box center [566, 520] width 303 height 11
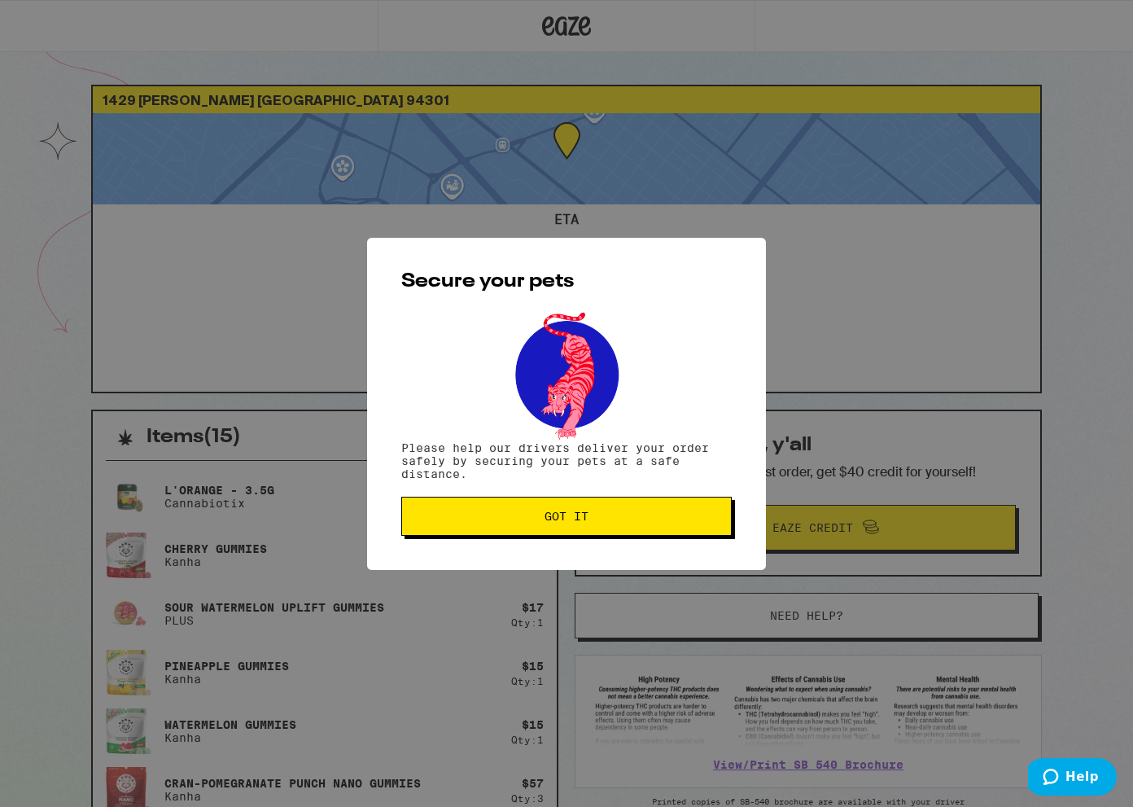
click at [654, 531] on button "Got it" at bounding box center [566, 516] width 331 height 39
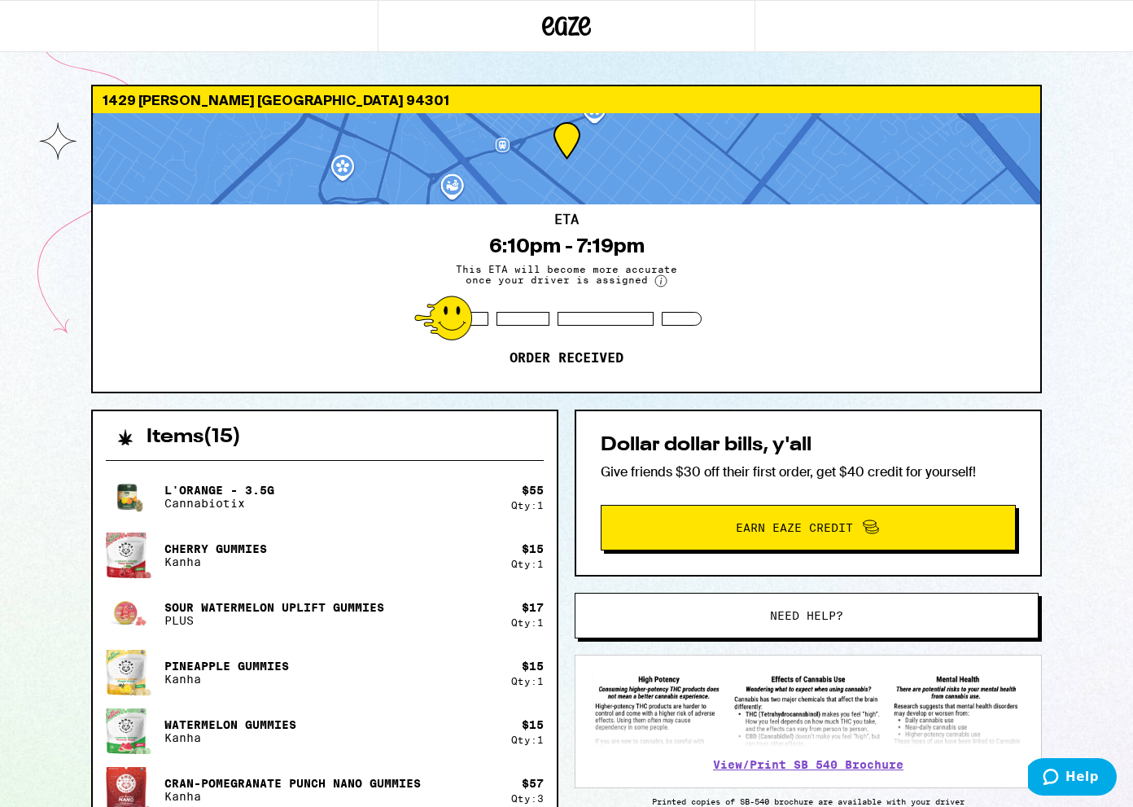
click at [867, 325] on div "ETA 6:10pm - 7:19pm This ETA will become more accurate once your driver is assi…" at bounding box center [567, 297] width 948 height 187
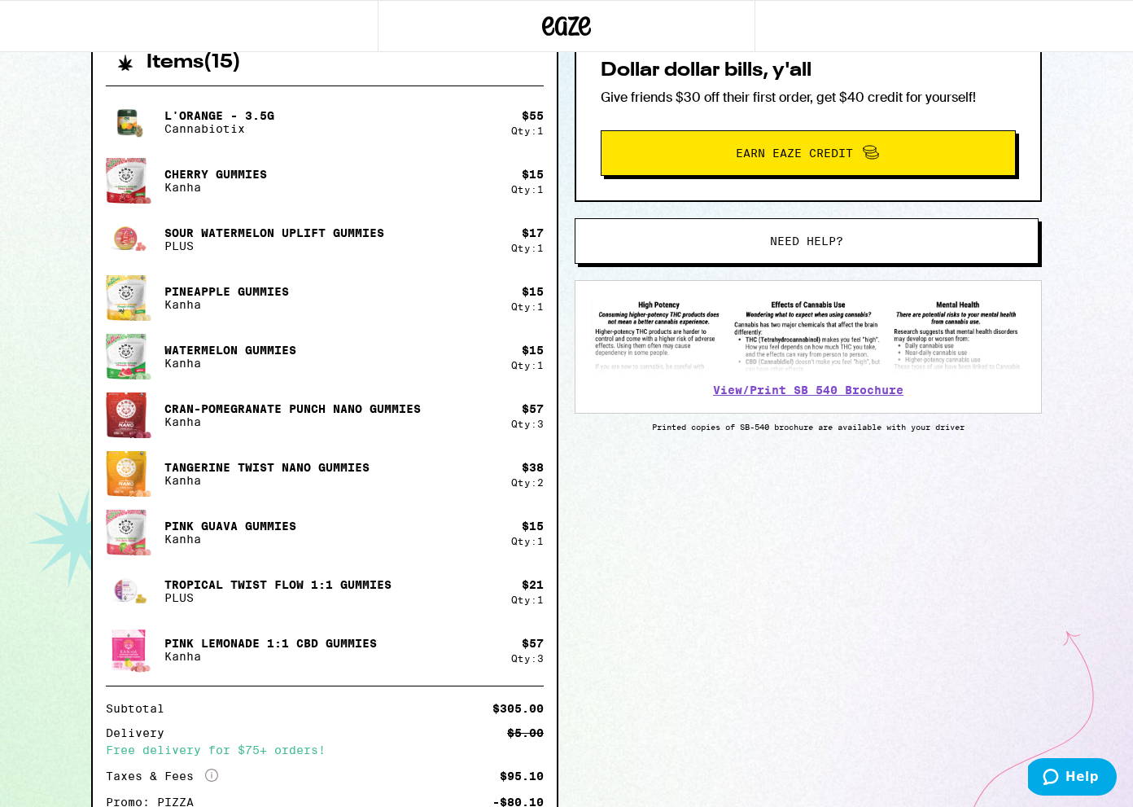
scroll to position [528, 0]
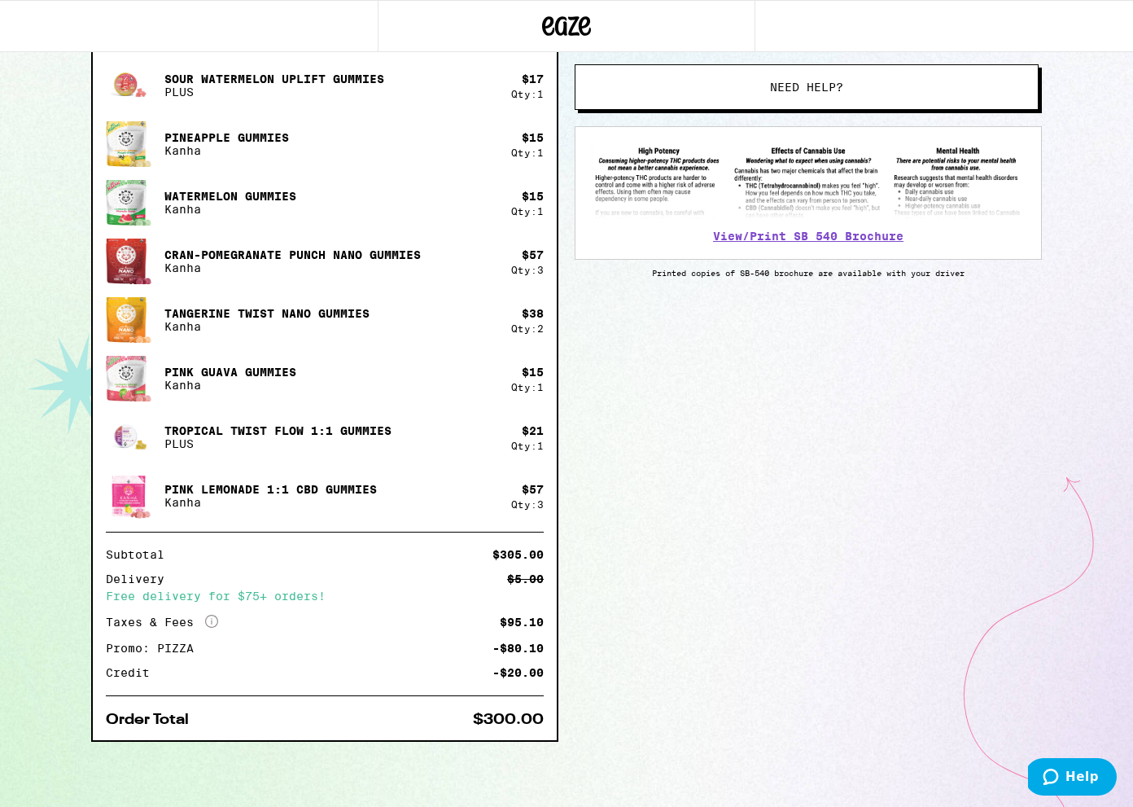
click at [960, 602] on div "Items ( 15 ) L'Orange - 3.5g Cannabiotix $ 55 Qty: 1 Cherry Gummies Kanha $ 15 …" at bounding box center [566, 344] width 951 height 926
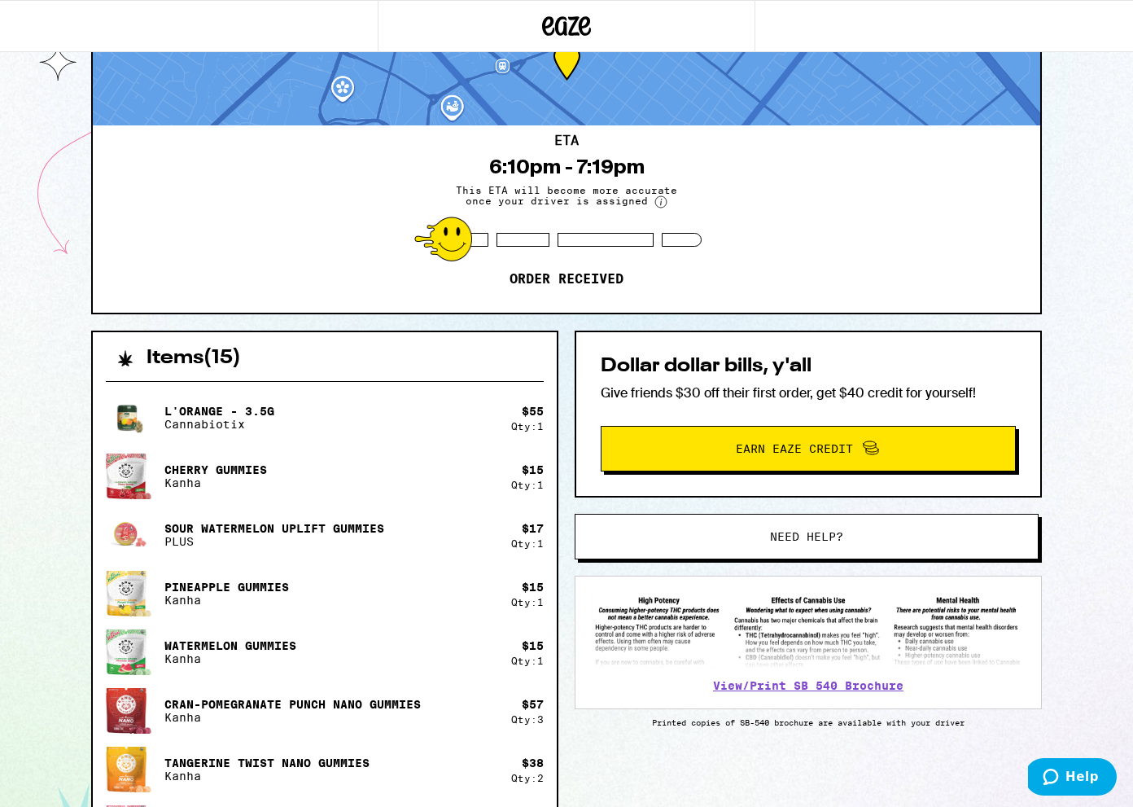
scroll to position [78, 0]
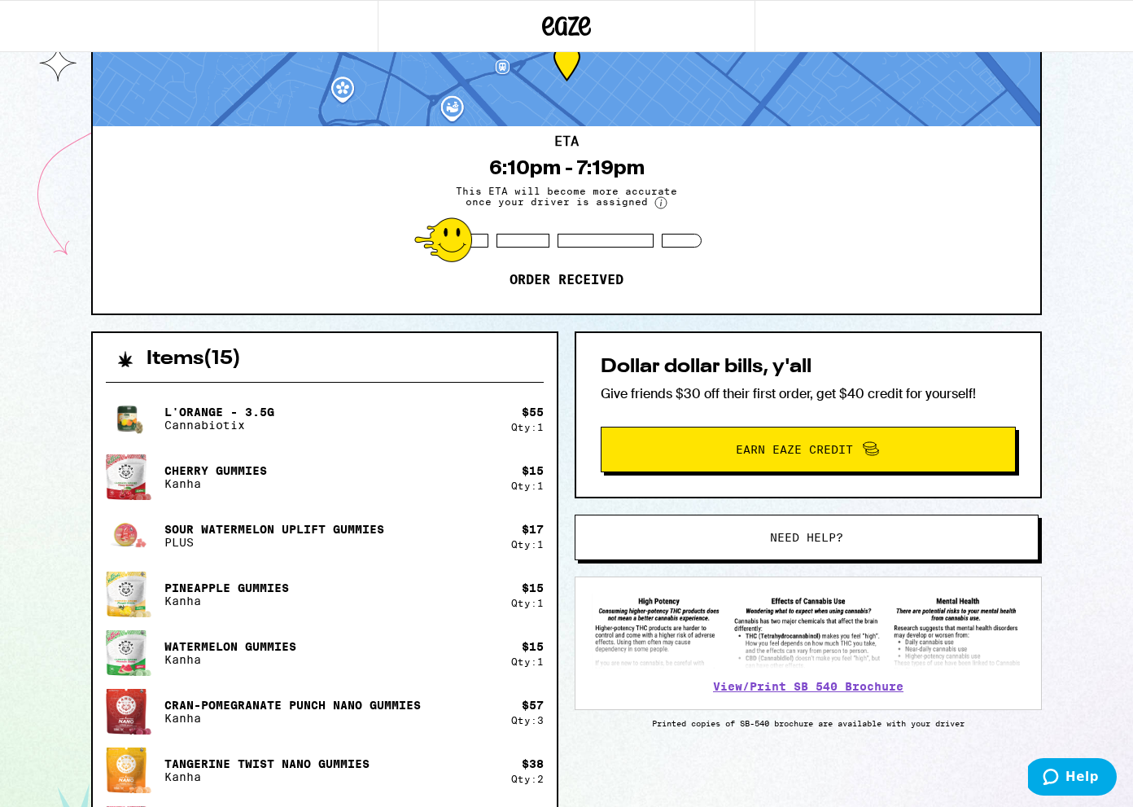
click at [844, 184] on div "ETA 6:10pm - 7:19pm This ETA will become more accurate once your driver is assi…" at bounding box center [567, 219] width 948 height 187
click at [663, 204] on circle at bounding box center [660, 202] width 11 height 11
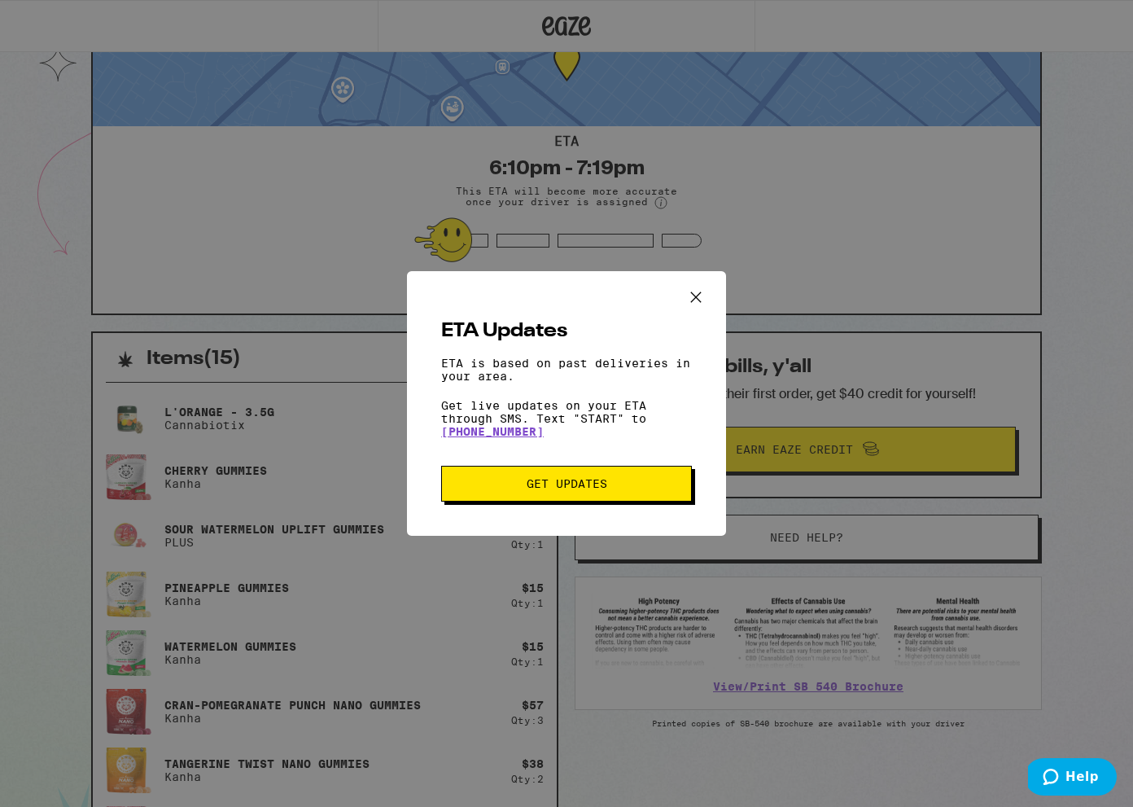
drag, startPoint x: 712, startPoint y: 282, endPoint x: 684, endPoint y: 266, distance: 32.1
click at [684, 271] on div "ETA Updates ETA is based on past deliveries in your area. Get live updates on y…" at bounding box center [566, 403] width 319 height 265
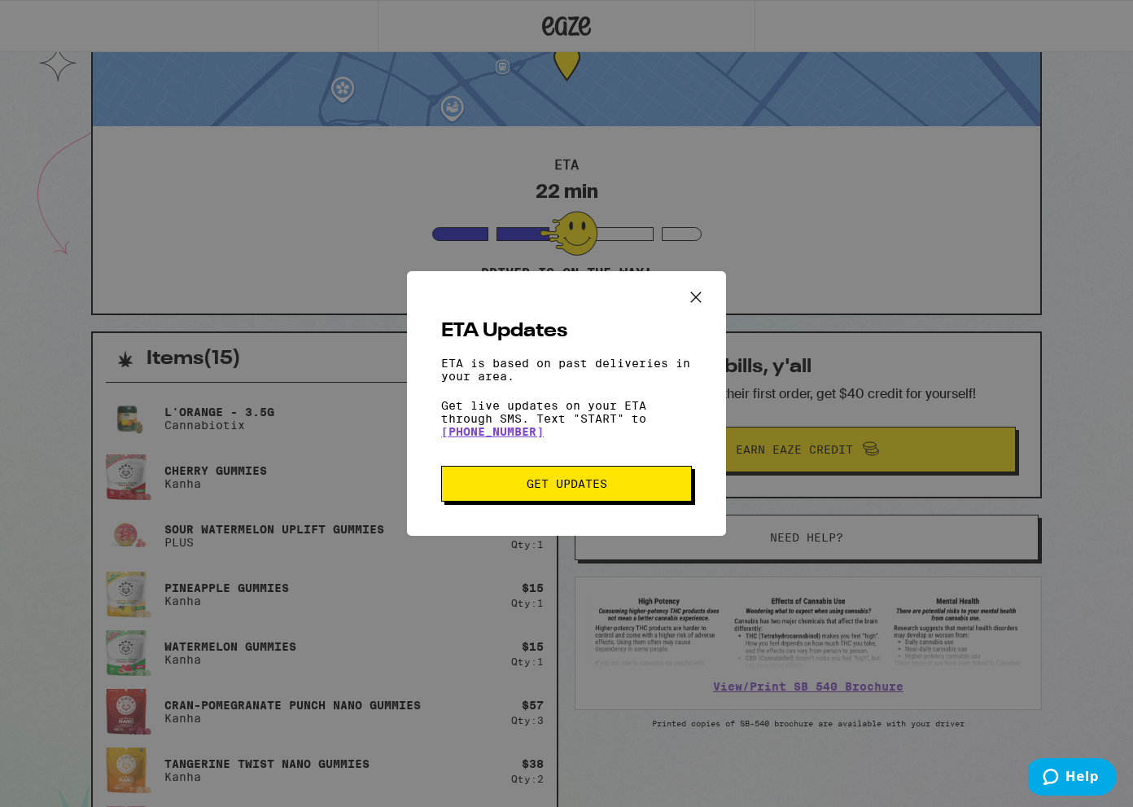
scroll to position [0, 0]
click at [575, 489] on span "Get Updates" at bounding box center [567, 483] width 81 height 11
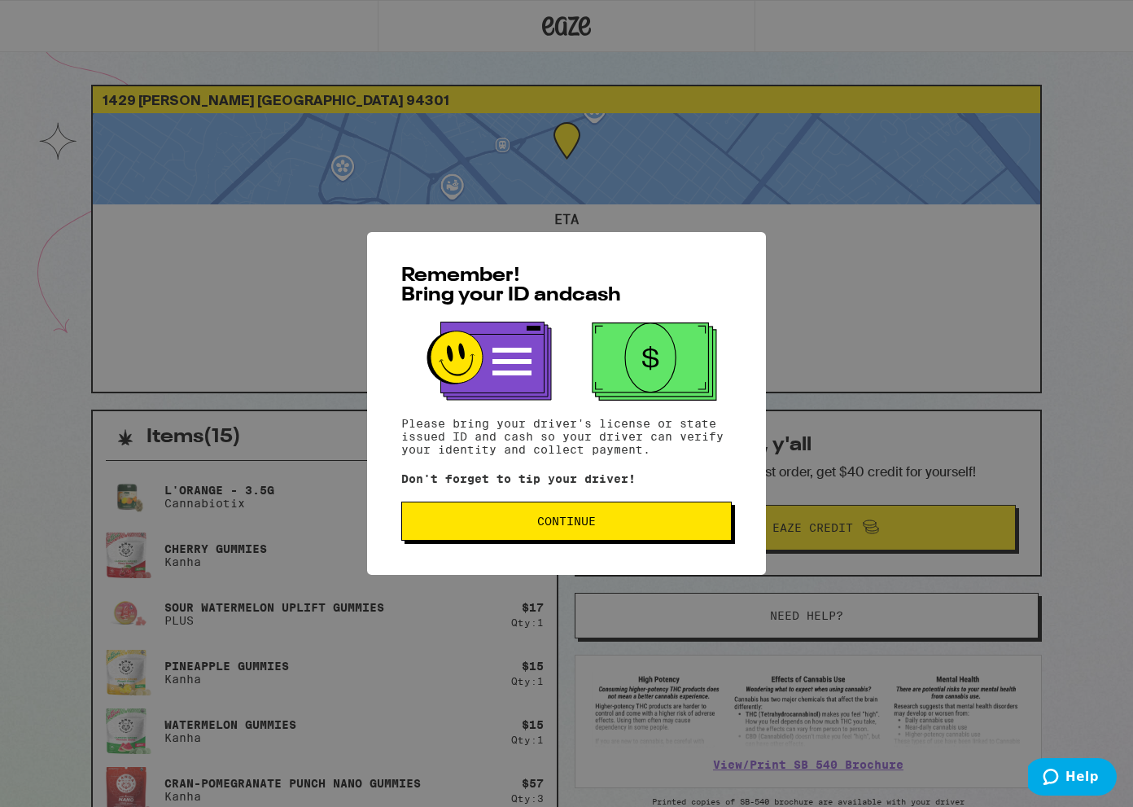
scroll to position [78, 0]
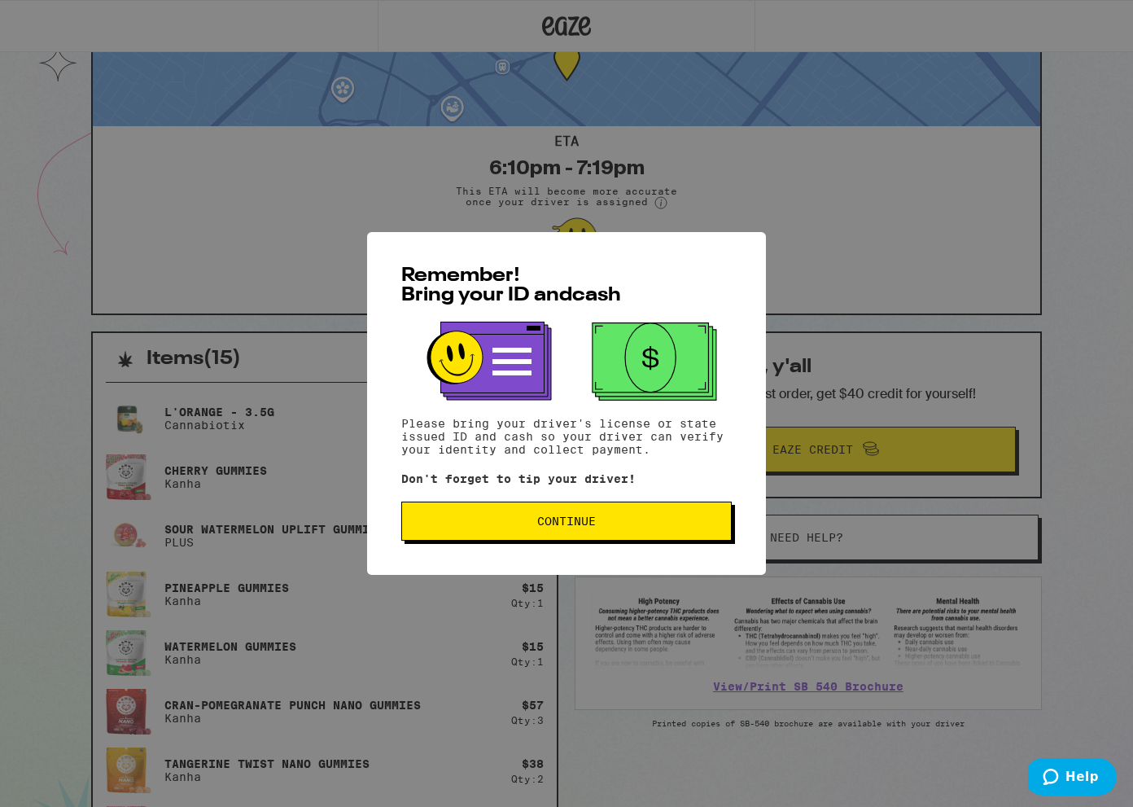
click at [528, 514] on button "Continue" at bounding box center [566, 520] width 331 height 39
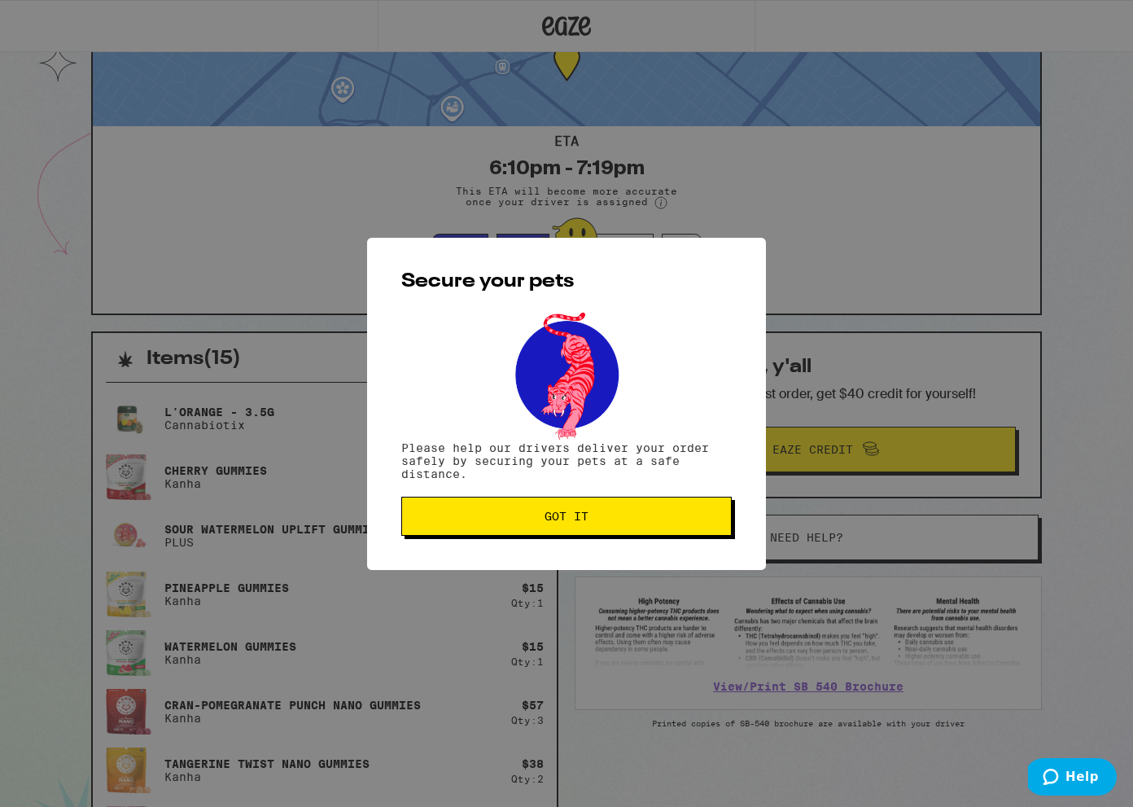
click at [529, 516] on span "Got it" at bounding box center [566, 515] width 303 height 11
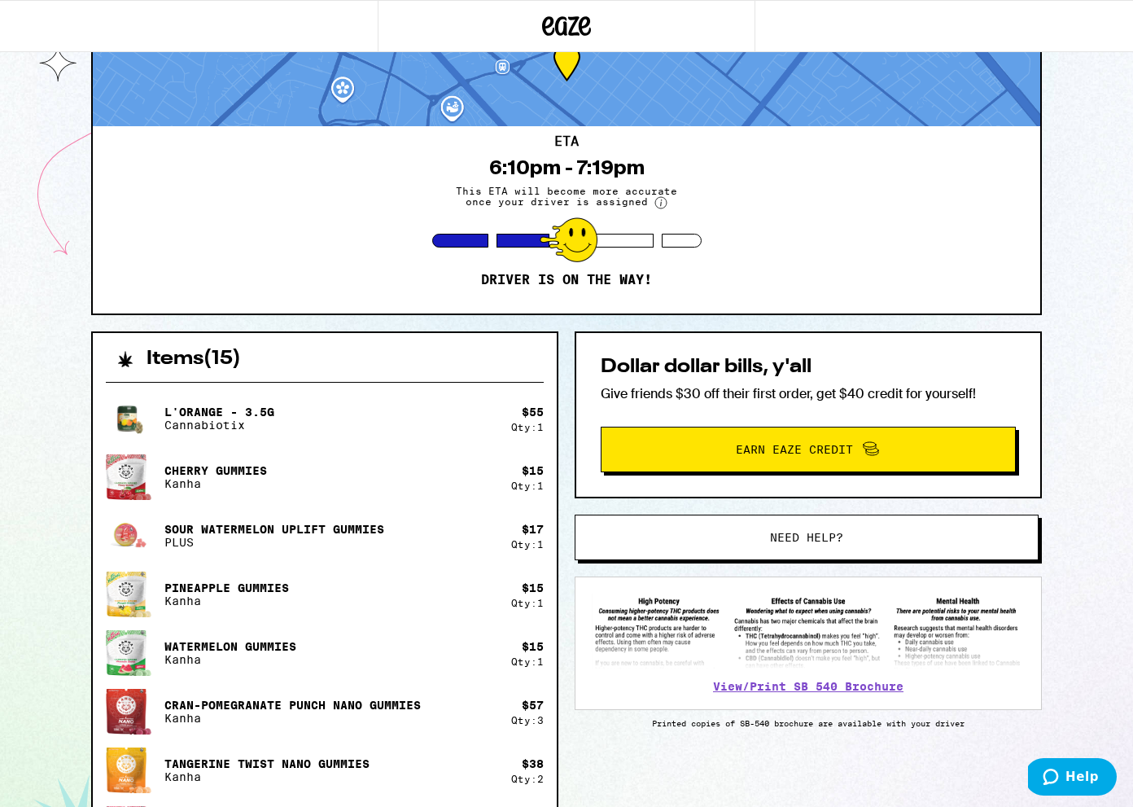
scroll to position [0, 0]
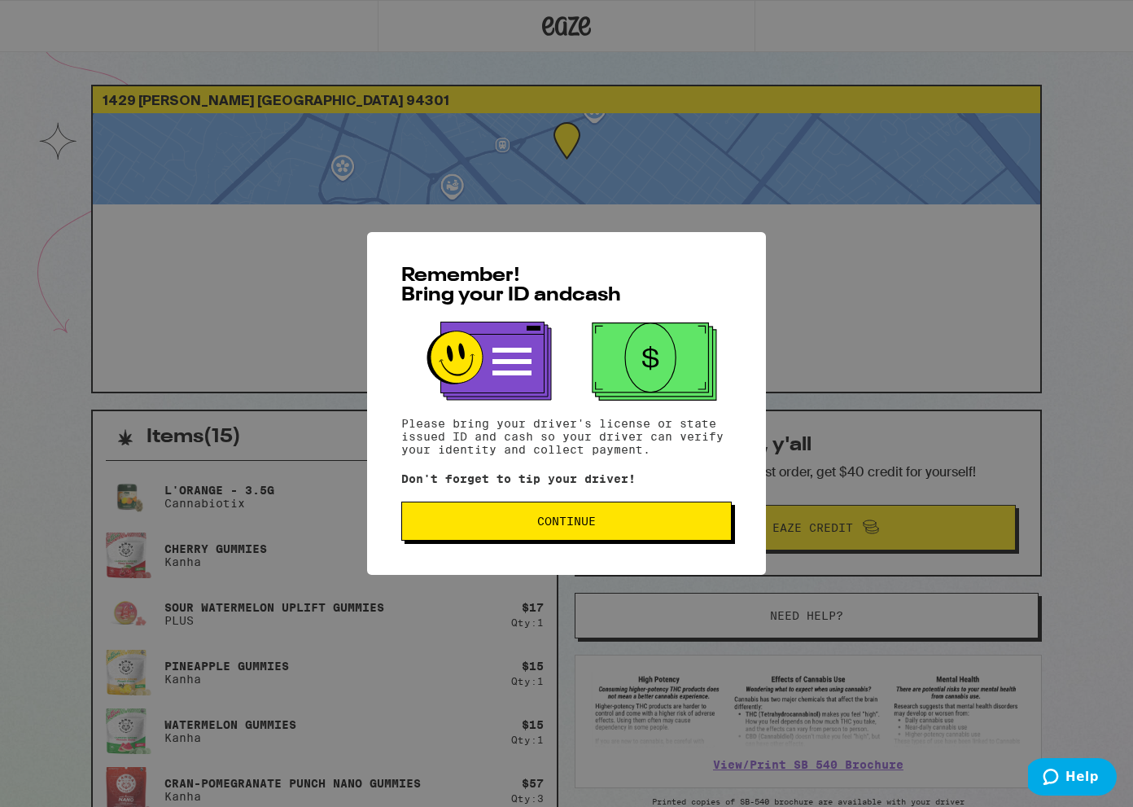
click at [553, 541] on button "Continue" at bounding box center [566, 520] width 331 height 39
click at [553, 542] on div "Remember! Bring your ID and cash Please bring your driver's license or state is…" at bounding box center [566, 403] width 399 height 343
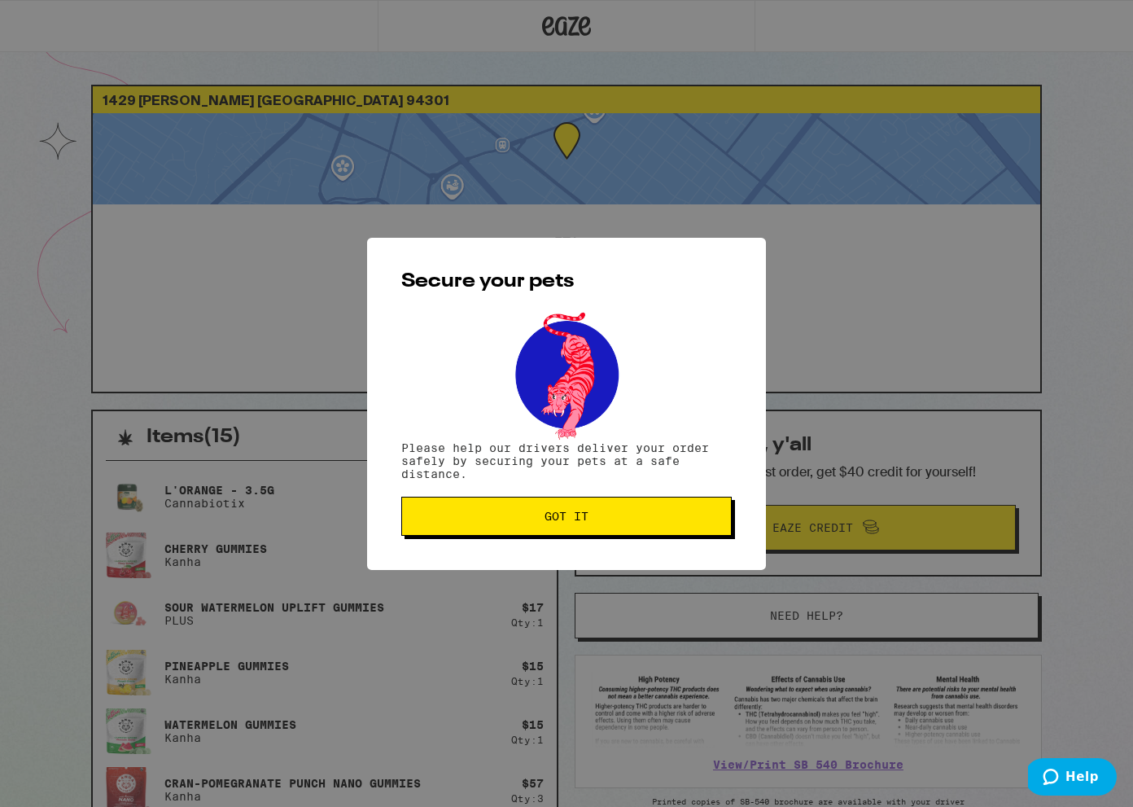
click at [553, 541] on div "Secure your pets Please help our drivers deliver your order safely by securing …" at bounding box center [566, 404] width 399 height 332
click at [553, 532] on button "Got it" at bounding box center [566, 516] width 331 height 39
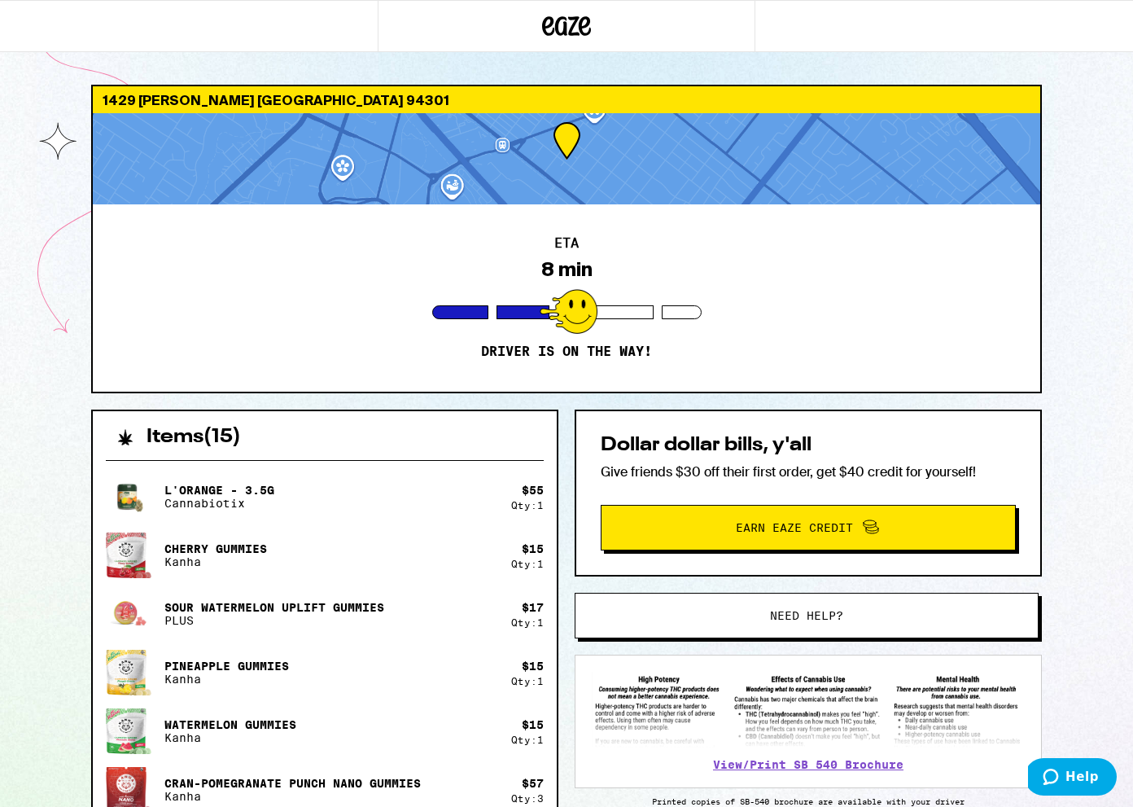
click at [536, 137] on div at bounding box center [567, 158] width 948 height 91
click at [535, 151] on div at bounding box center [567, 158] width 948 height 91
click at [574, 234] on div "ETA 8 min Driver is on the way!" at bounding box center [567, 297] width 948 height 187
